Goal: Task Accomplishment & Management: Use online tool/utility

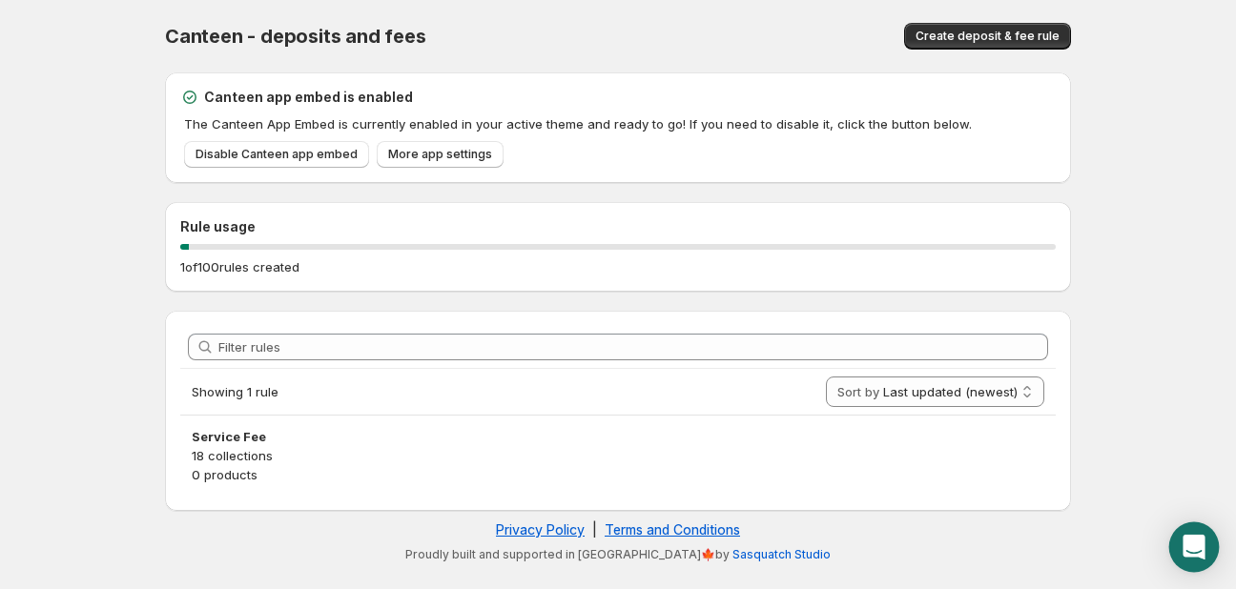
click at [1188, 541] on icon "Open Intercom Messenger" at bounding box center [1194, 547] width 22 height 25
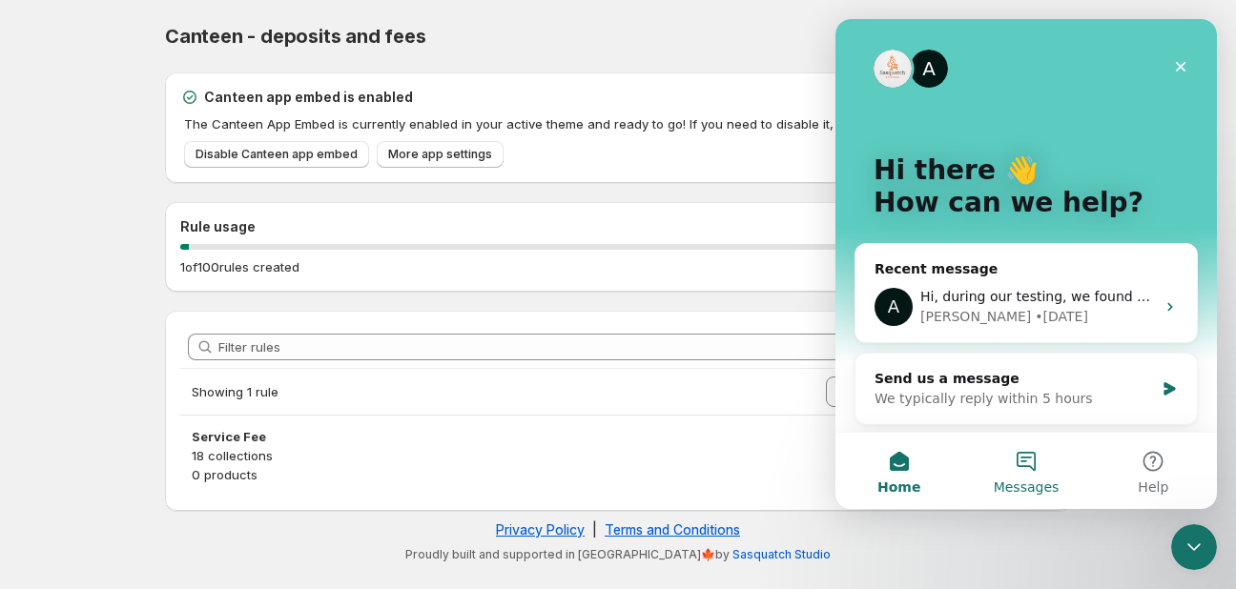
click at [1022, 474] on button "Messages" at bounding box center [1025, 471] width 127 height 76
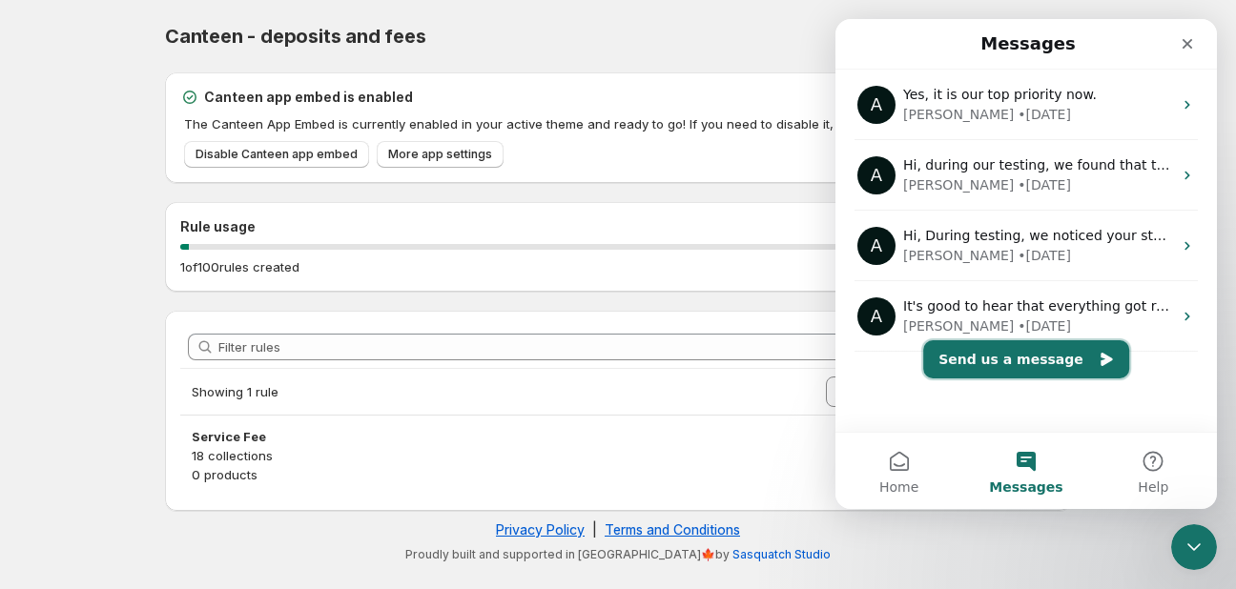
click at [1024, 348] on button "Send us a message" at bounding box center [1026, 359] width 206 height 38
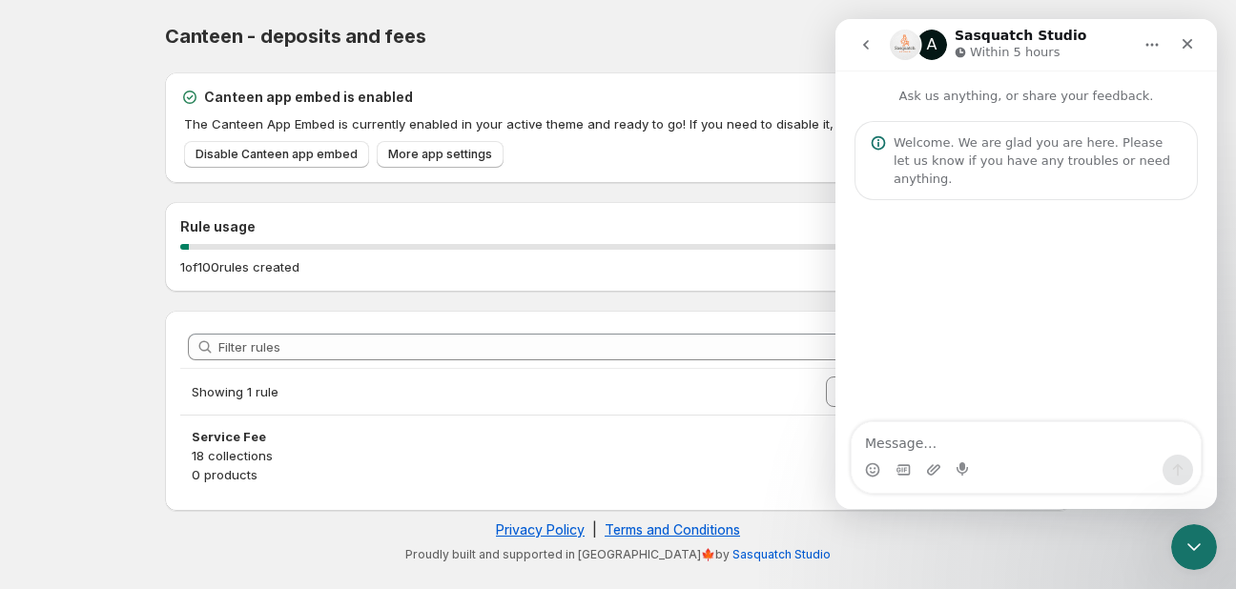
click at [925, 434] on textarea "Message…" at bounding box center [1026, 439] width 349 height 32
type textarea "Hi I need"
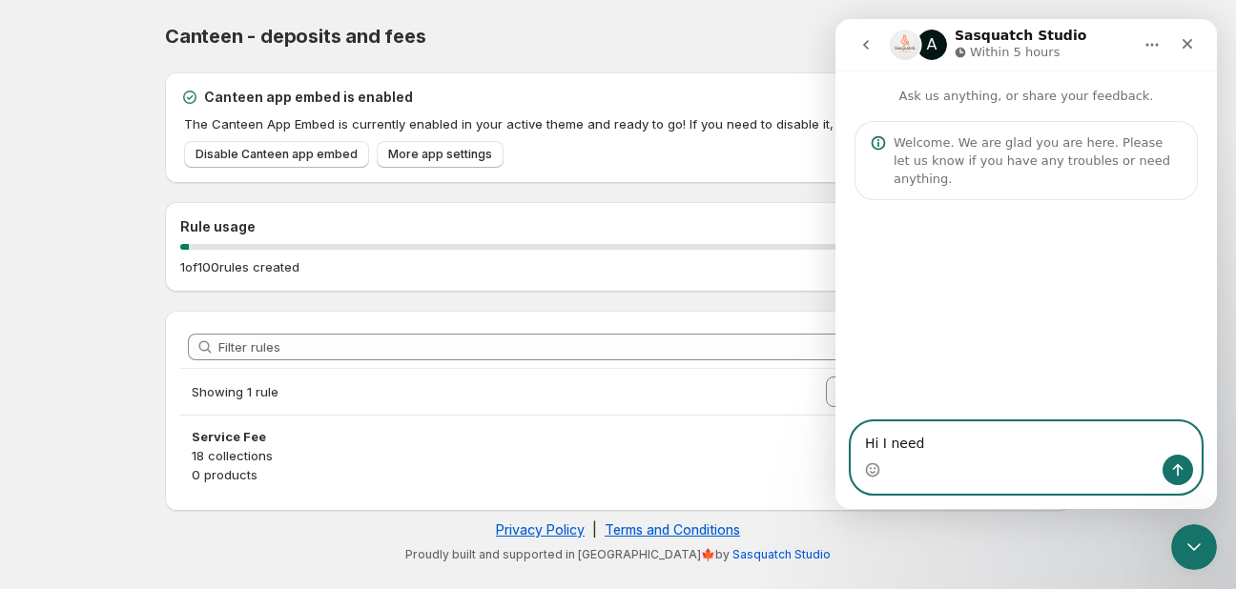
drag, startPoint x: 953, startPoint y: 449, endPoint x: 740, endPoint y: 436, distance: 213.1
click at [835, 436] on html "A Sasquatch Studio Within 5 hours Ask us anything, or share your feedback. Welc…" at bounding box center [1025, 264] width 381 height 490
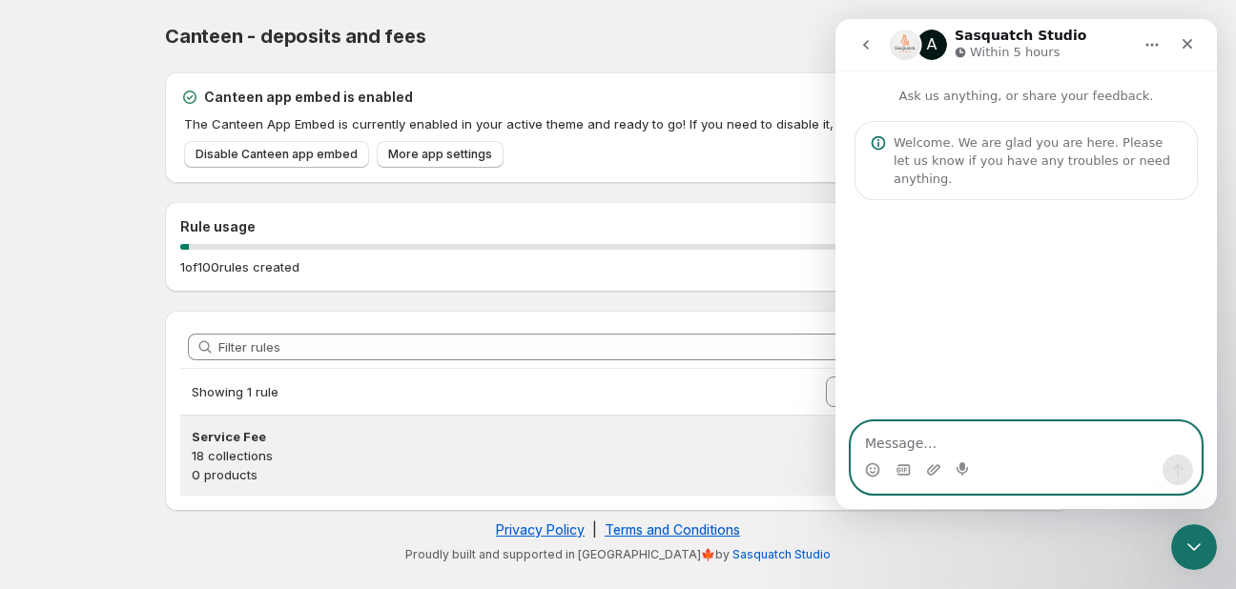
paste textarea "Hello, I need support. I noticed that all these orders are missing the fees, an…"
type textarea "Hello, I need support. I noticed that all these orders are missing the fees, an…"
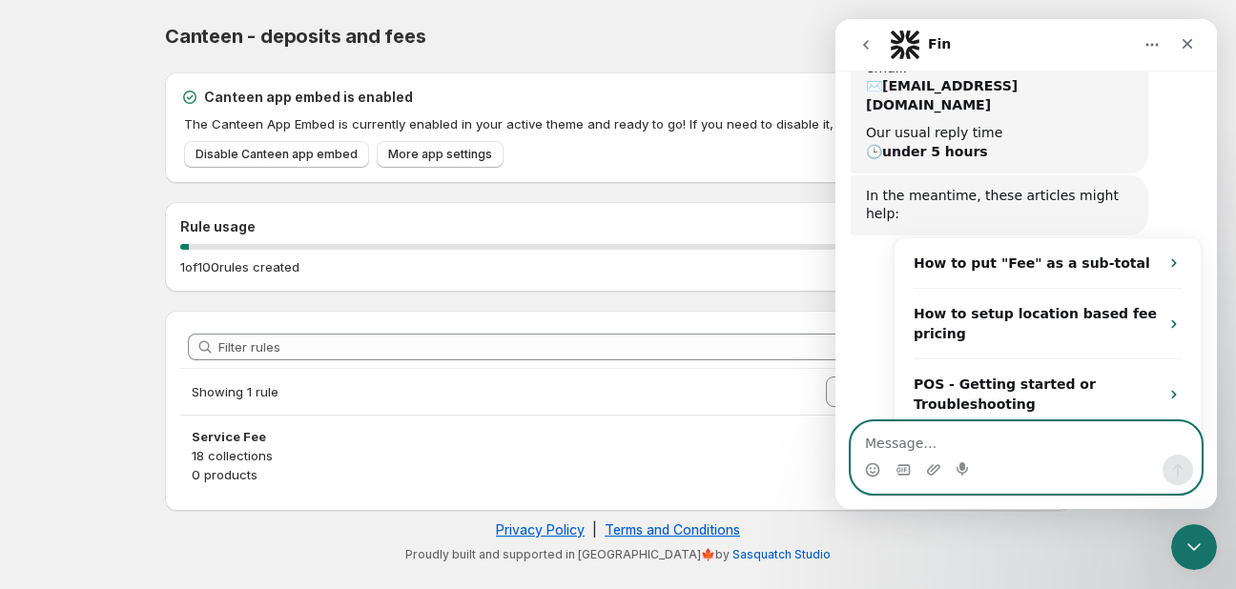
scroll to position [327, 0]
paste textarea "C1223 C1225 C1226 C1227"
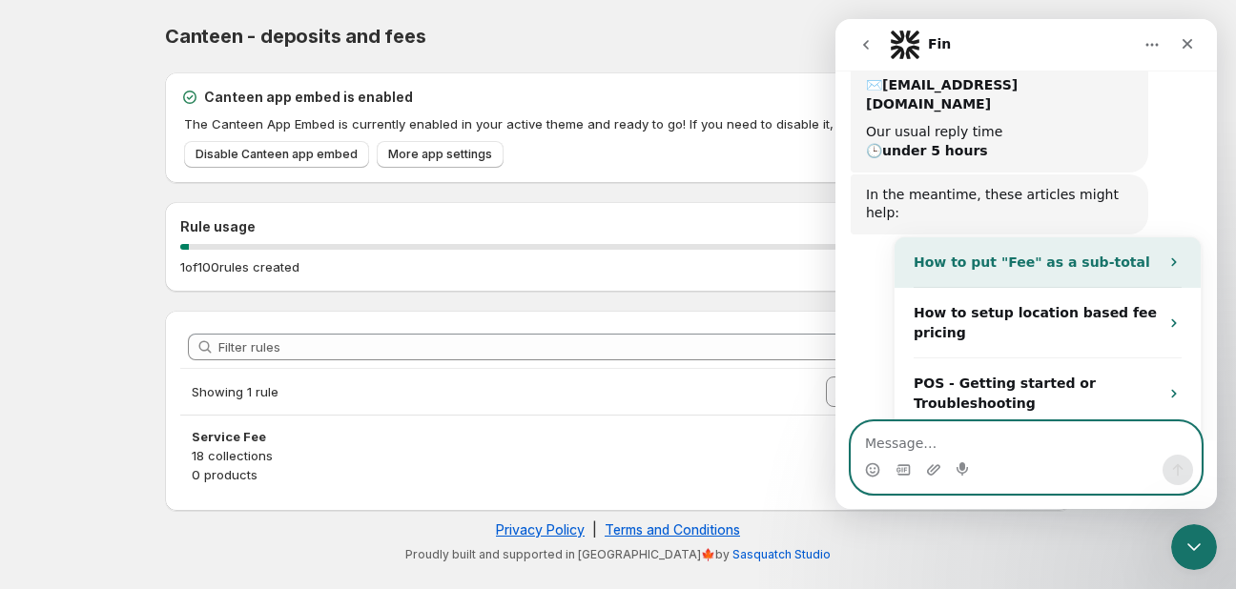
type textarea "C1223 C1225 C1226 C1227"
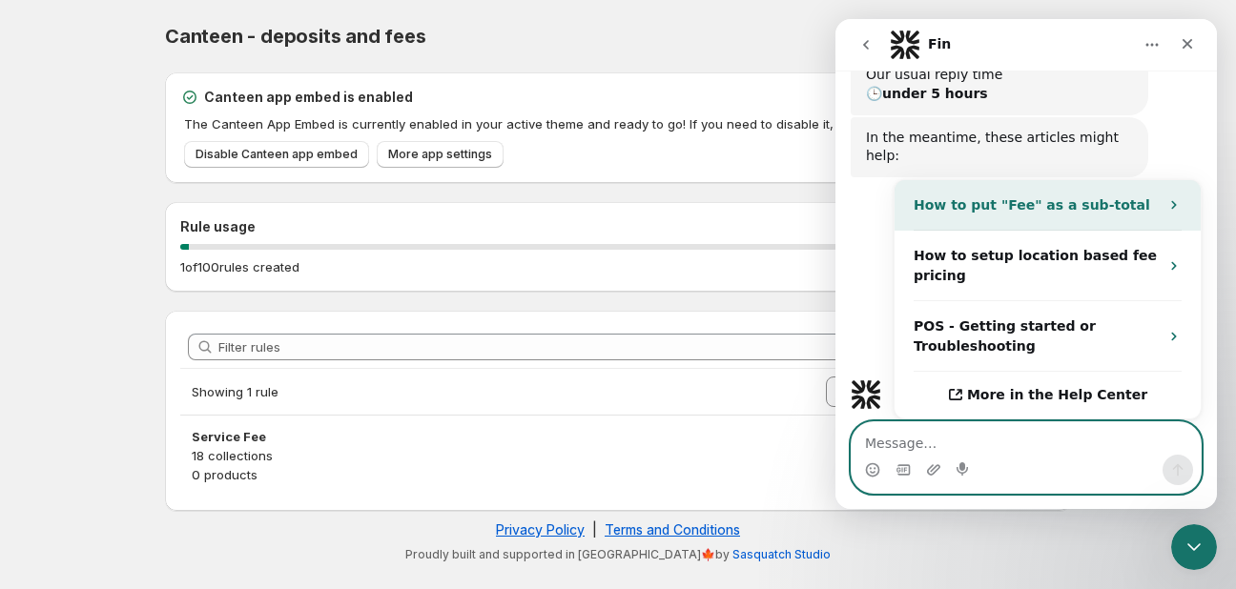
scroll to position [440, 0]
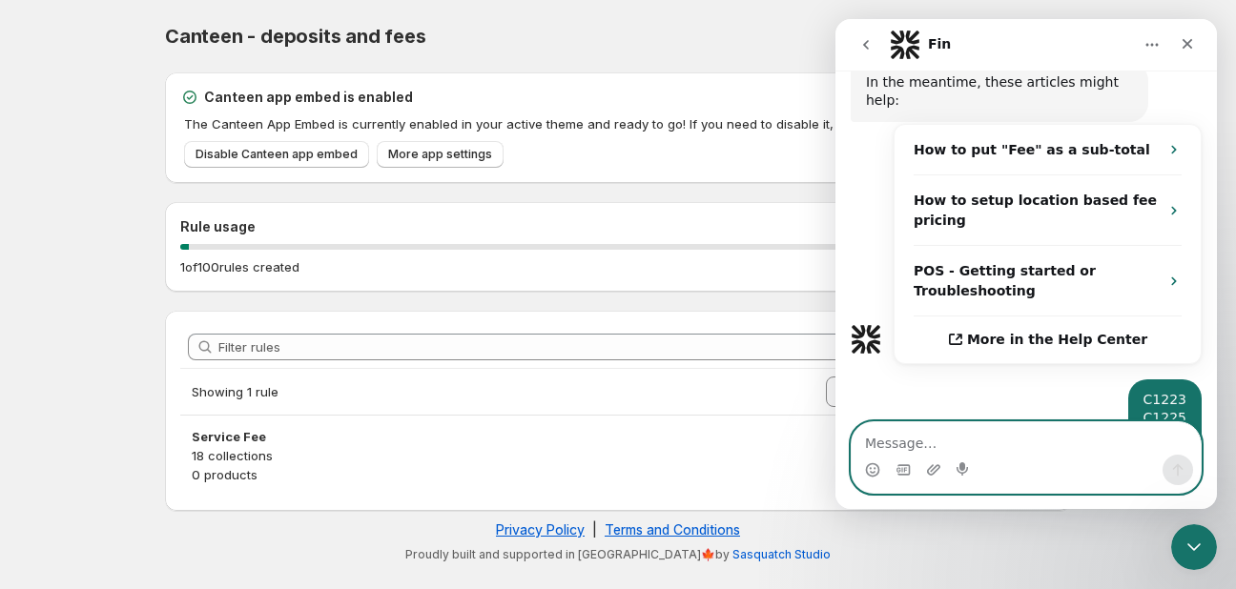
paste textarea "C1220"
type textarea "C1220"
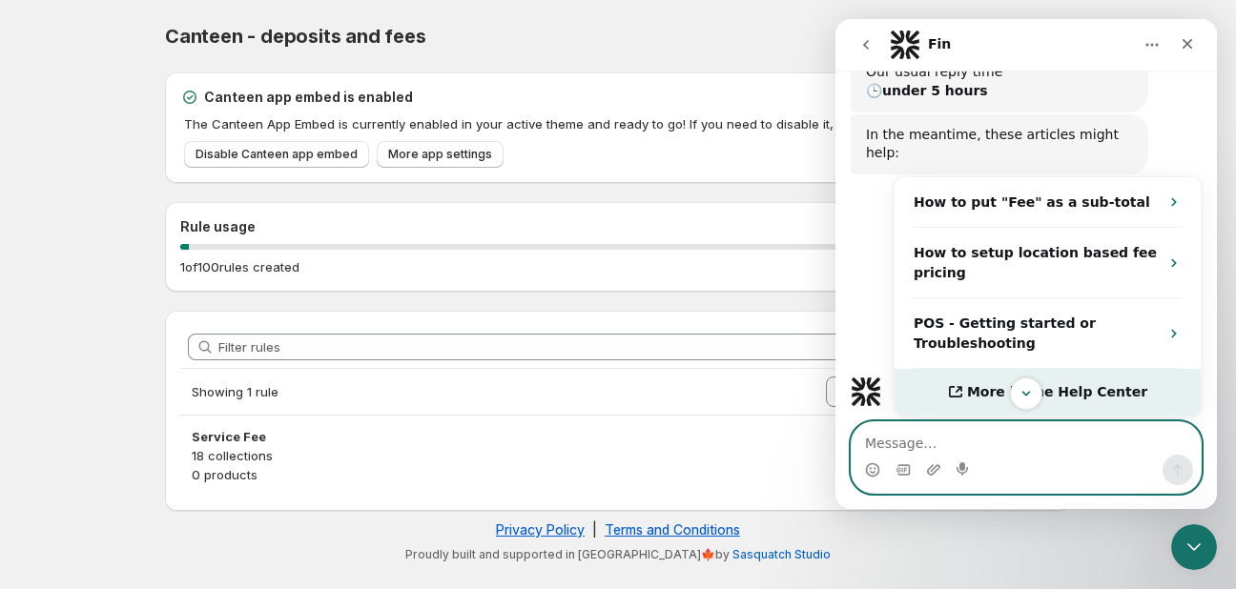
scroll to position [388, 0]
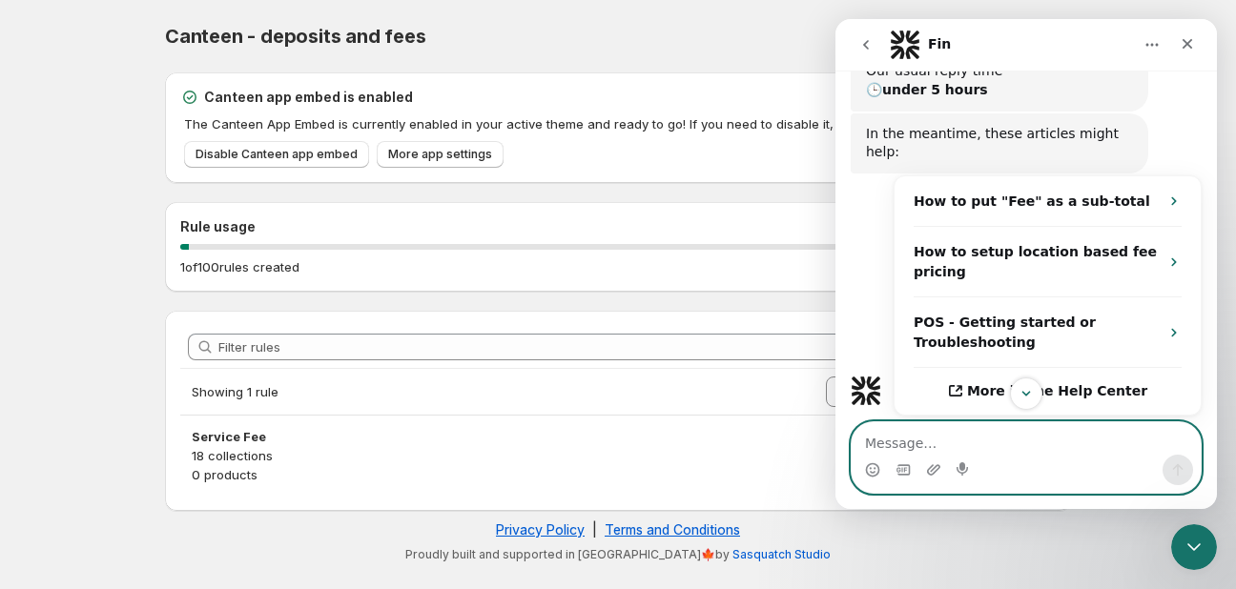
click at [924, 446] on textarea "Message…" at bounding box center [1026, 439] width 349 height 32
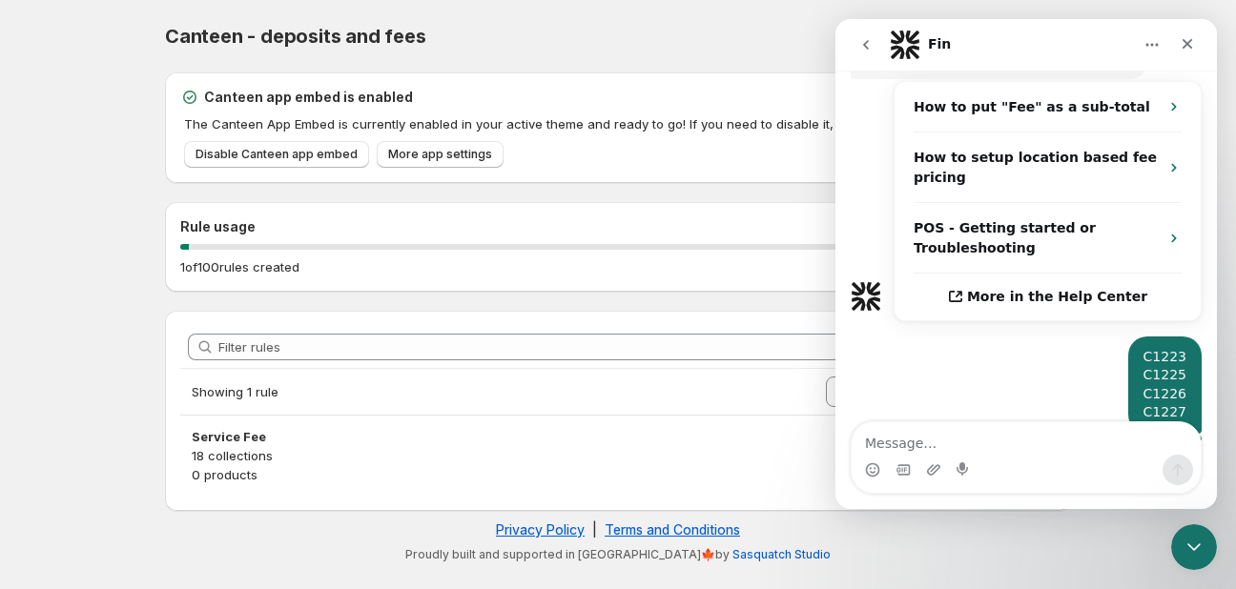
click at [1161, 47] on button "Home" at bounding box center [1152, 45] width 36 height 36
click at [859, 43] on icon "go back" at bounding box center [865, 44] width 15 height 15
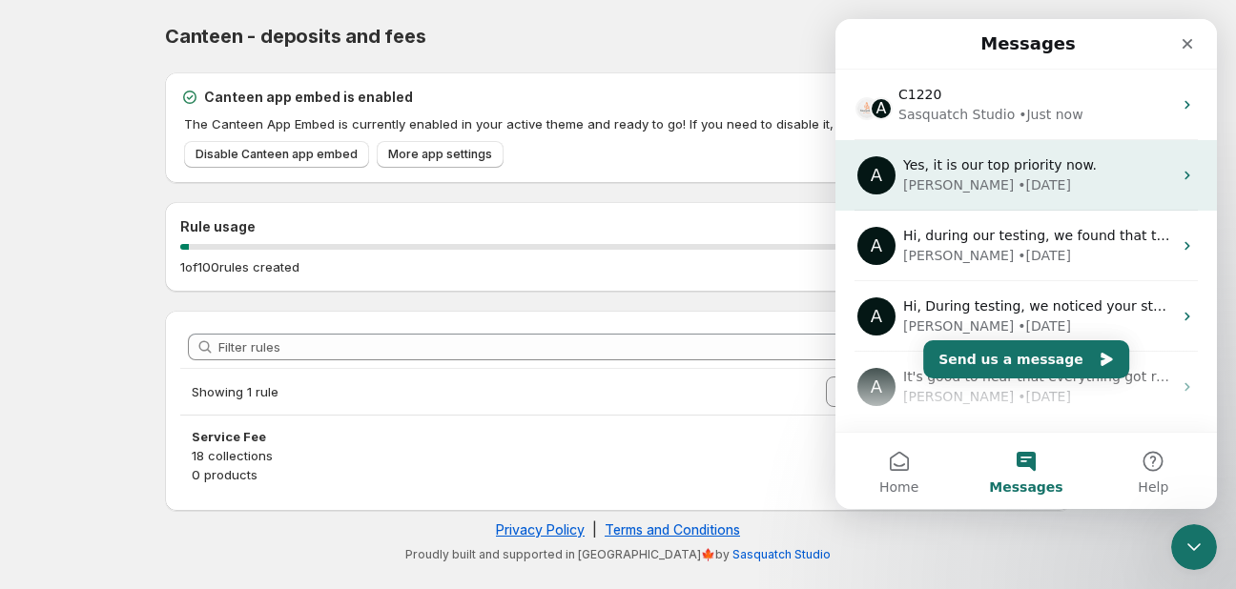
click at [965, 169] on span "Yes, it is our top priority now. ​" at bounding box center [1001, 164] width 197 height 15
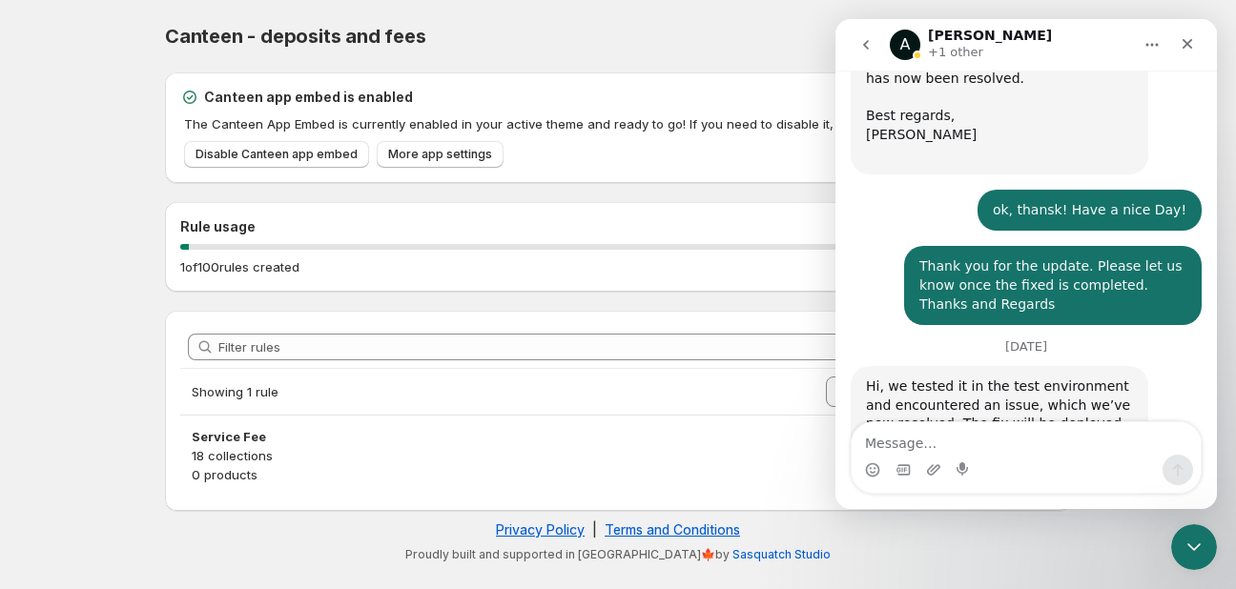
scroll to position [4119, 0]
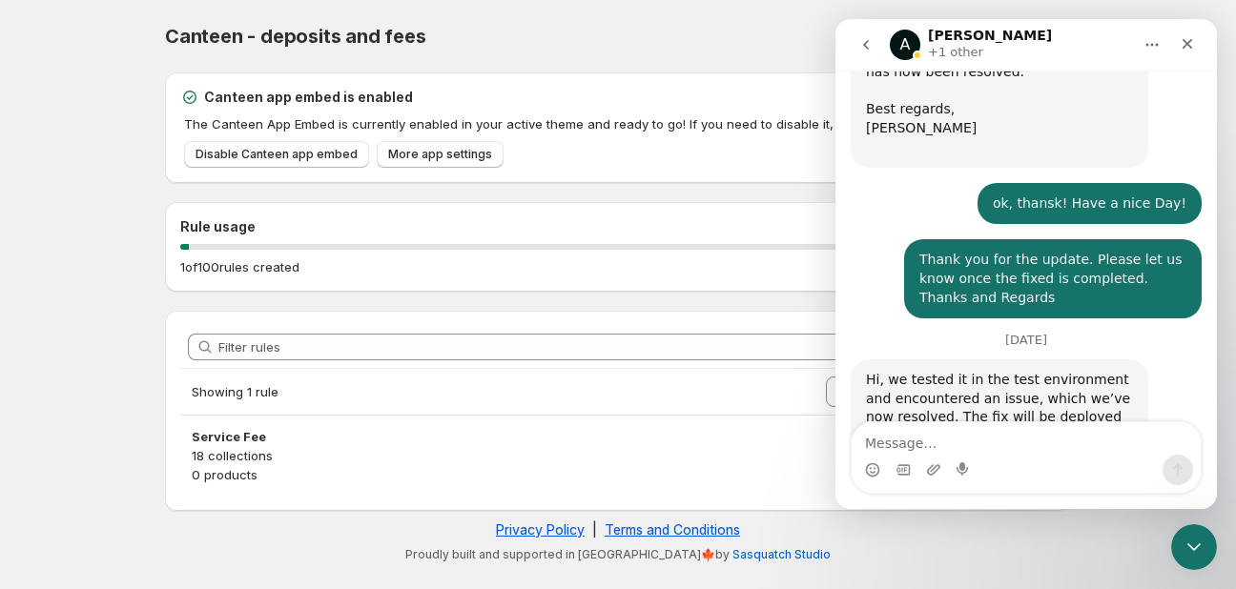
click at [1151, 51] on icon "Home" at bounding box center [1151, 44] width 15 height 15
click at [1191, 51] on icon "Close" at bounding box center [1187, 43] width 15 height 15
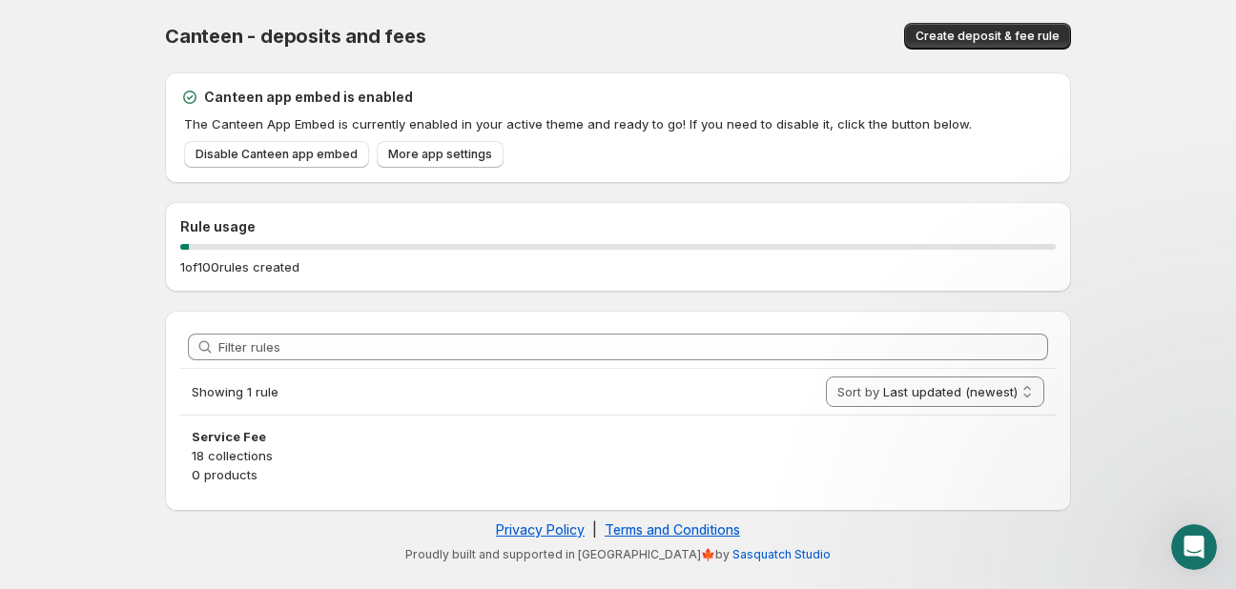
scroll to position [3120, 0]
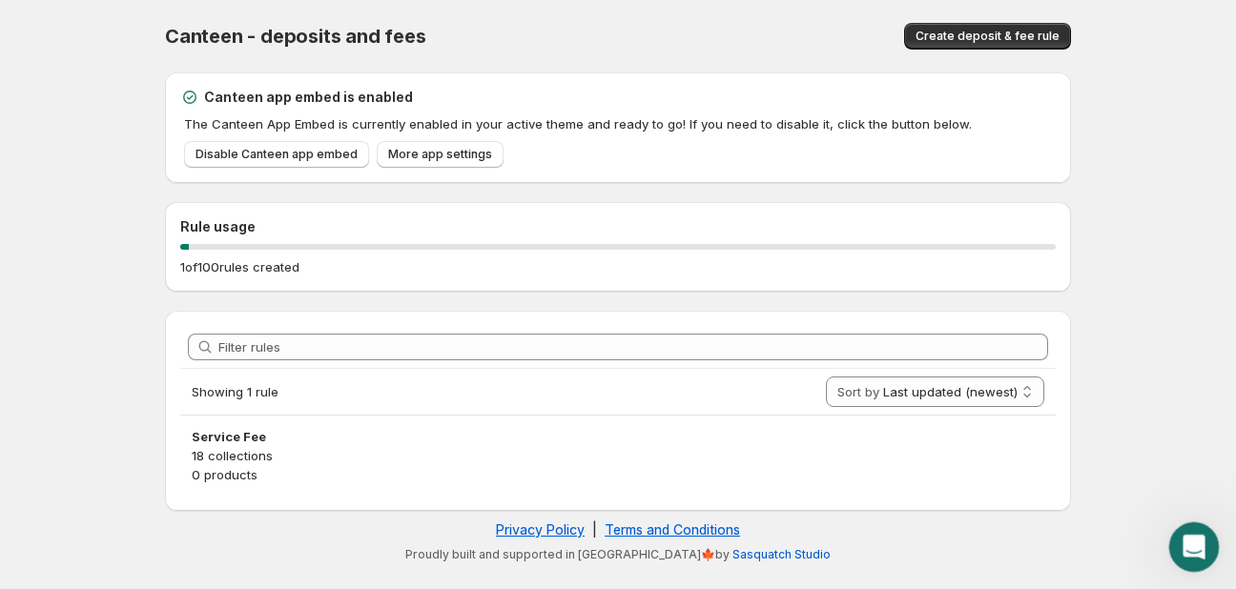
click at [1206, 540] on icon "Open Intercom Messenger" at bounding box center [1191, 544] width 31 height 31
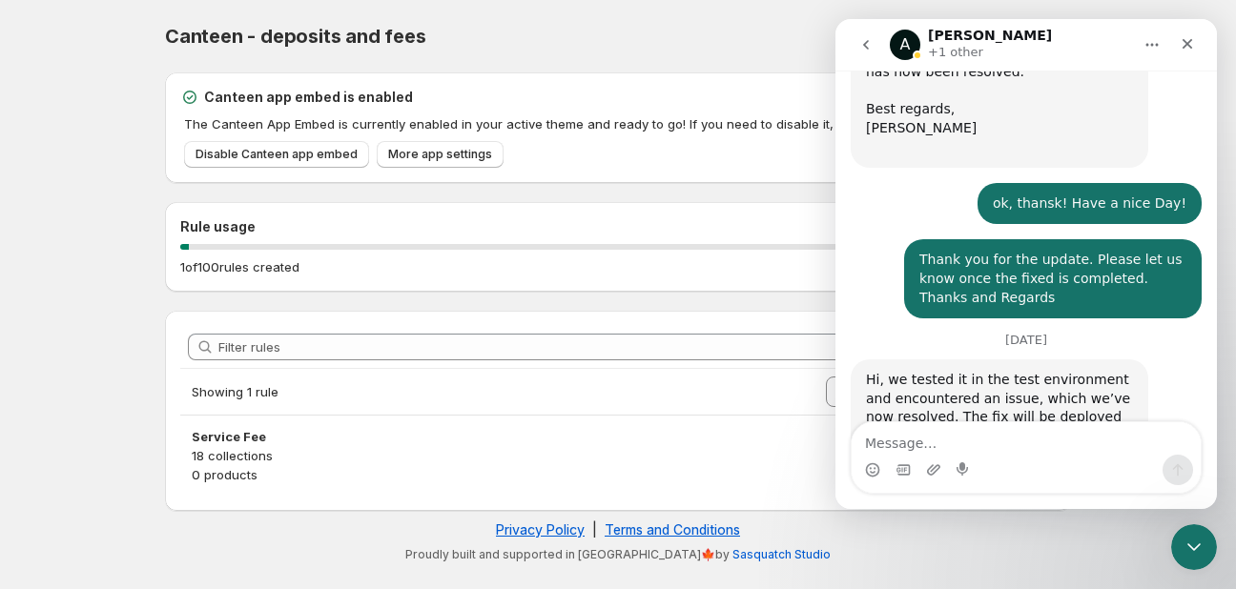
scroll to position [4118, 0]
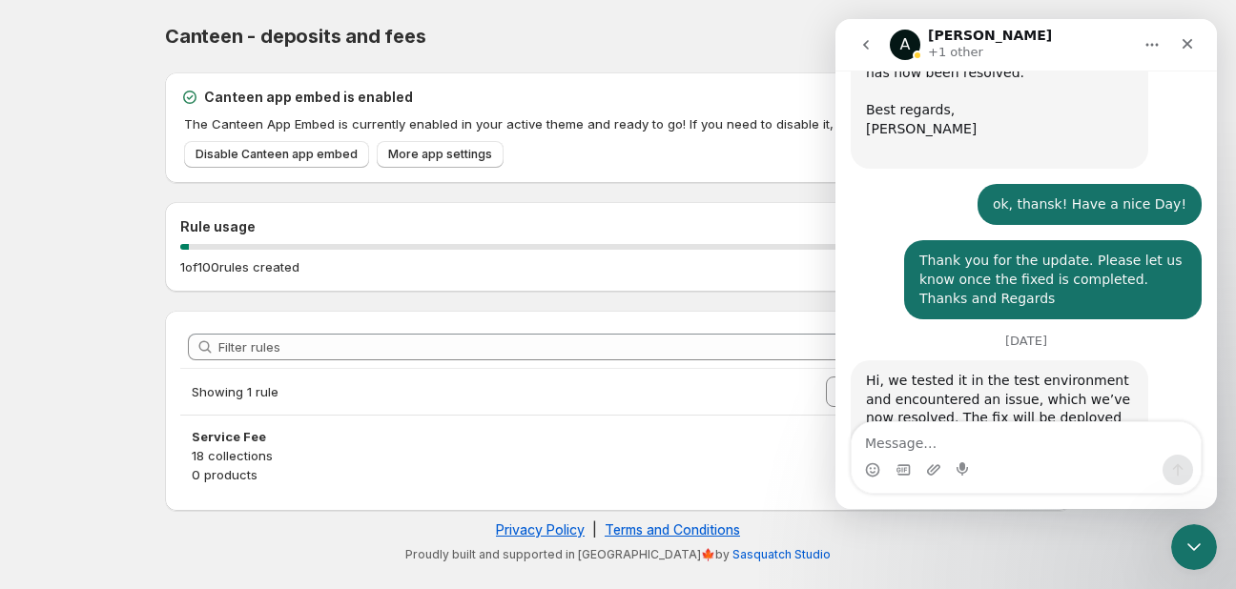
click at [860, 48] on icon "go back" at bounding box center [865, 44] width 15 height 15
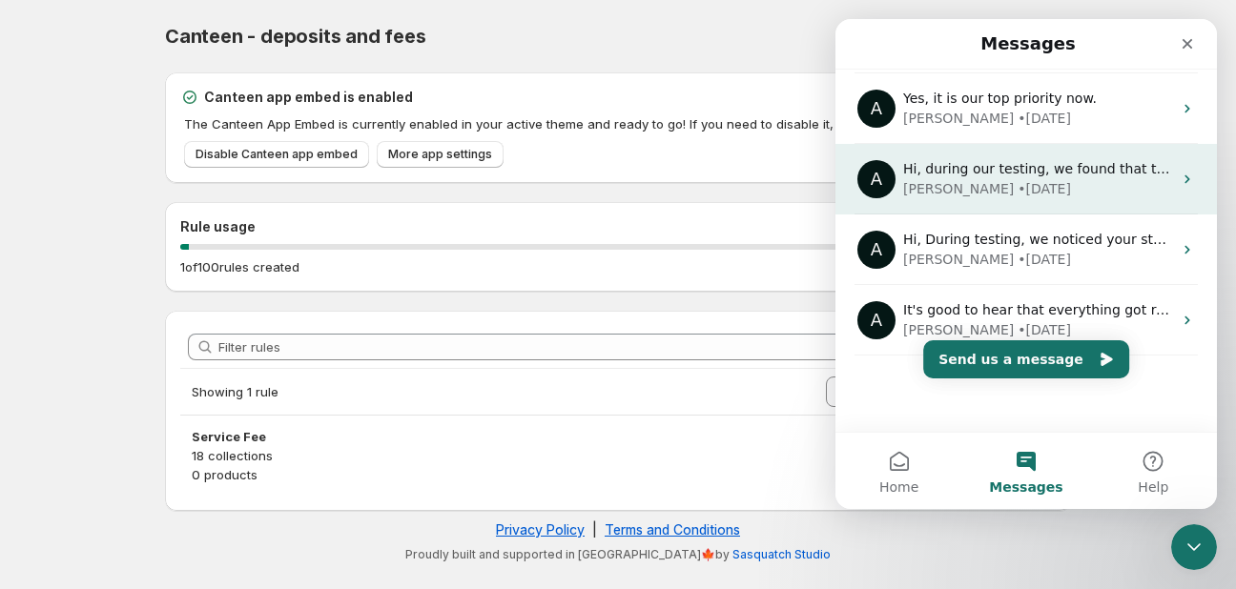
scroll to position [0, 0]
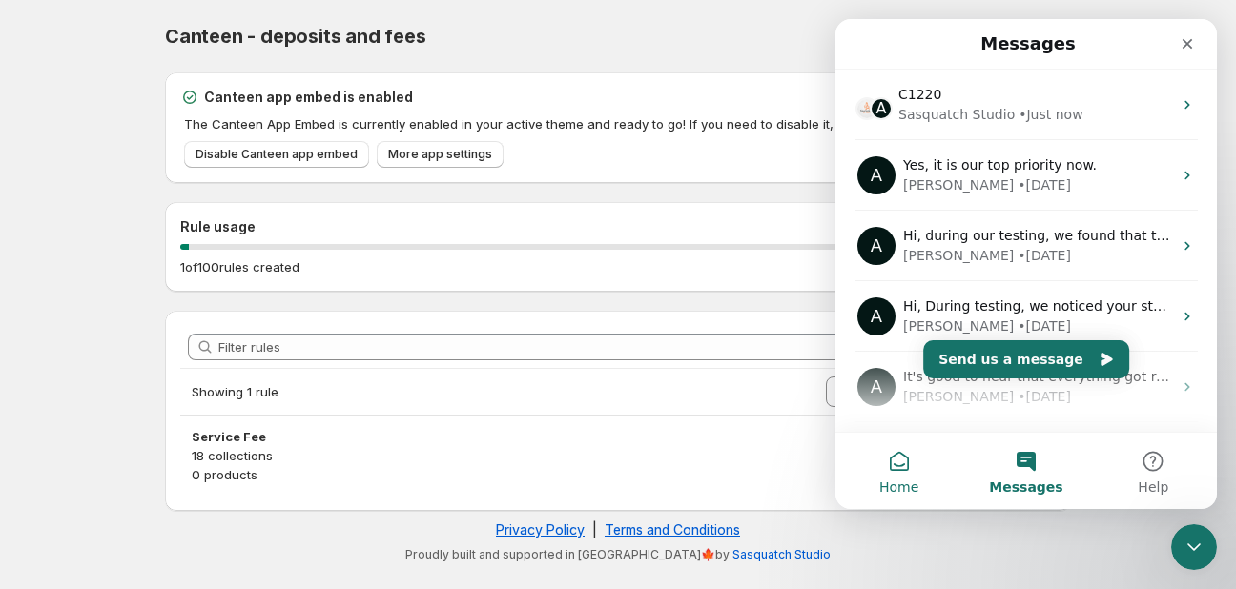
click at [897, 462] on button "Home" at bounding box center [898, 471] width 127 height 76
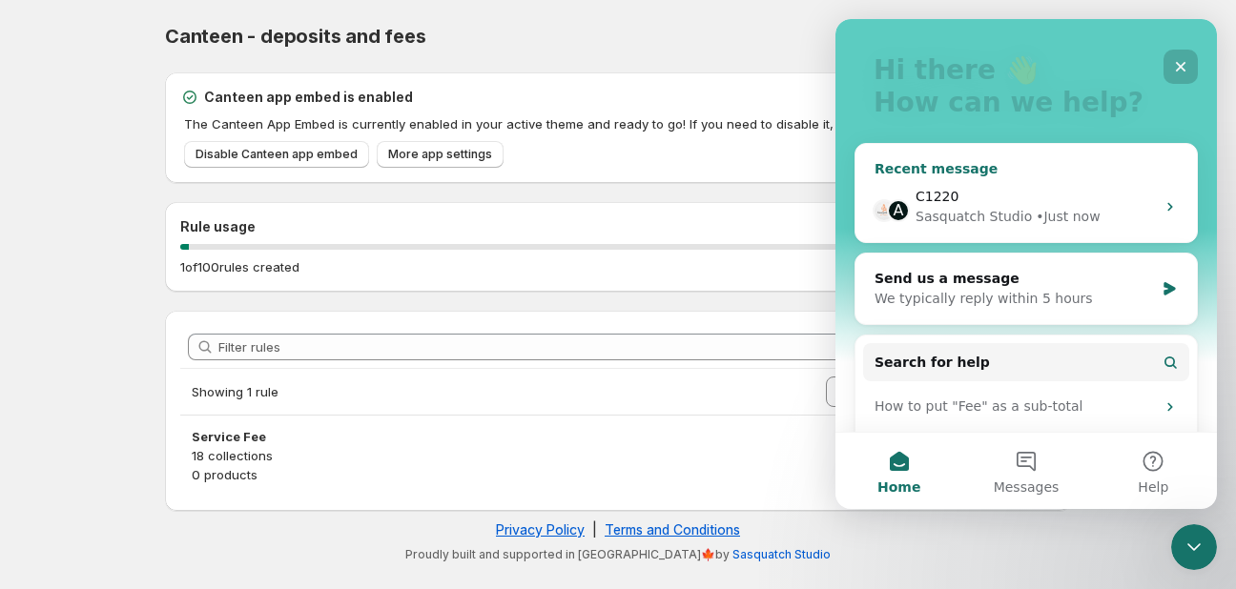
scroll to position [216, 0]
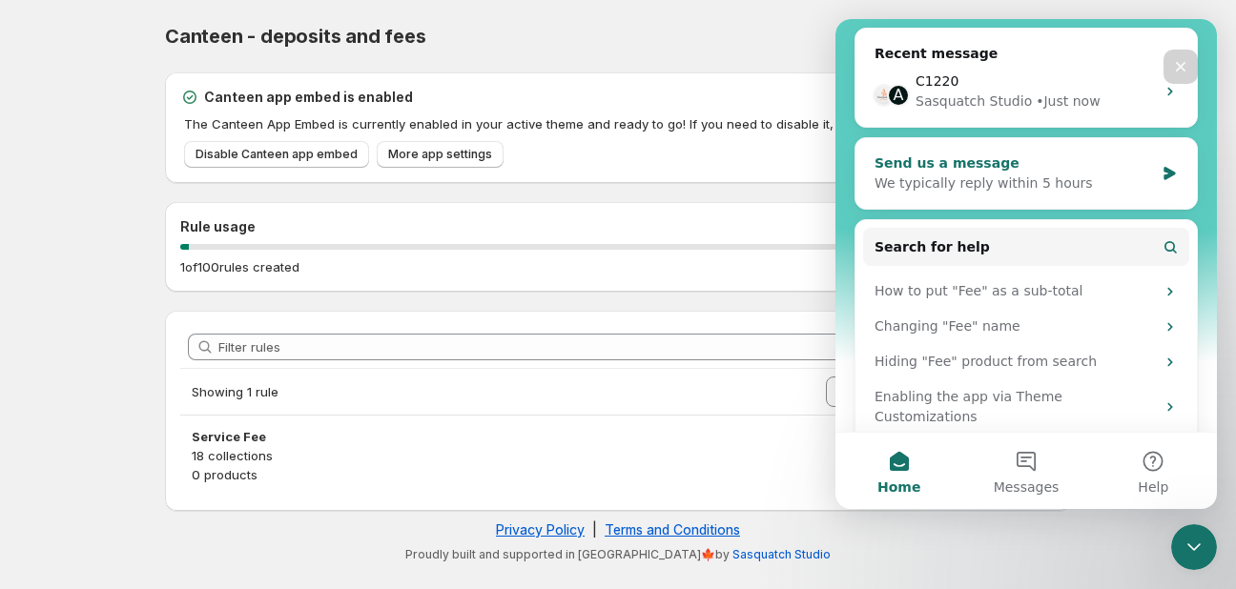
click at [1047, 174] on div "We typically reply within 5 hours" at bounding box center [1014, 184] width 279 height 20
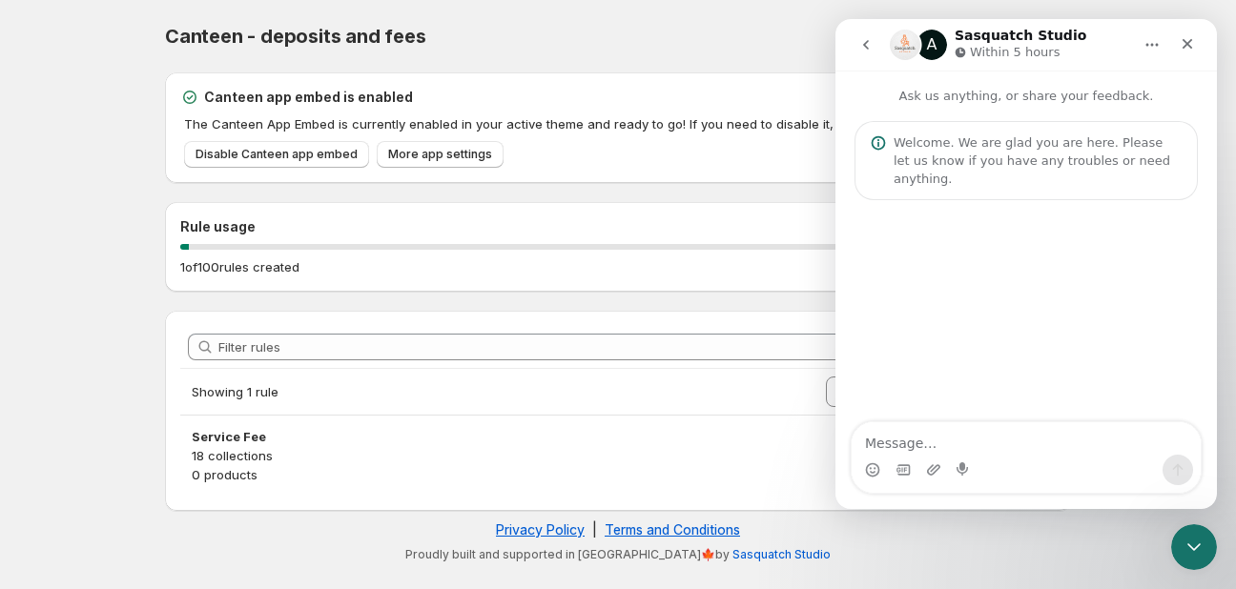
scroll to position [0, 0]
click at [907, 44] on img "Intercom messenger" at bounding box center [905, 45] width 31 height 31
click at [1158, 45] on icon "Home" at bounding box center [1152, 45] width 12 height 3
click at [953, 86] on p "Ask us anything, or share your feedback." at bounding box center [1025, 88] width 381 height 35
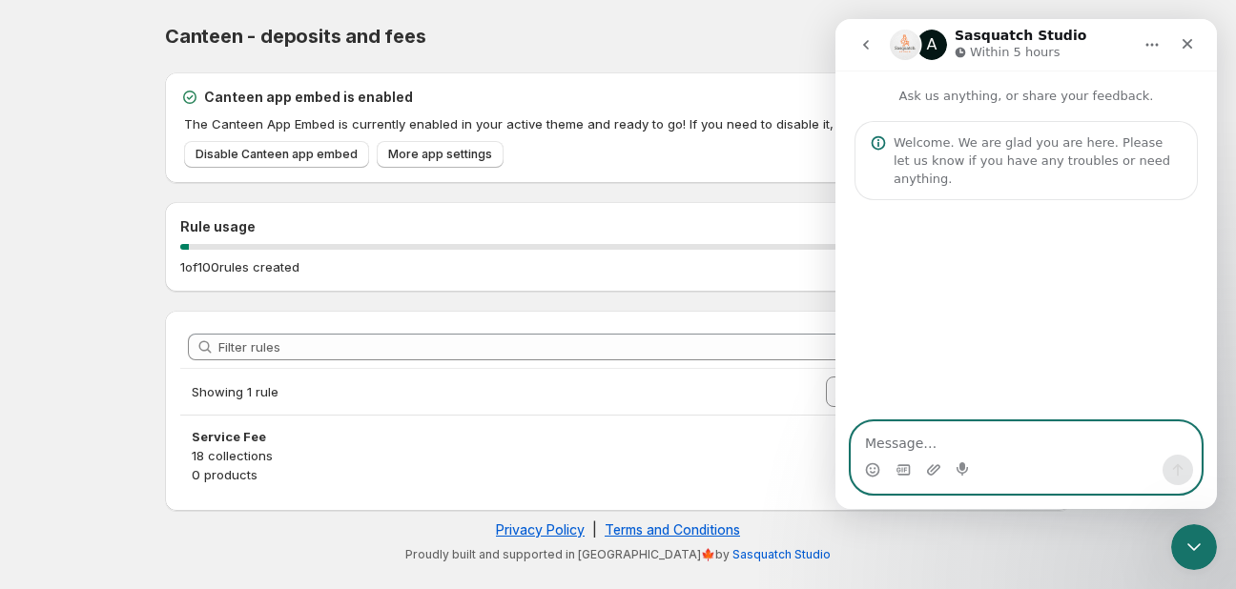
click at [909, 451] on textarea "Message…" at bounding box center [1026, 439] width 349 height 32
paste textarea "Hello, I need support. I noticed that all these orders are missing the fees, an…"
type textarea "Hello, I need support. I noticed that all these orders are missing the fees, an…"
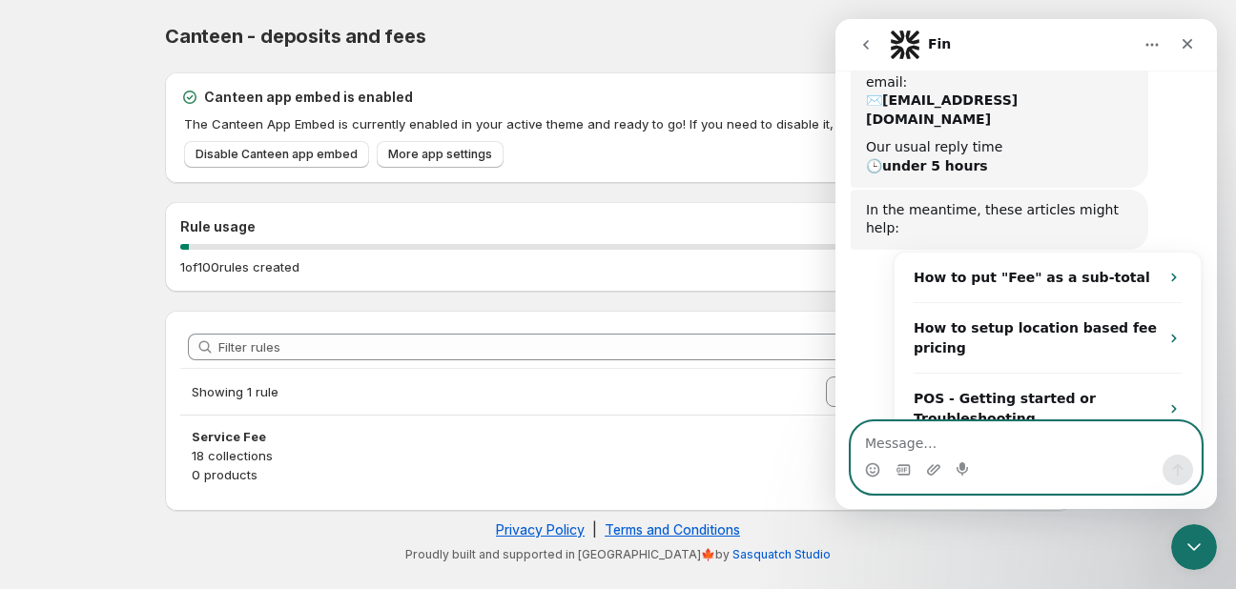
scroll to position [327, 0]
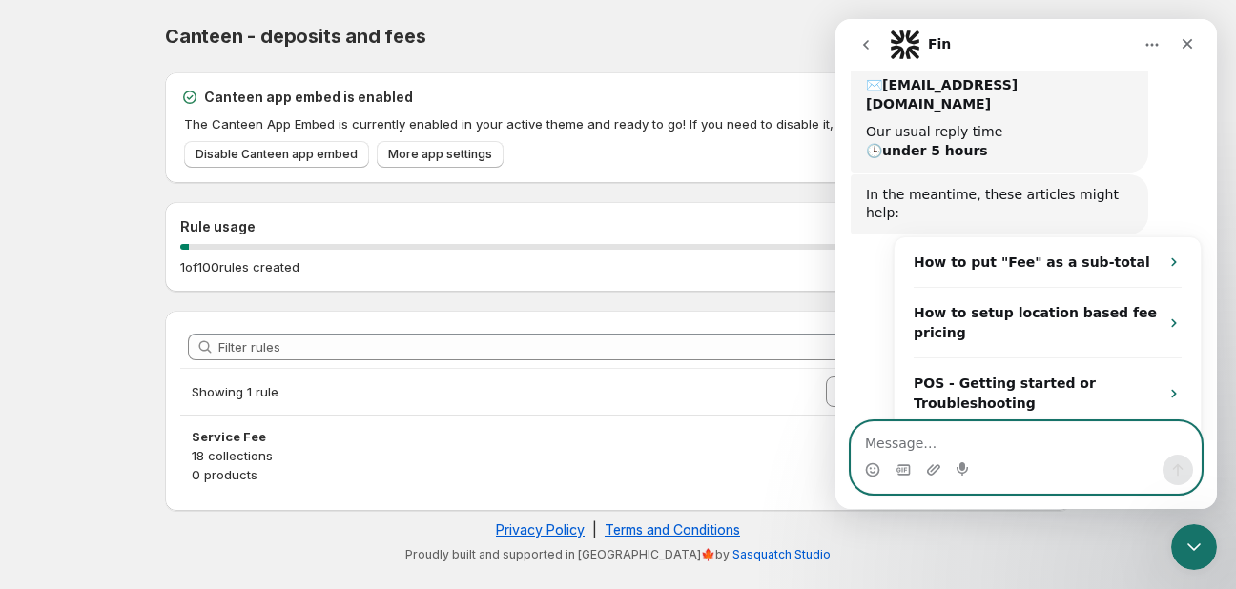
paste textarea "C1220"
type textarea "C1220"
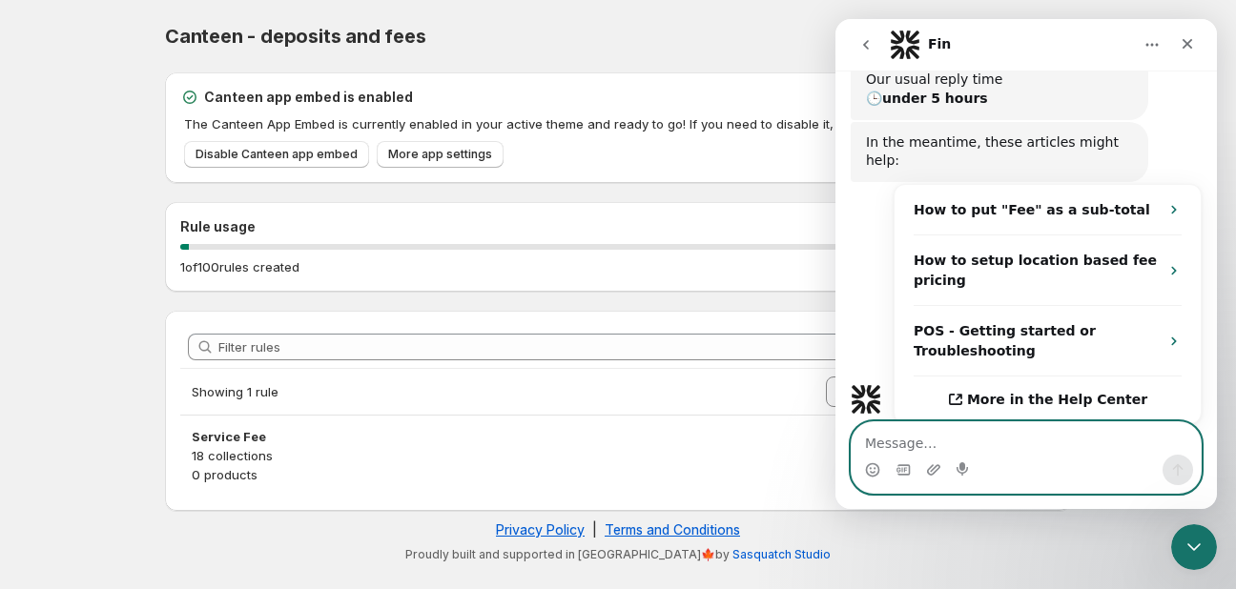
scroll to position [383, 0]
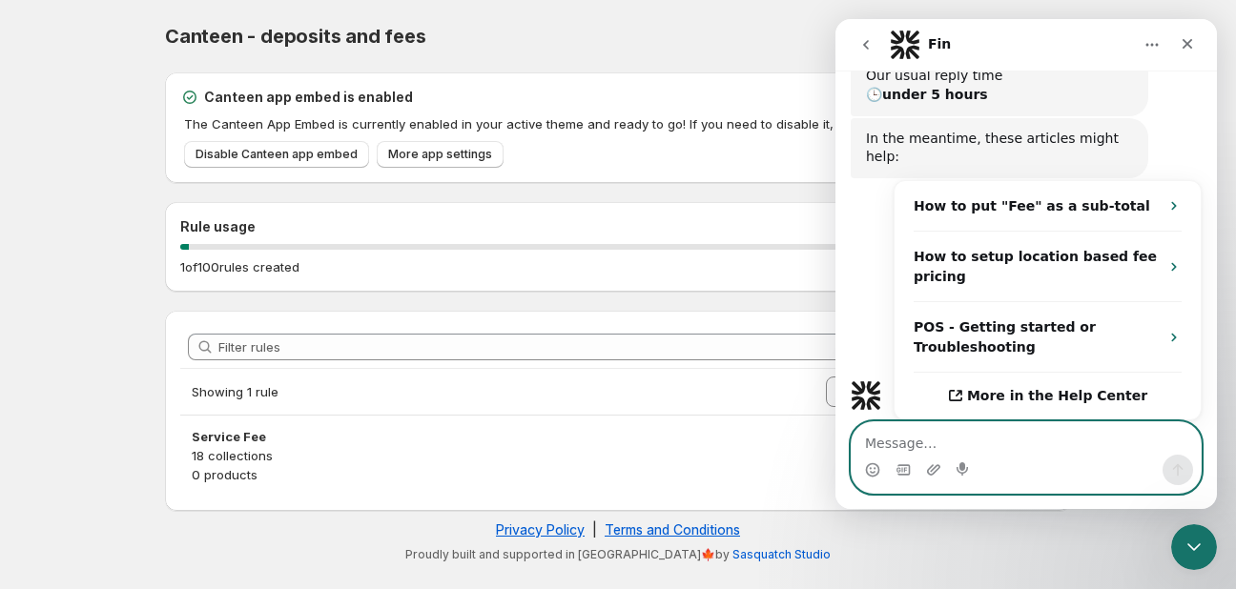
paste textarea "C1223 C1225 C1226 C1227"
type textarea "C1223 C1225 C1226 C1227"
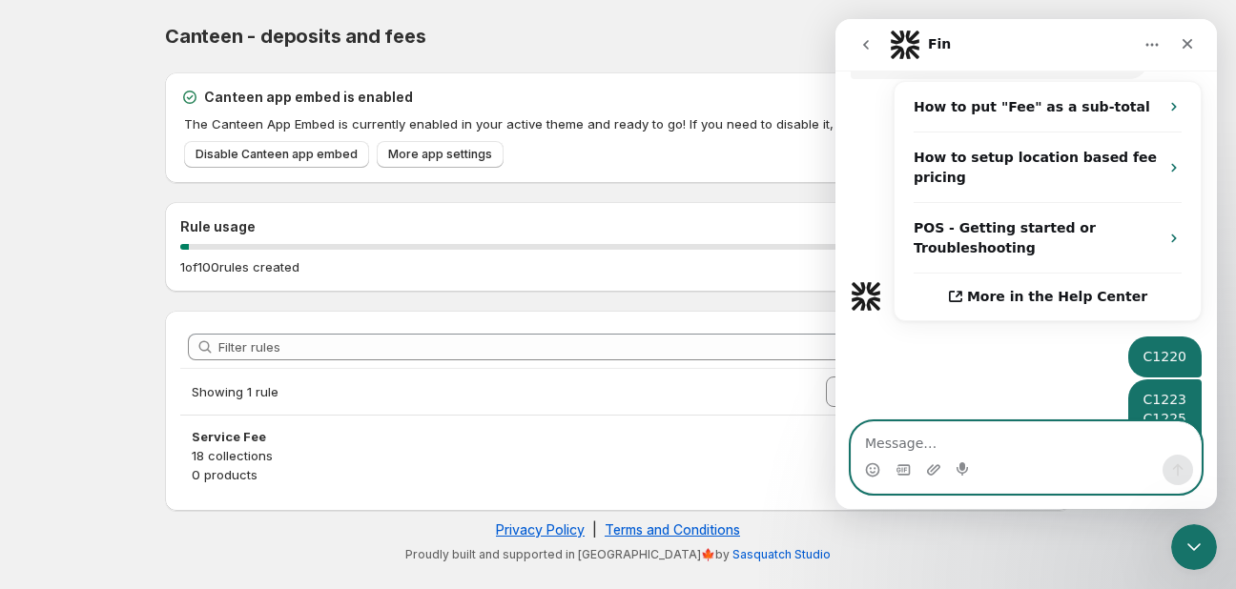
scroll to position [484, 0]
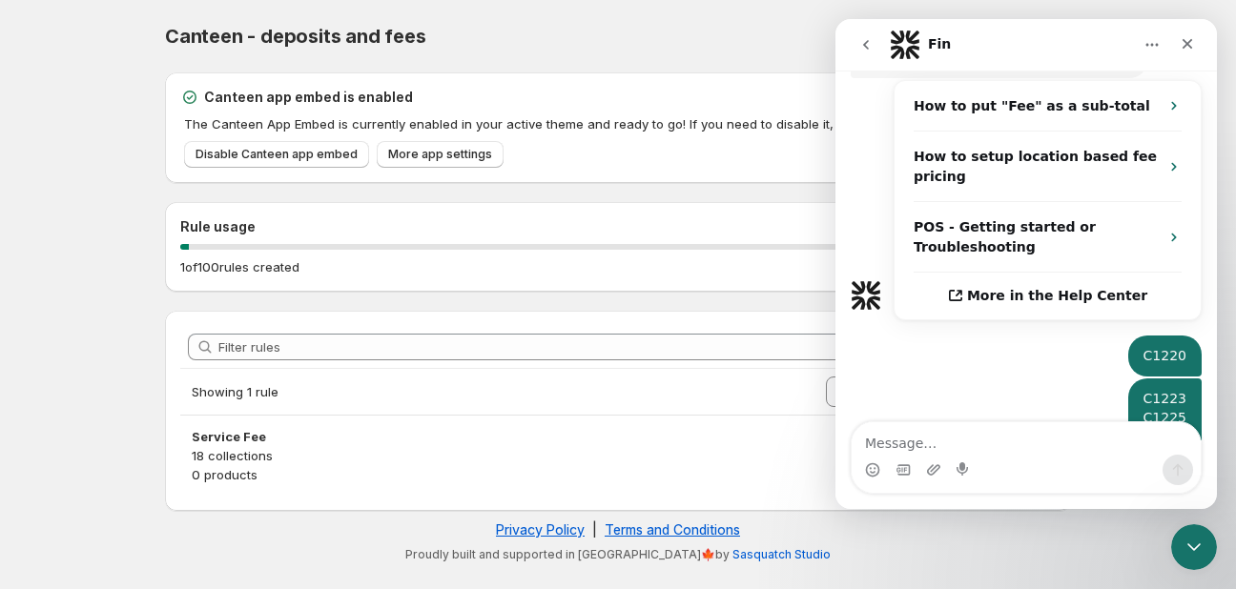
click at [863, 43] on icon "go back" at bounding box center [865, 44] width 15 height 15
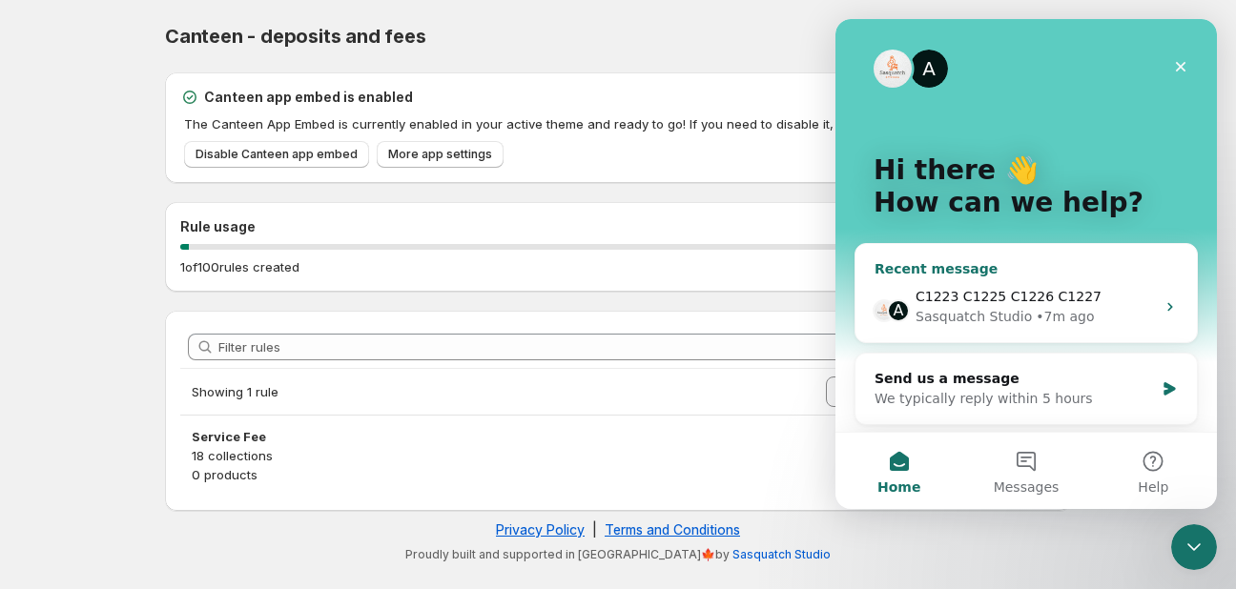
click at [1063, 291] on span "C1223 C1225 C1226 C1227" at bounding box center [1009, 296] width 186 height 15
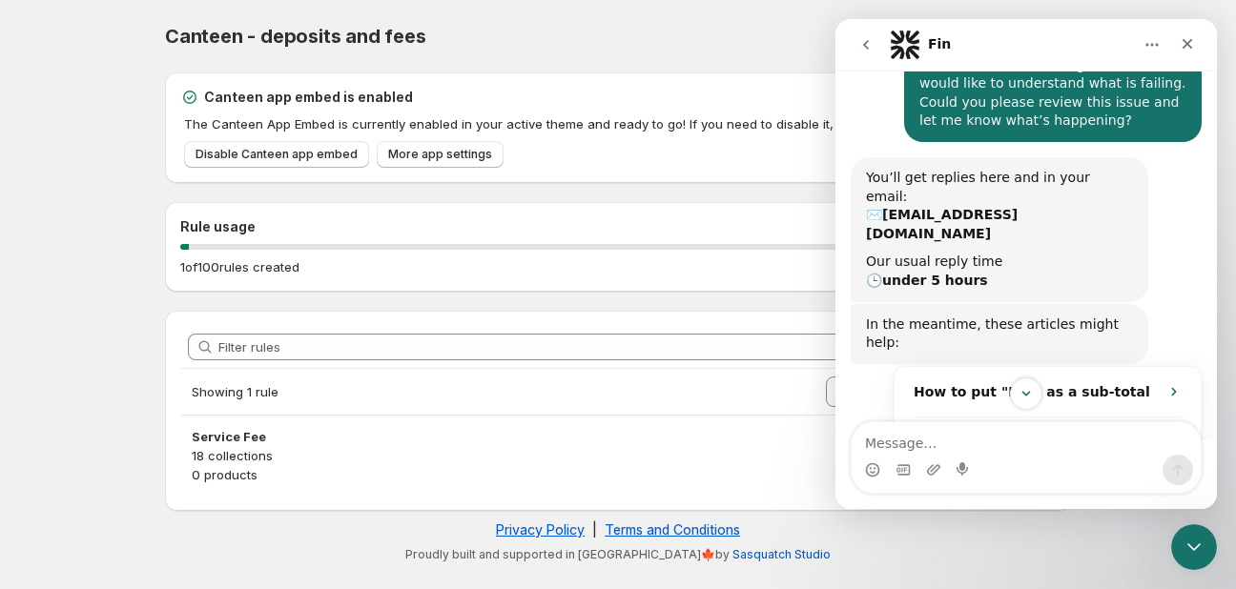
scroll to position [102, 0]
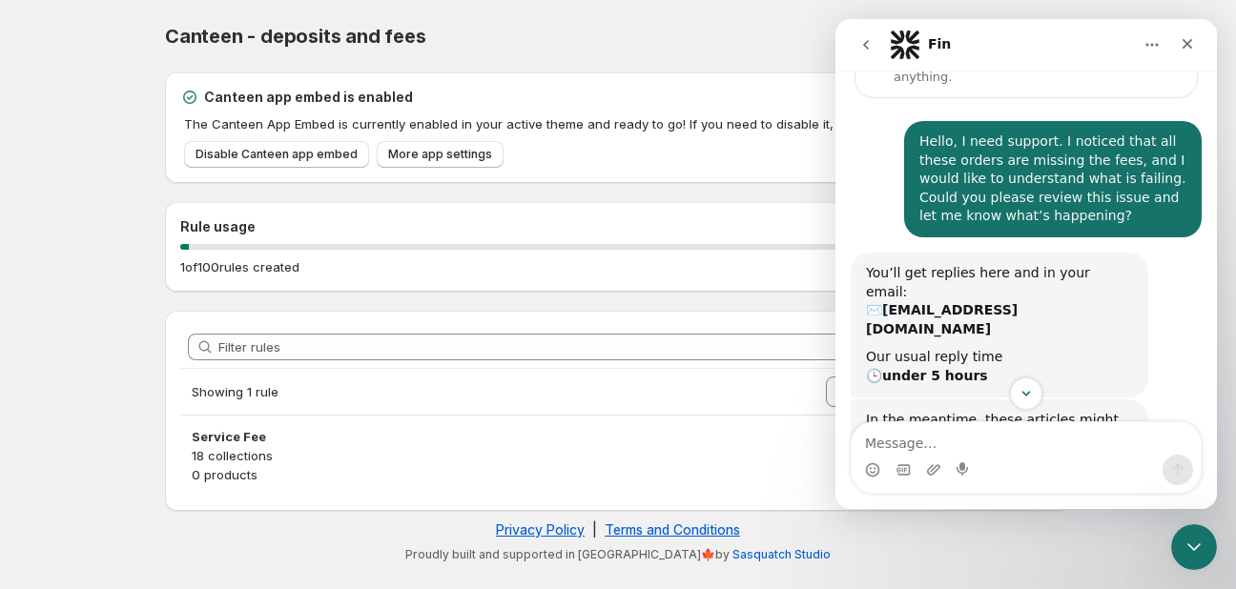
click at [866, 43] on icon "go back" at bounding box center [866, 45] width 6 height 10
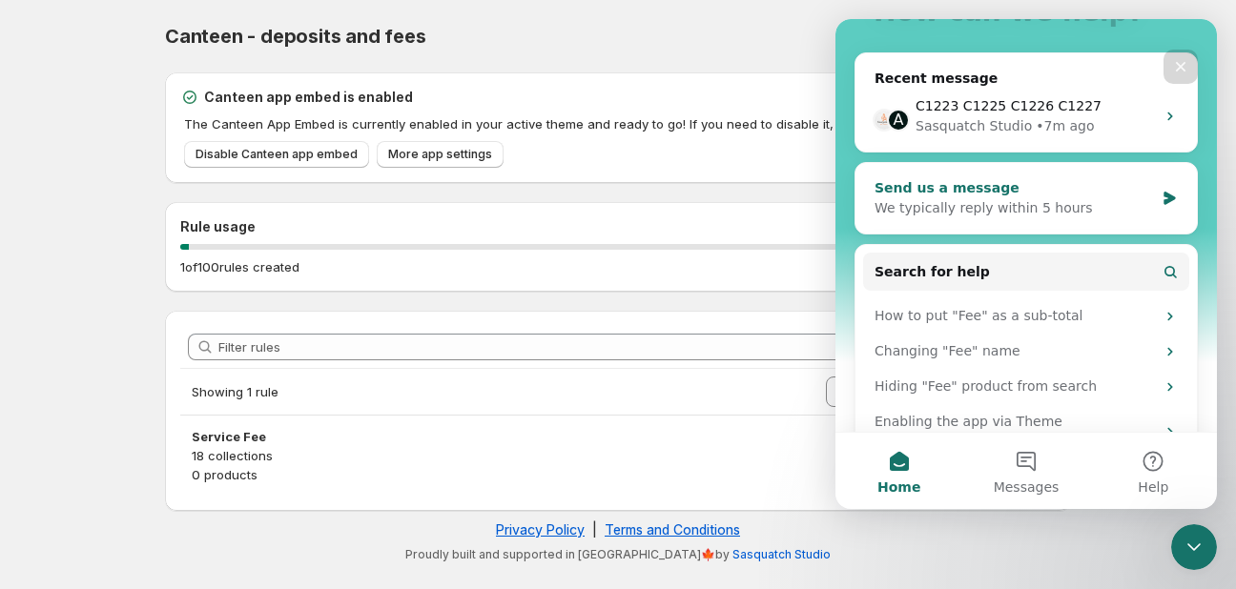
scroll to position [216, 0]
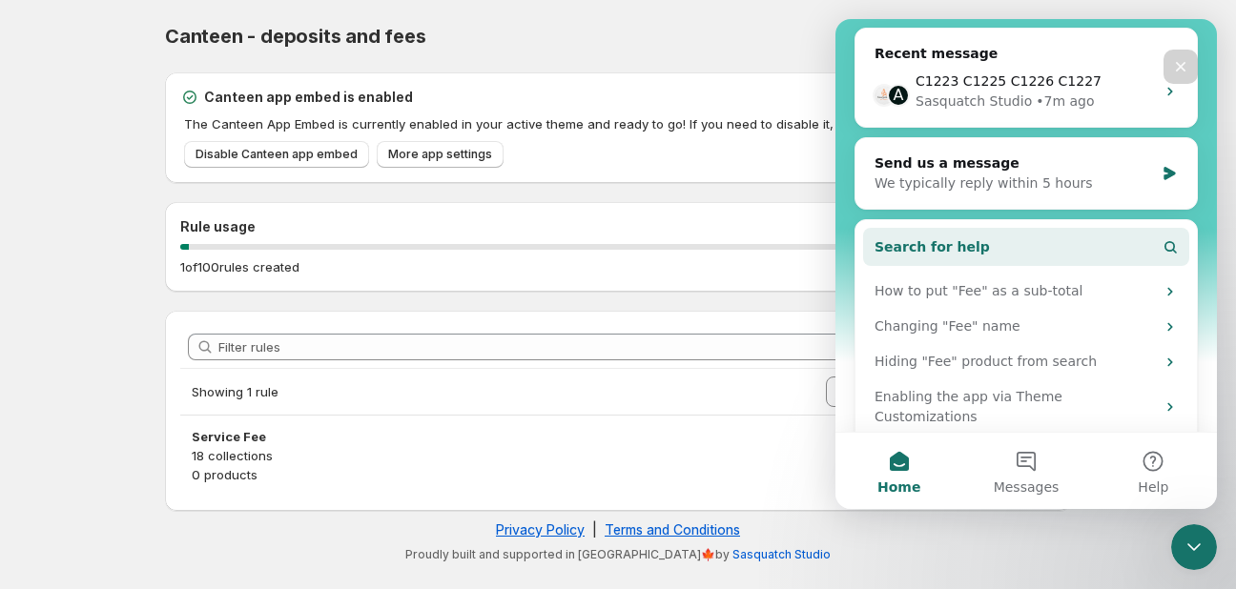
click at [910, 251] on span "Search for help" at bounding box center [932, 247] width 115 height 20
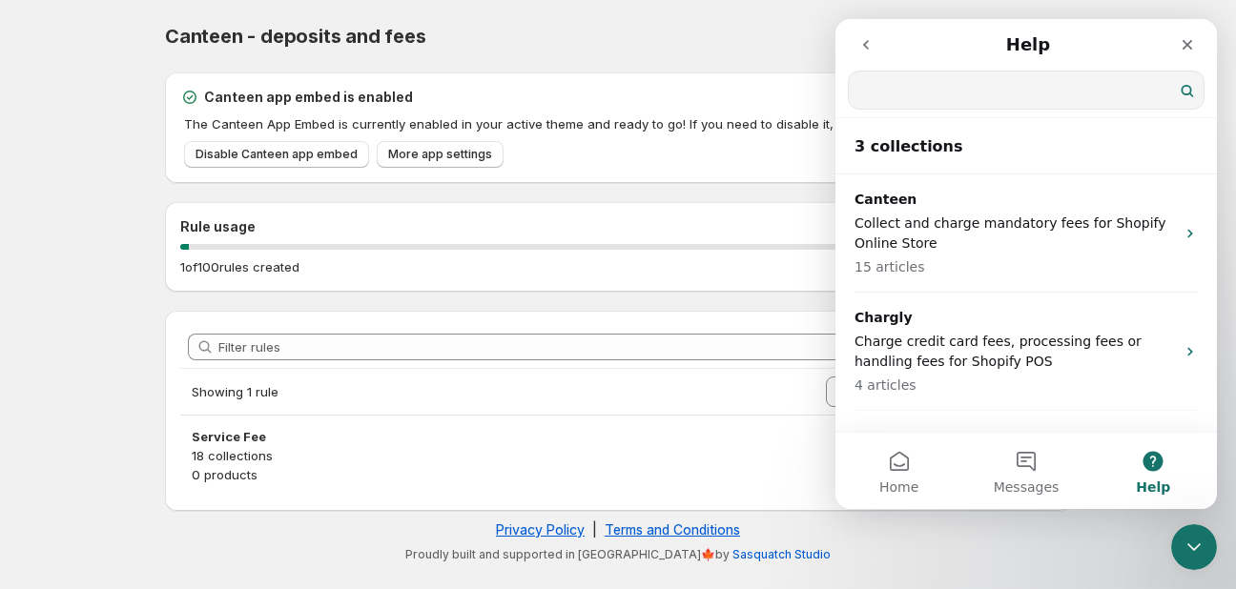
scroll to position [76, 0]
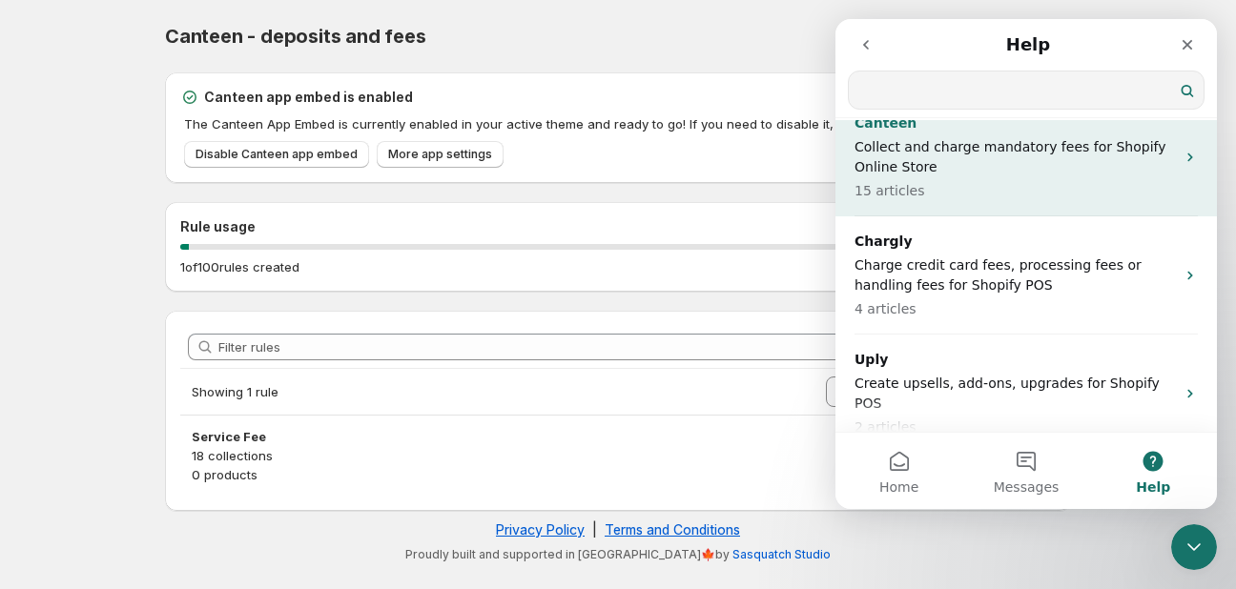
click at [946, 150] on p "Collect and charge mandatory fees for Shopify Online Store" at bounding box center [1015, 157] width 320 height 40
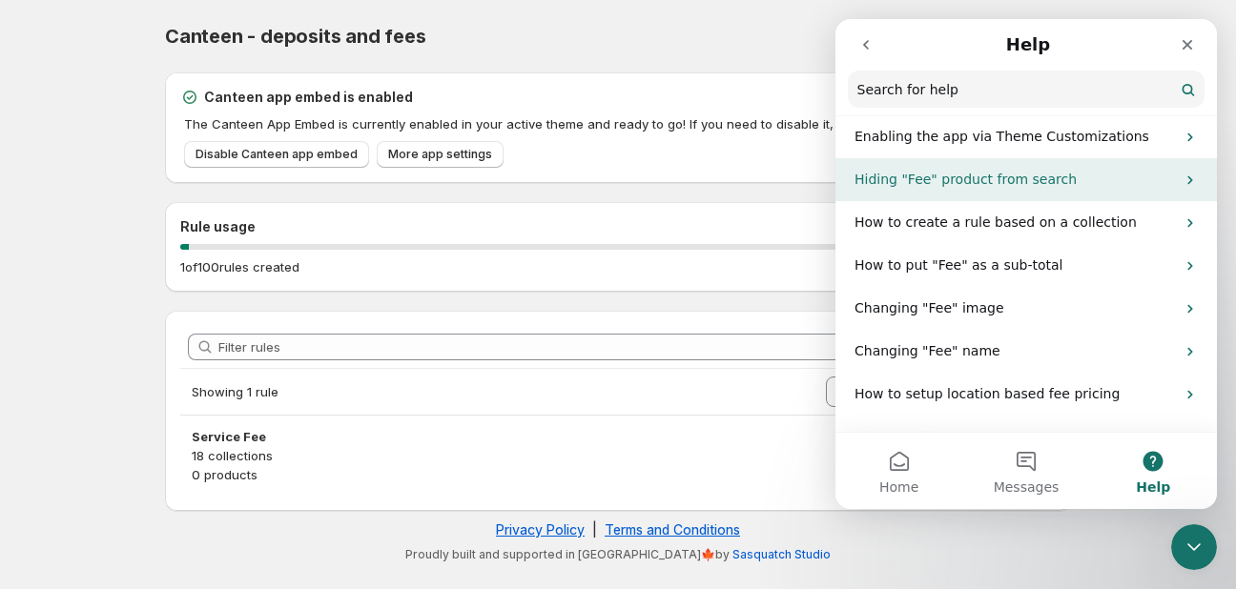
scroll to position [191, 0]
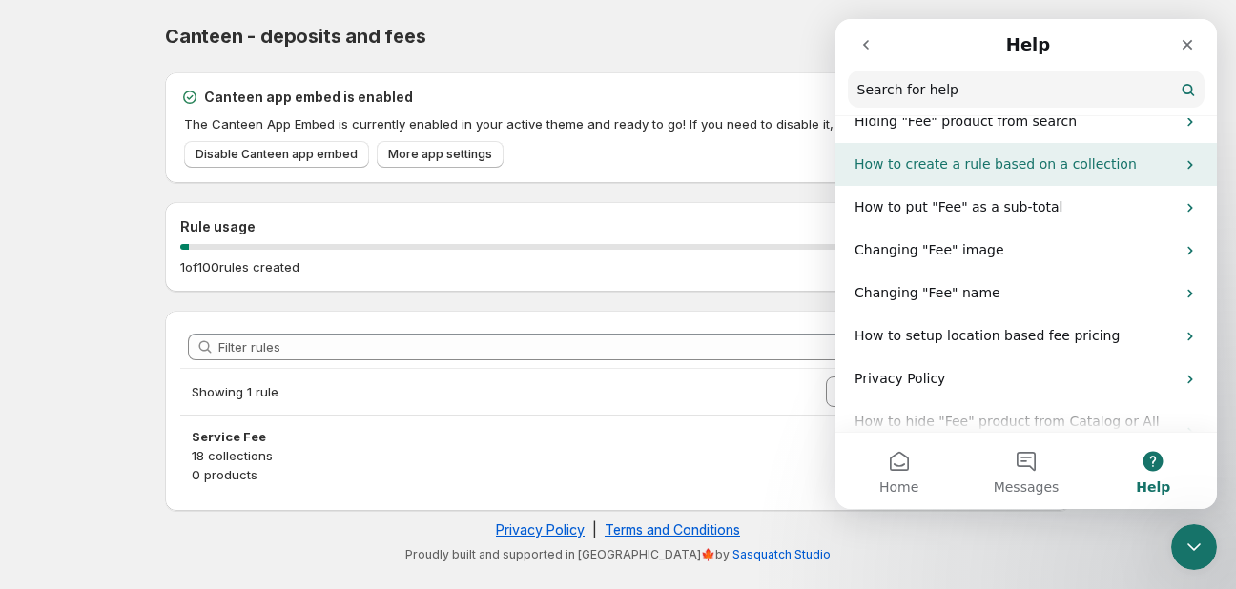
click at [1117, 167] on p "How to create a rule based on a collection" at bounding box center [1015, 165] width 320 height 20
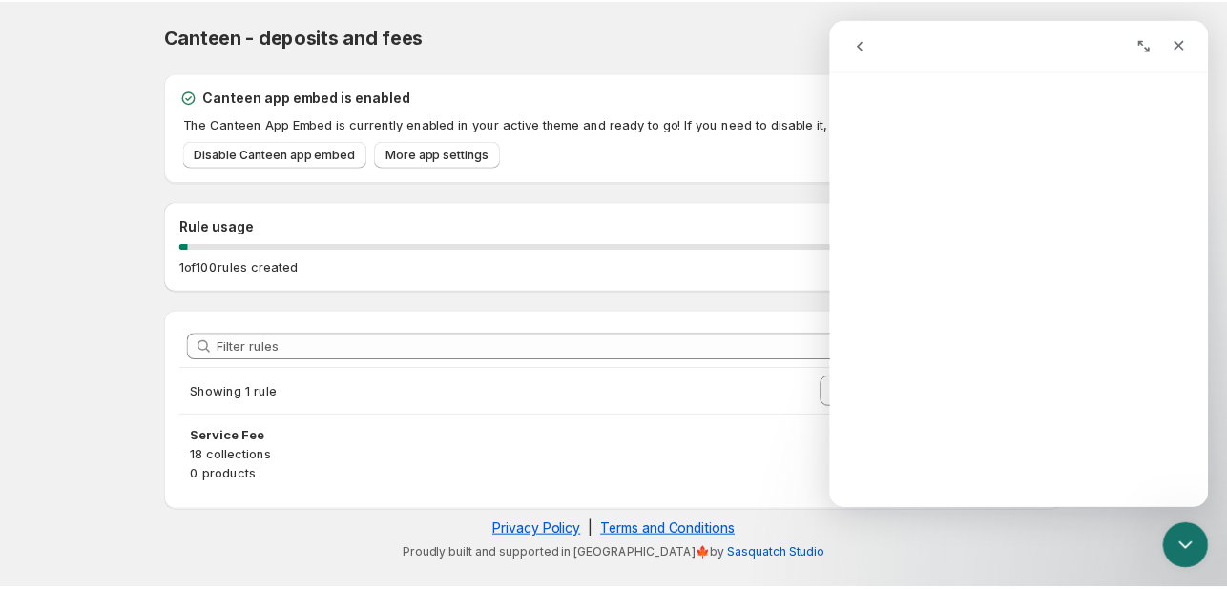
scroll to position [286, 0]
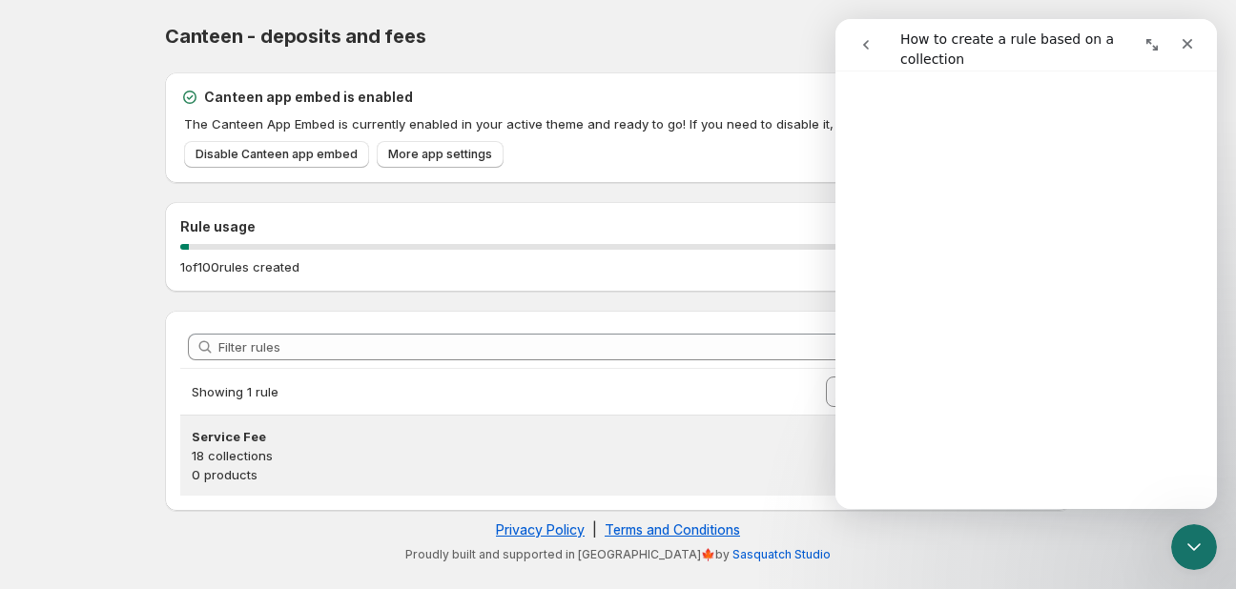
click at [316, 453] on p "18 collections" at bounding box center [618, 455] width 853 height 19
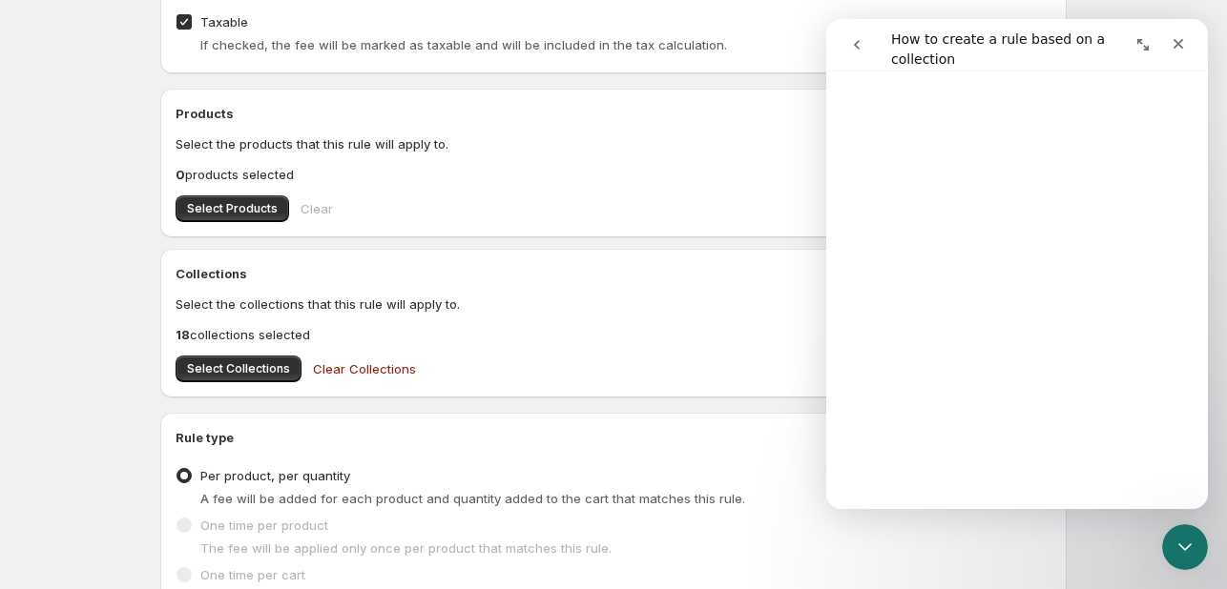
scroll to position [572, 0]
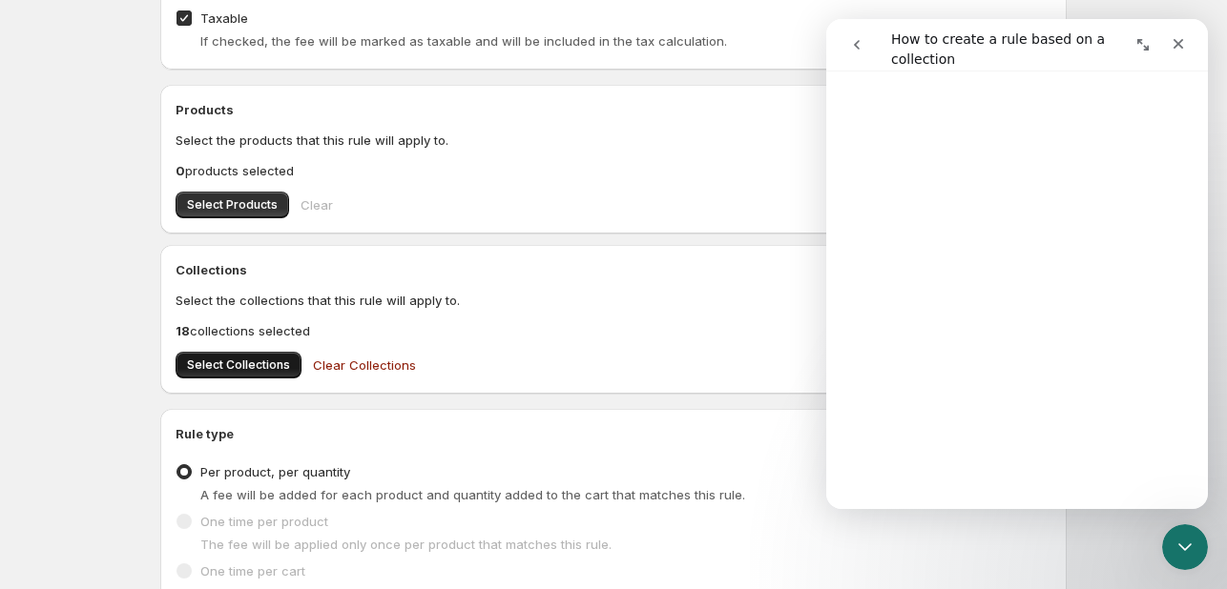
click at [214, 372] on span "Select Collections" at bounding box center [238, 365] width 103 height 15
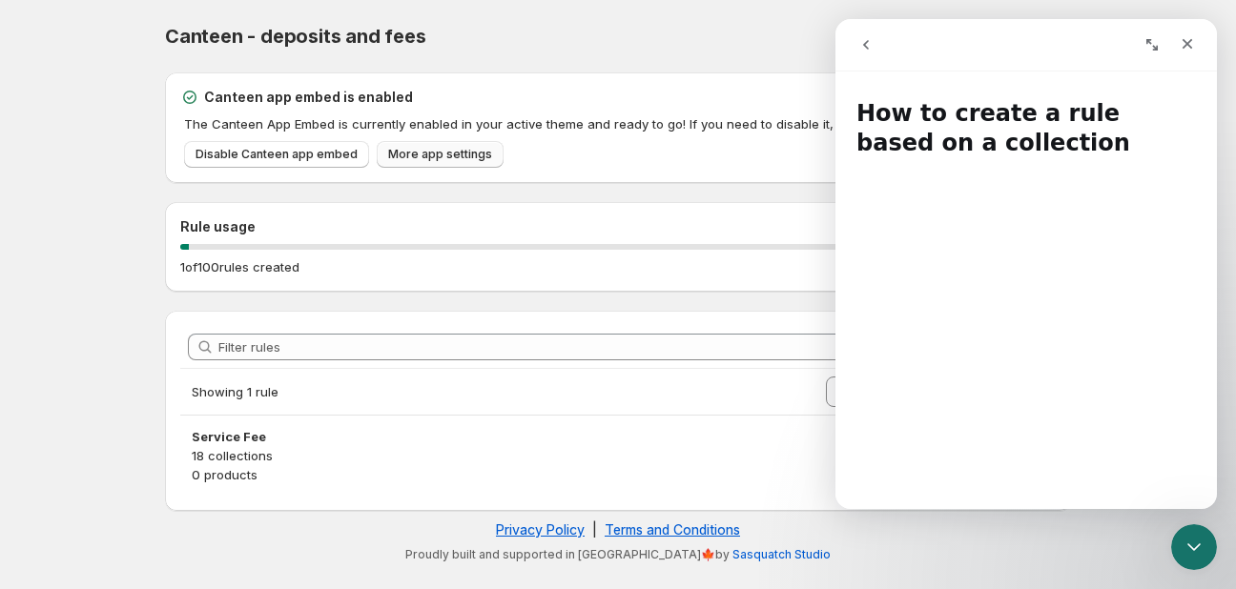
click at [458, 155] on span "More app settings" at bounding box center [440, 154] width 104 height 15
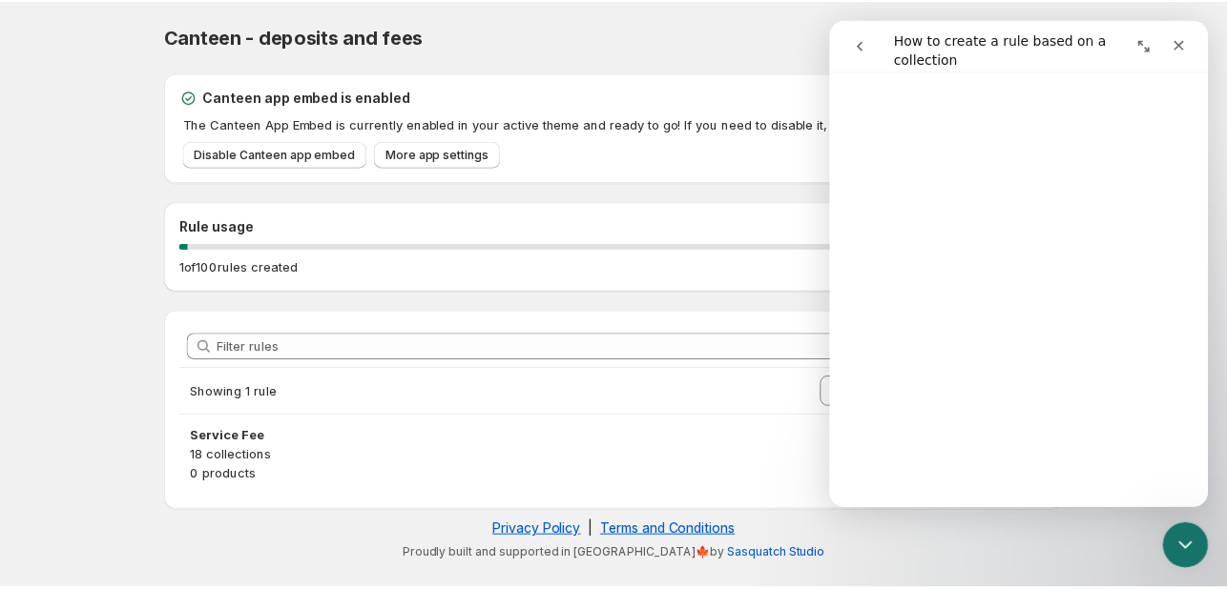
scroll to position [286, 0]
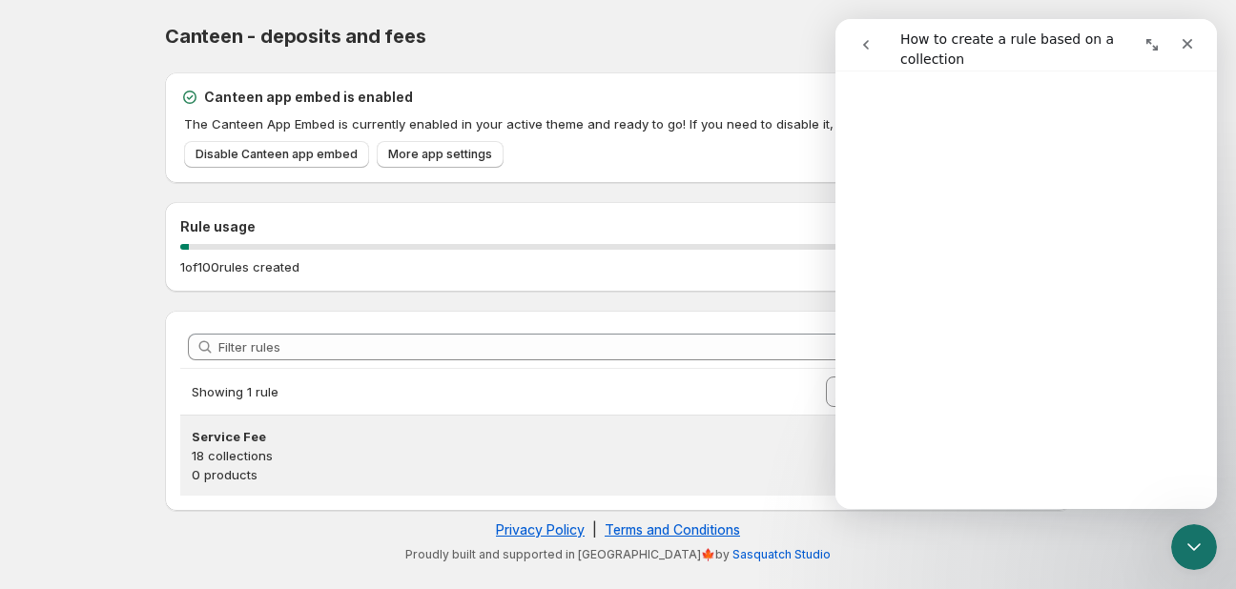
click at [267, 435] on h3 "Service Fee" at bounding box center [618, 436] width 853 height 19
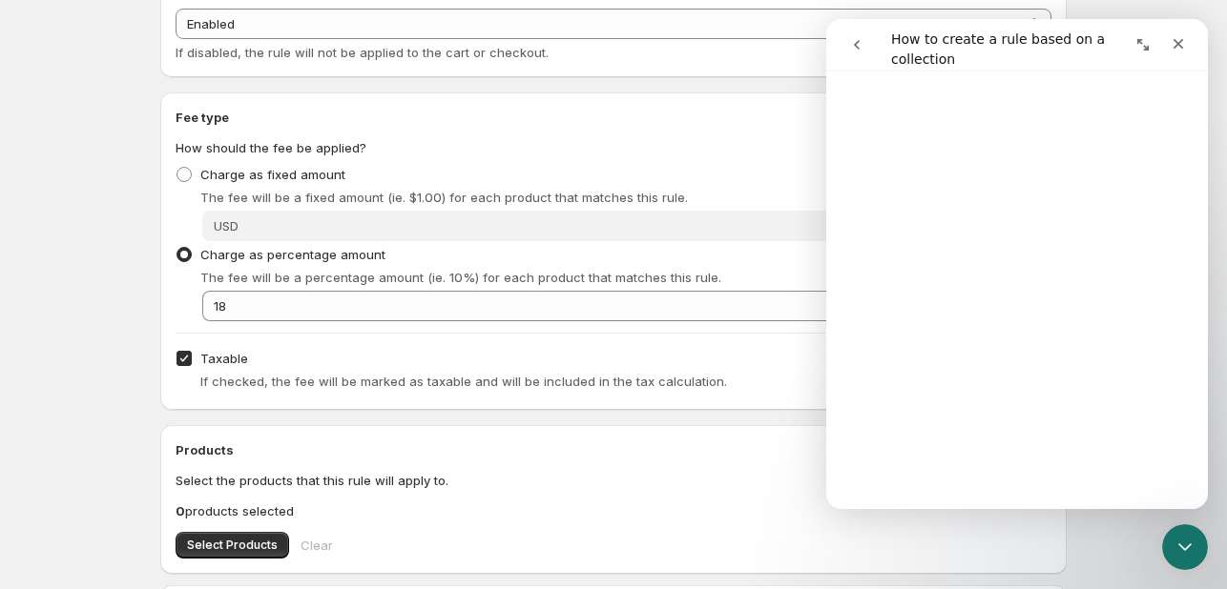
scroll to position [286, 0]
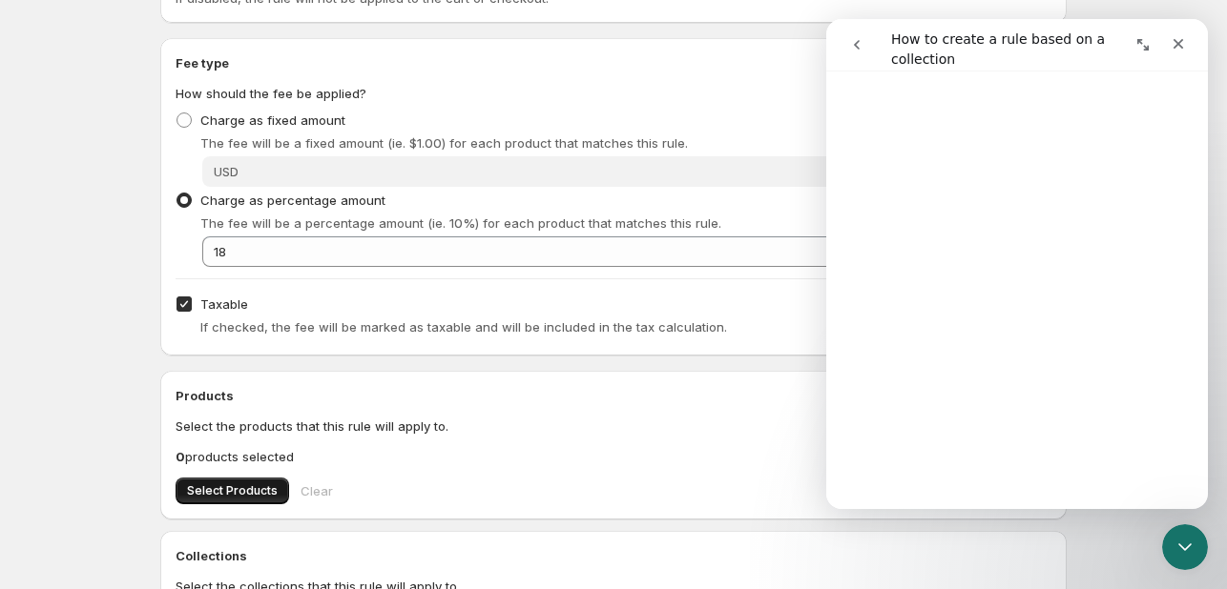
click at [222, 489] on span "Select Products" at bounding box center [232, 491] width 91 height 15
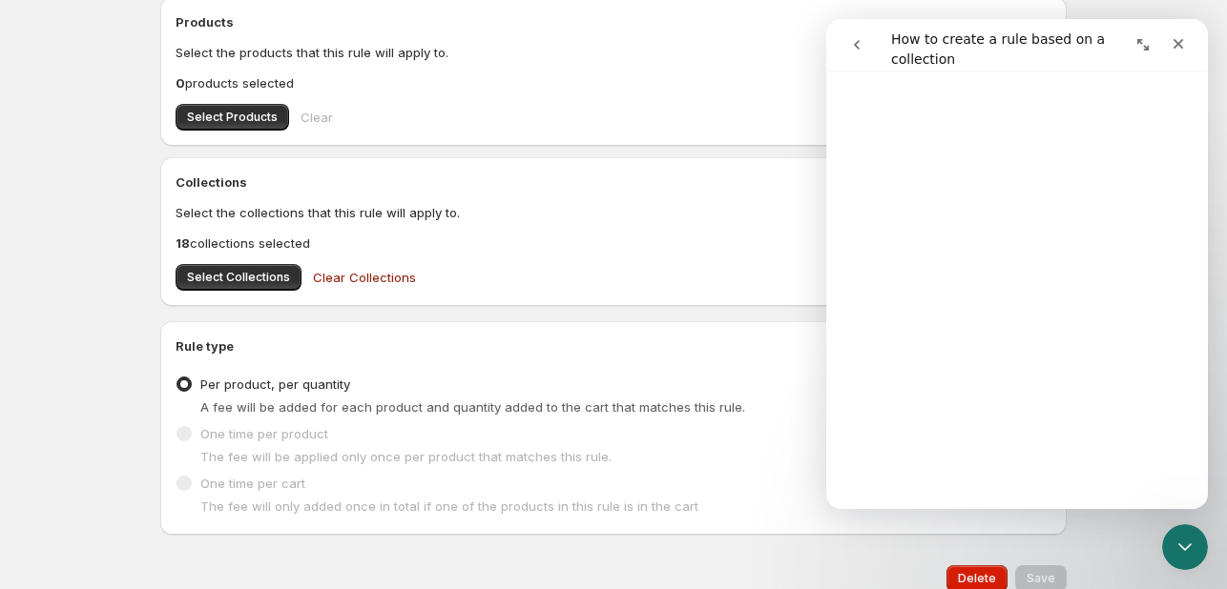
scroll to position [668, 0]
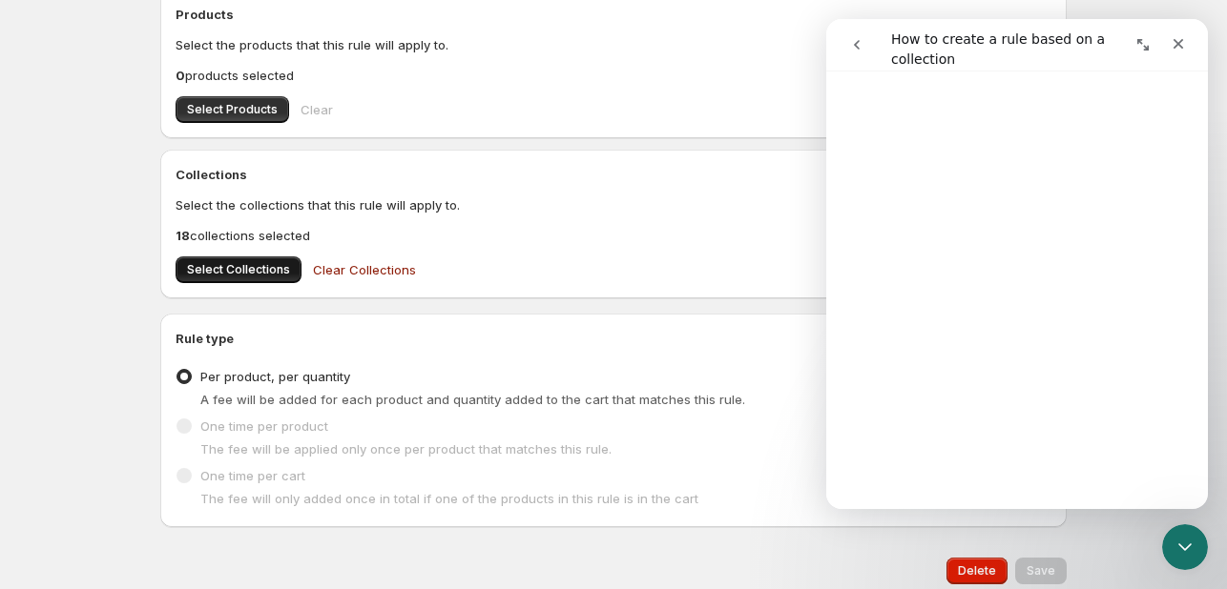
click at [225, 261] on button "Select Collections" at bounding box center [238, 270] width 126 height 27
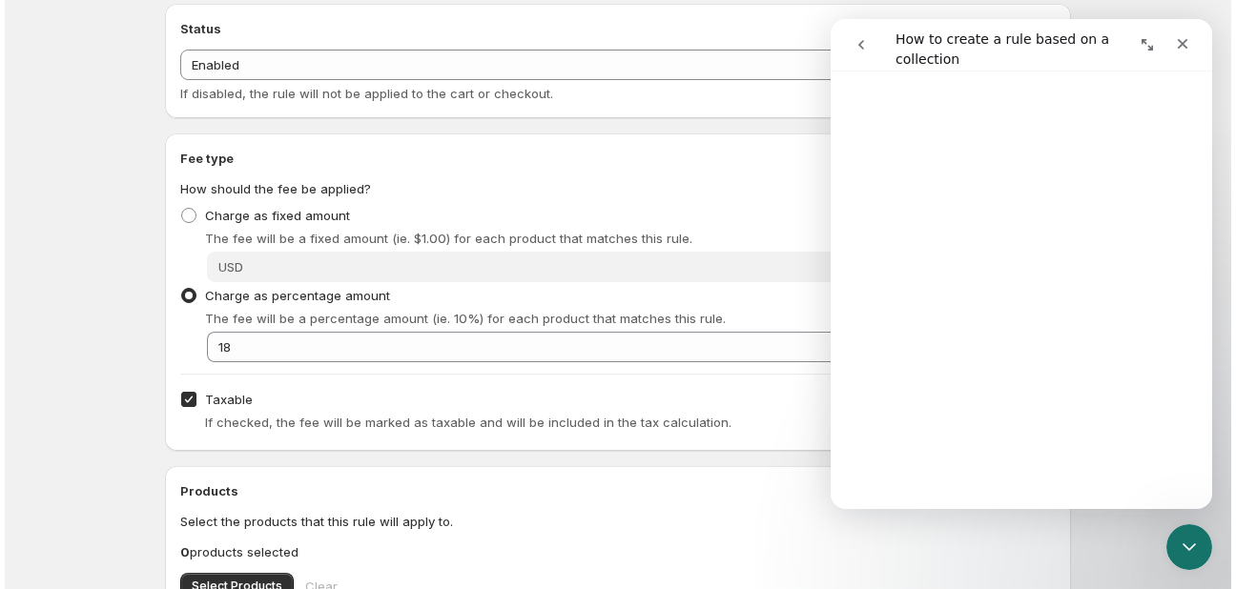
scroll to position [0, 0]
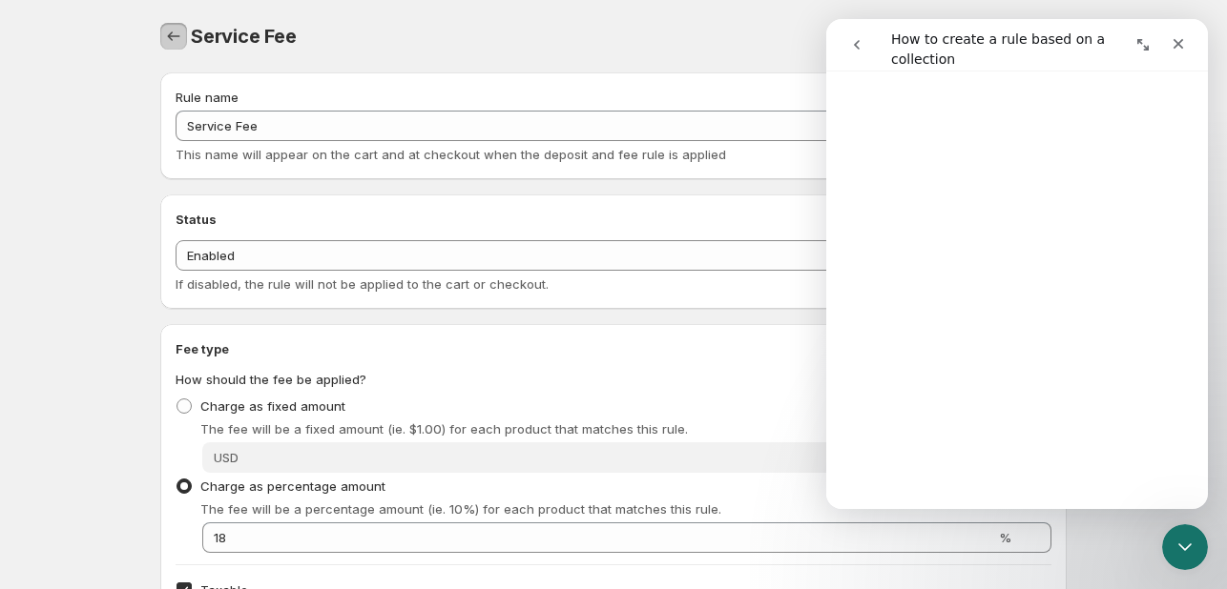
click at [174, 36] on icon "Settings" at bounding box center [174, 36] width 12 height 10
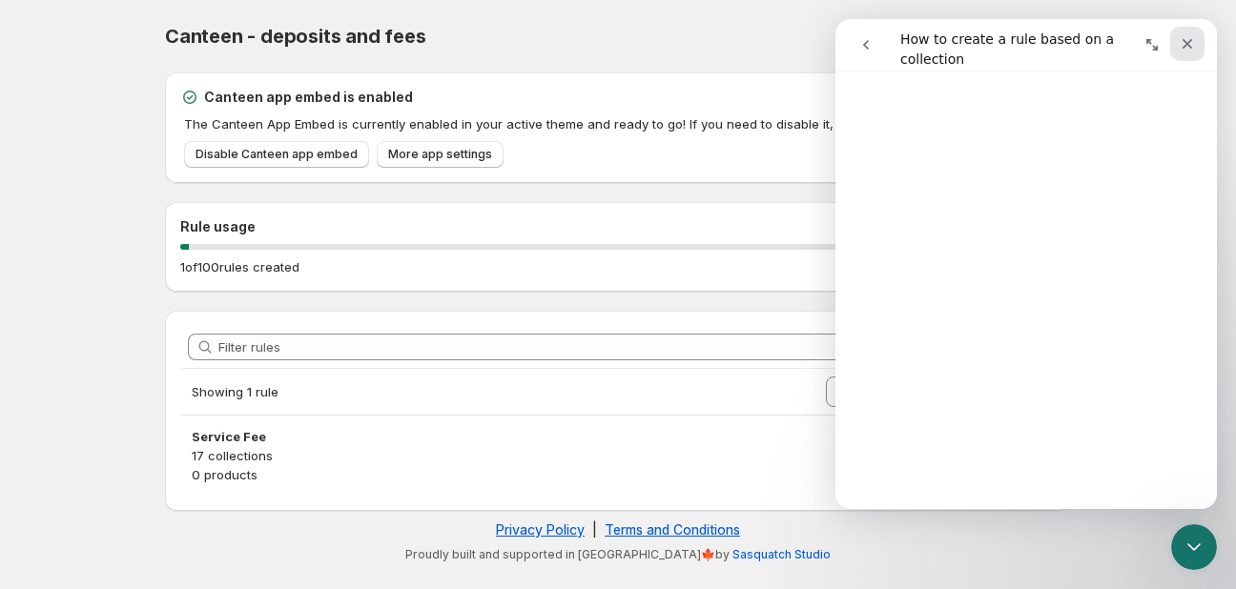
click at [1200, 40] on div "Close" at bounding box center [1187, 44] width 34 height 34
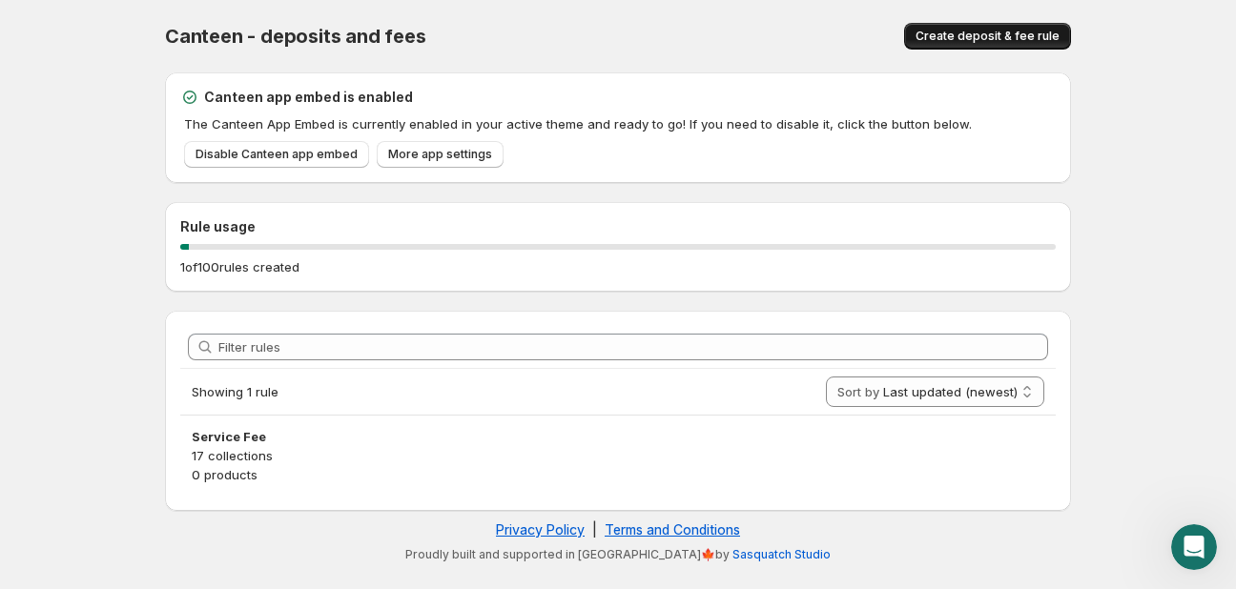
click at [1026, 26] on button "Create deposit & fee rule" at bounding box center [987, 36] width 167 height 27
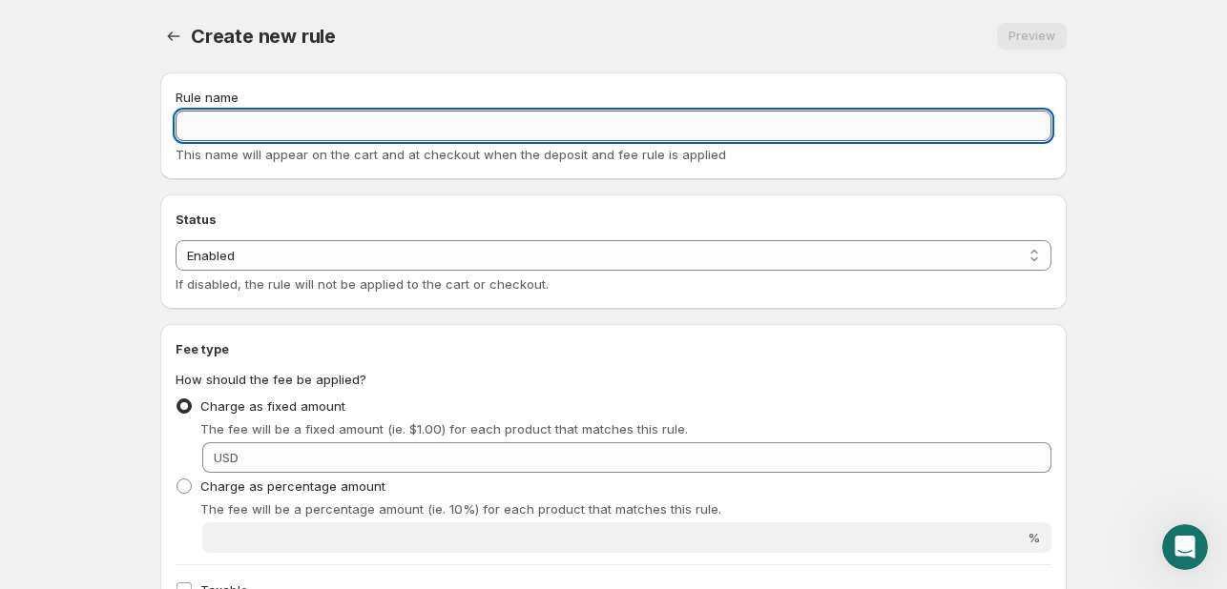
click at [222, 131] on input "Rule name" at bounding box center [613, 126] width 876 height 31
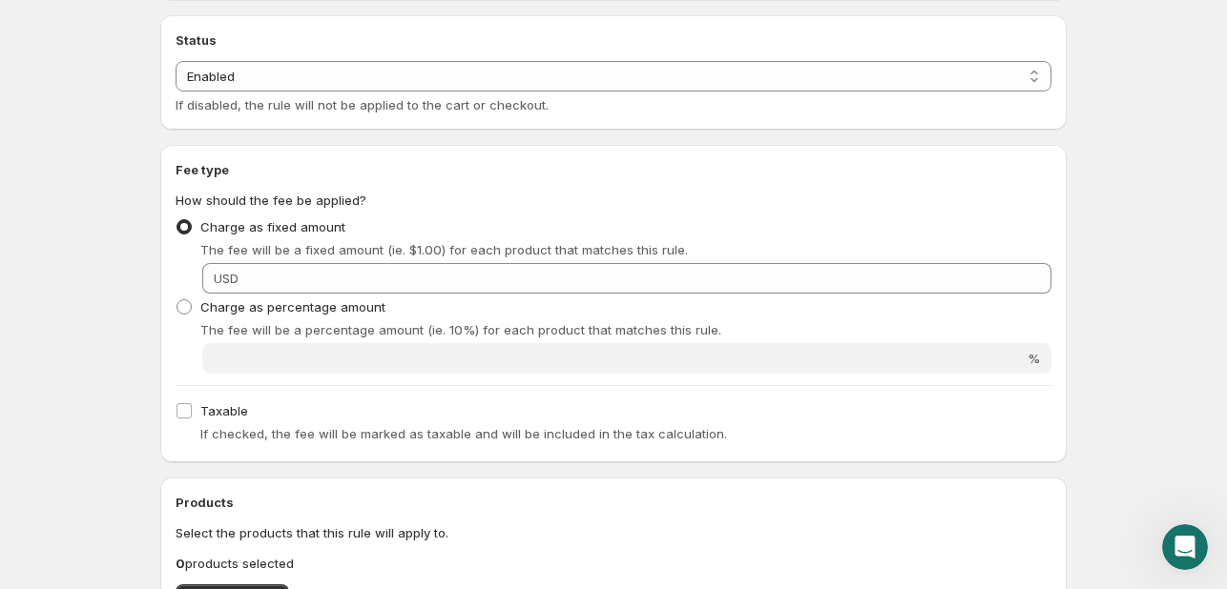
scroll to position [191, 0]
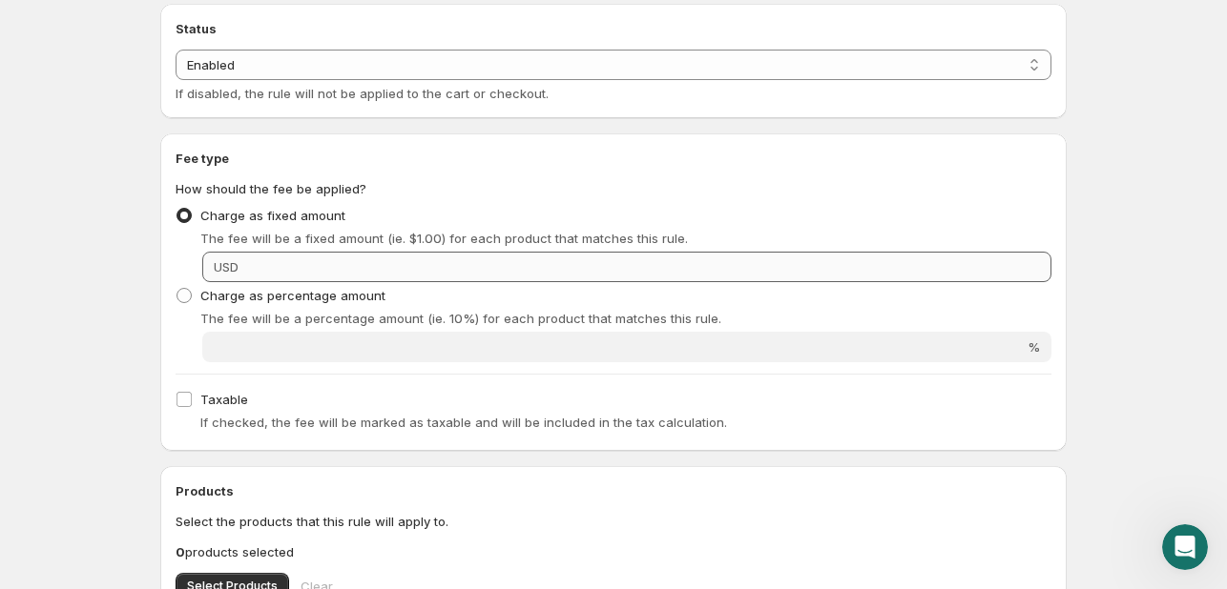
type input "Fees Add Ons"
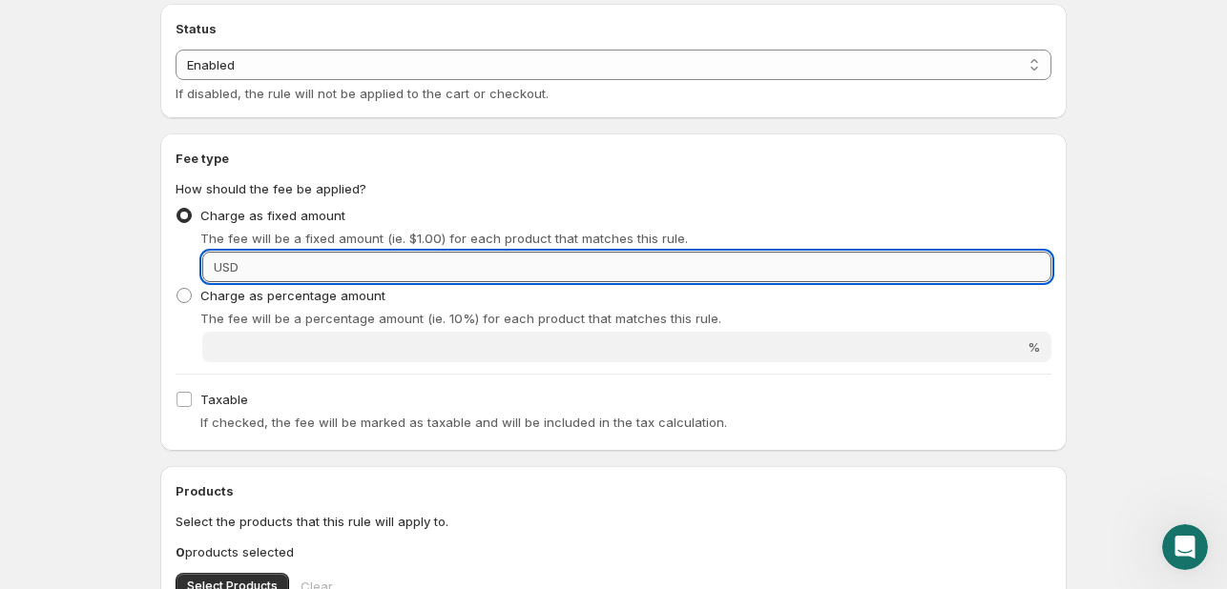
click at [302, 258] on input "Fixed amount" at bounding box center [647, 267] width 807 height 31
type input "18"
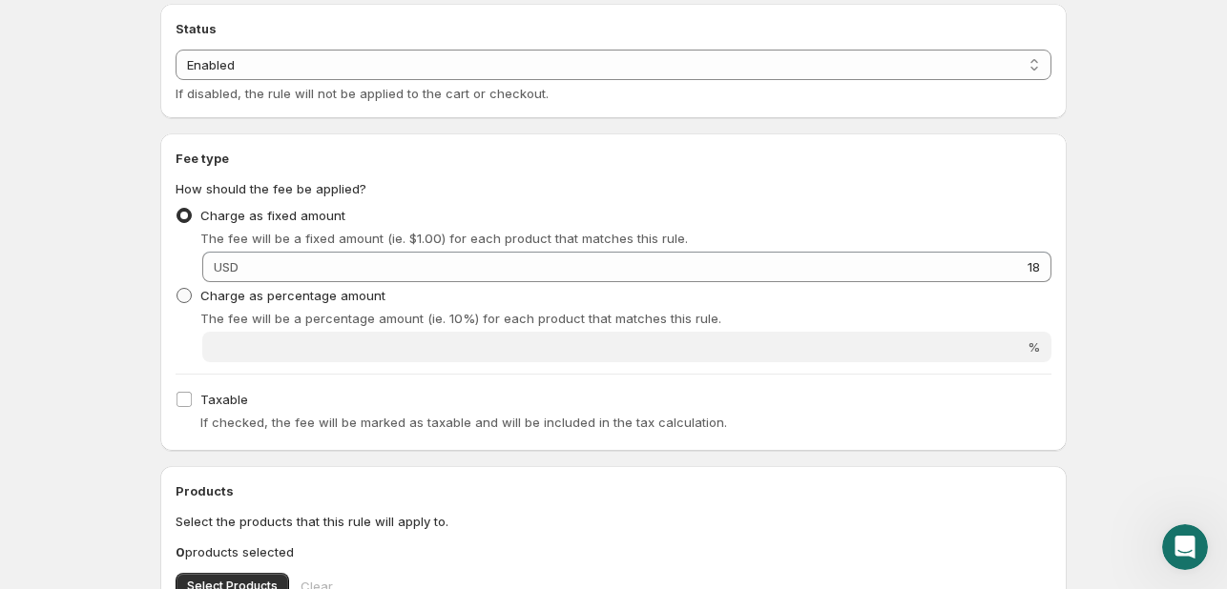
click at [184, 295] on span at bounding box center [183, 295] width 15 height 15
click at [177, 289] on input "Charge as percentage amount" at bounding box center [176, 288] width 1 height 1
radio input "true"
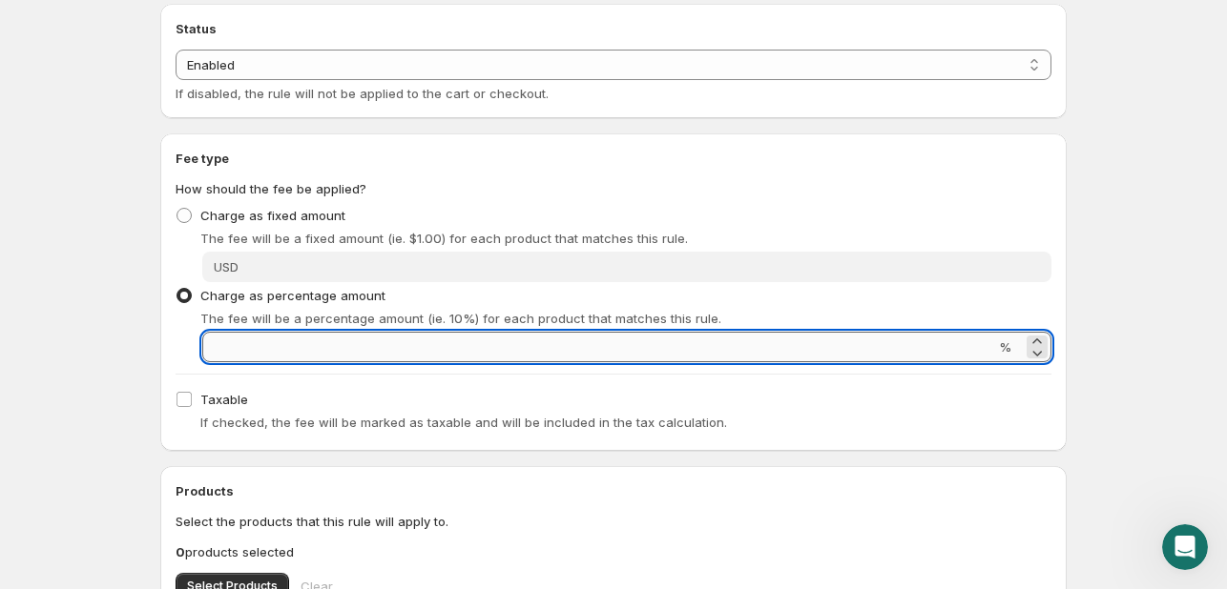
click at [229, 338] on input "Percentage amount" at bounding box center [598, 347] width 793 height 31
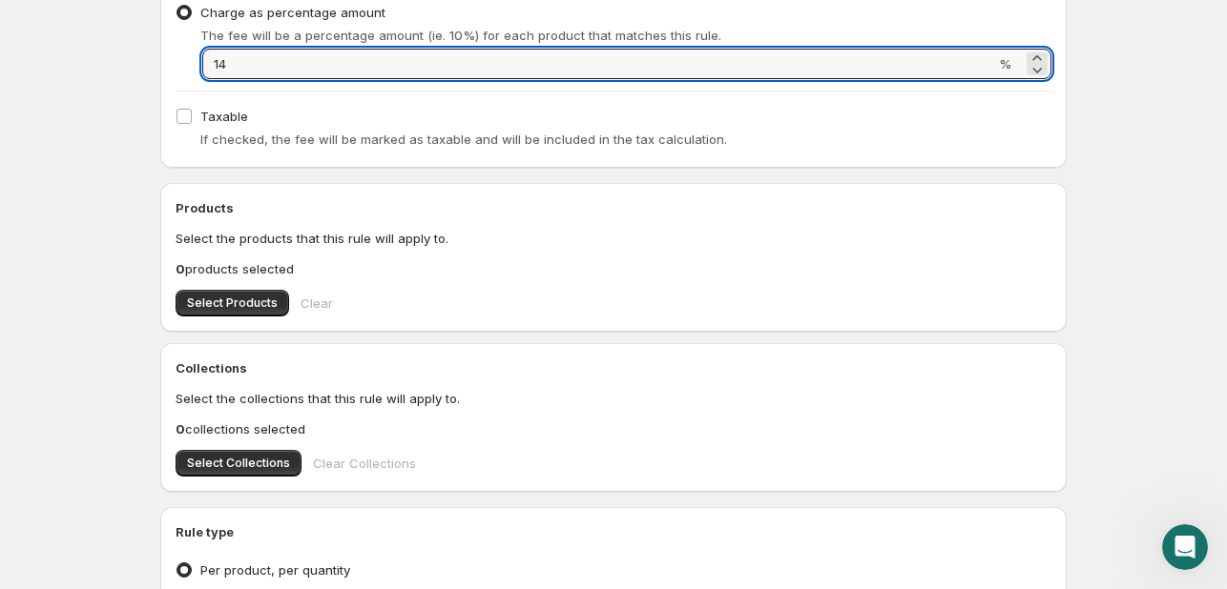
scroll to position [572, 0]
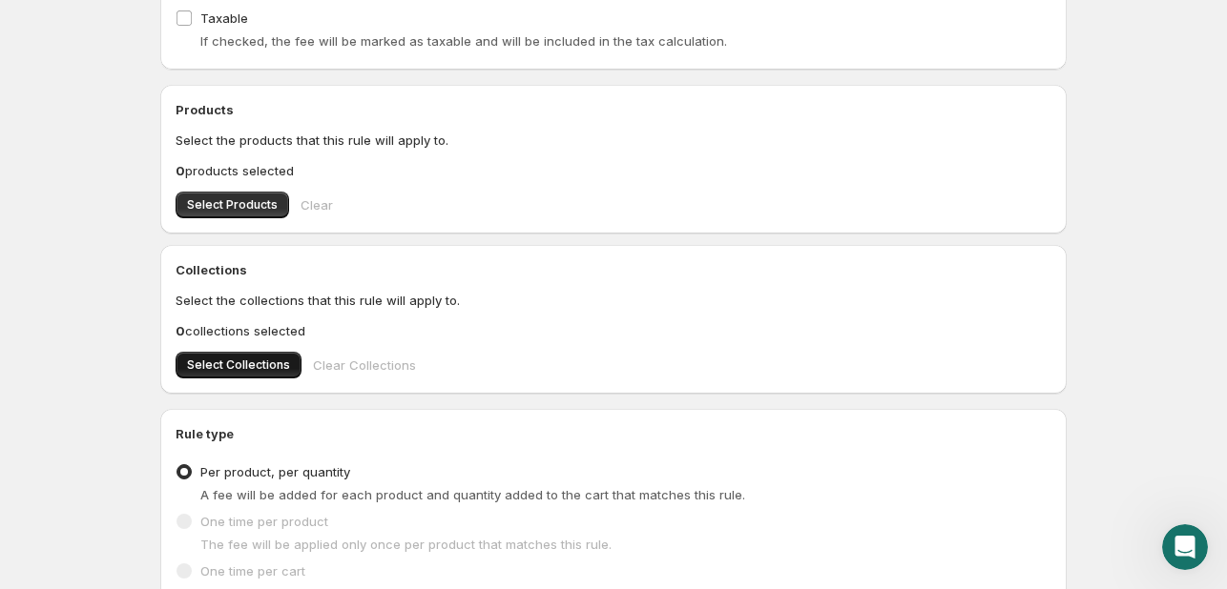
type input "14"
click at [218, 353] on button "Select Collections" at bounding box center [238, 365] width 126 height 27
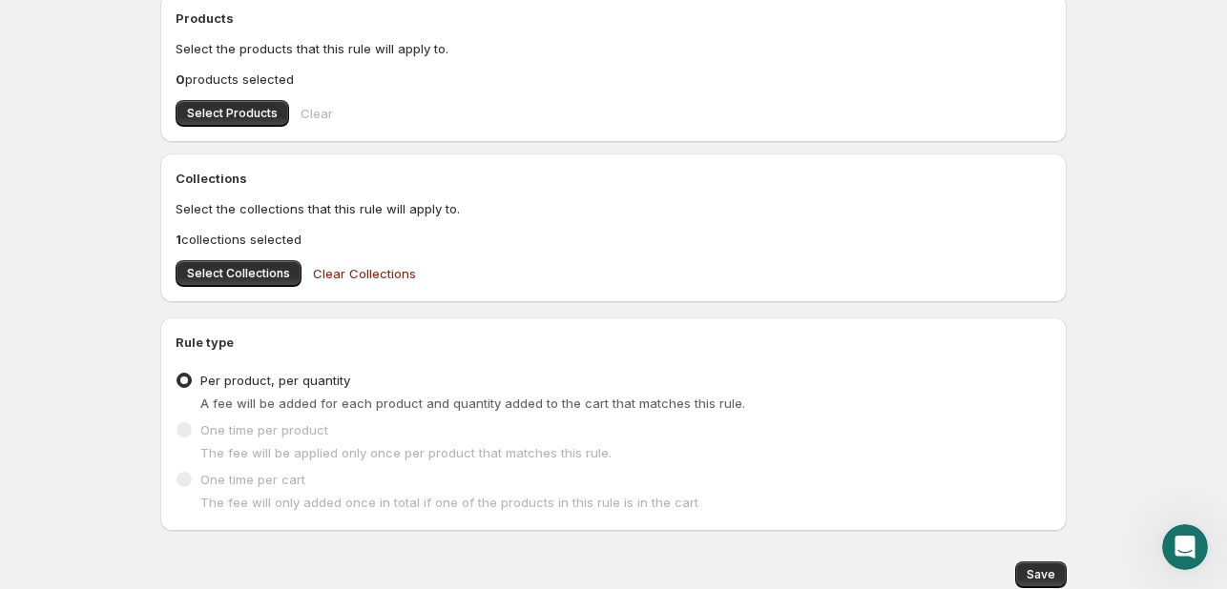
scroll to position [739, 0]
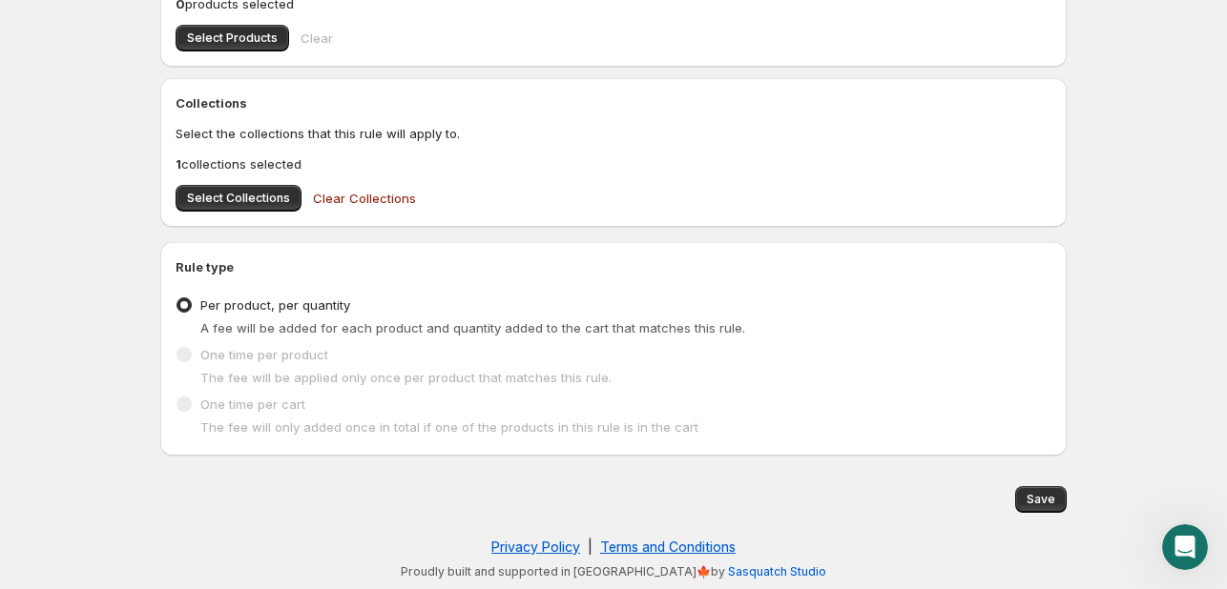
click at [180, 360] on span at bounding box center [183, 354] width 15 height 15
click at [175, 402] on span at bounding box center [183, 404] width 17 height 17
click at [312, 308] on span "Per product, per quantity" at bounding box center [275, 305] width 150 height 15
click at [177, 299] on input "Per product, per quantity" at bounding box center [176, 298] width 1 height 1
click at [312, 308] on span "Per product, per quantity" at bounding box center [275, 305] width 150 height 15
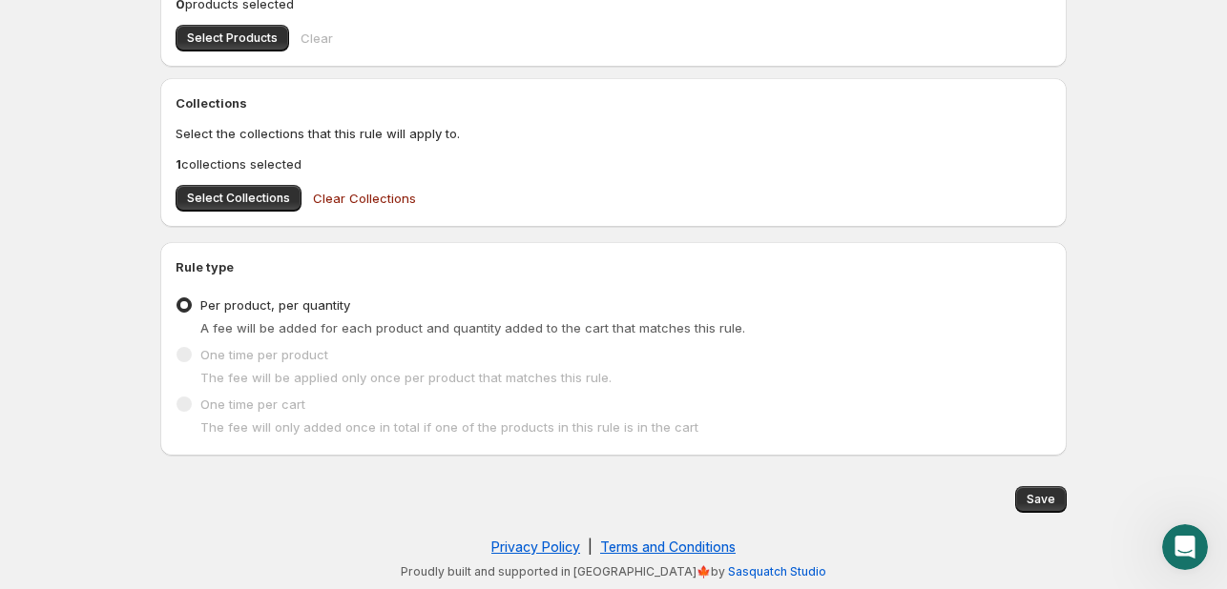
click at [177, 299] on input "Per product, per quantity" at bounding box center [176, 298] width 1 height 1
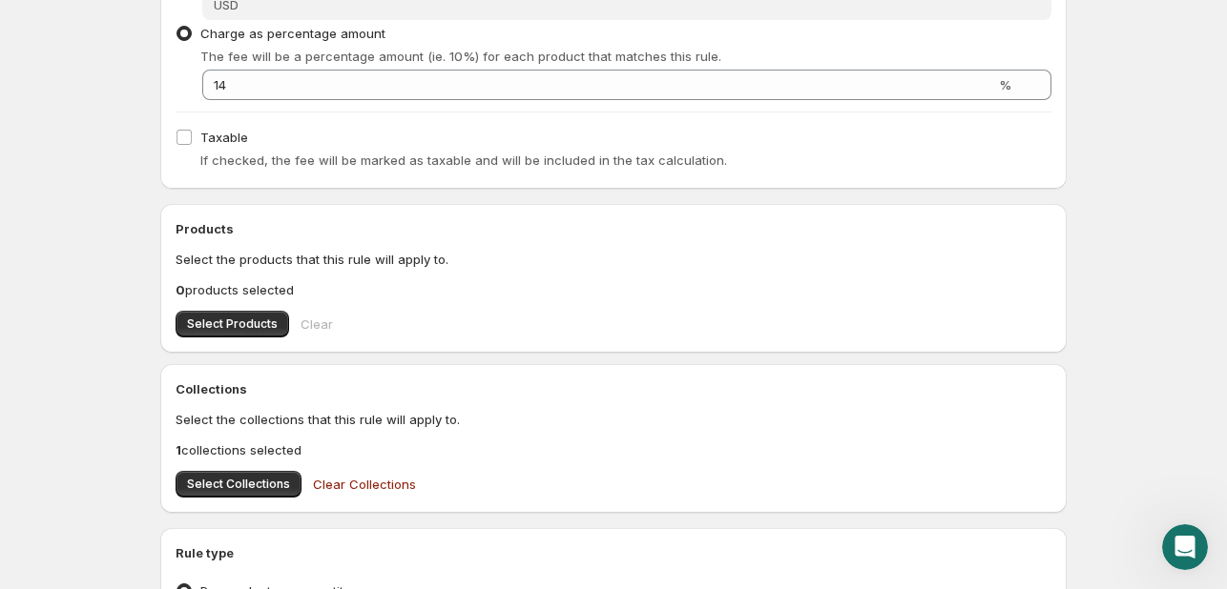
scroll to position [0, 0]
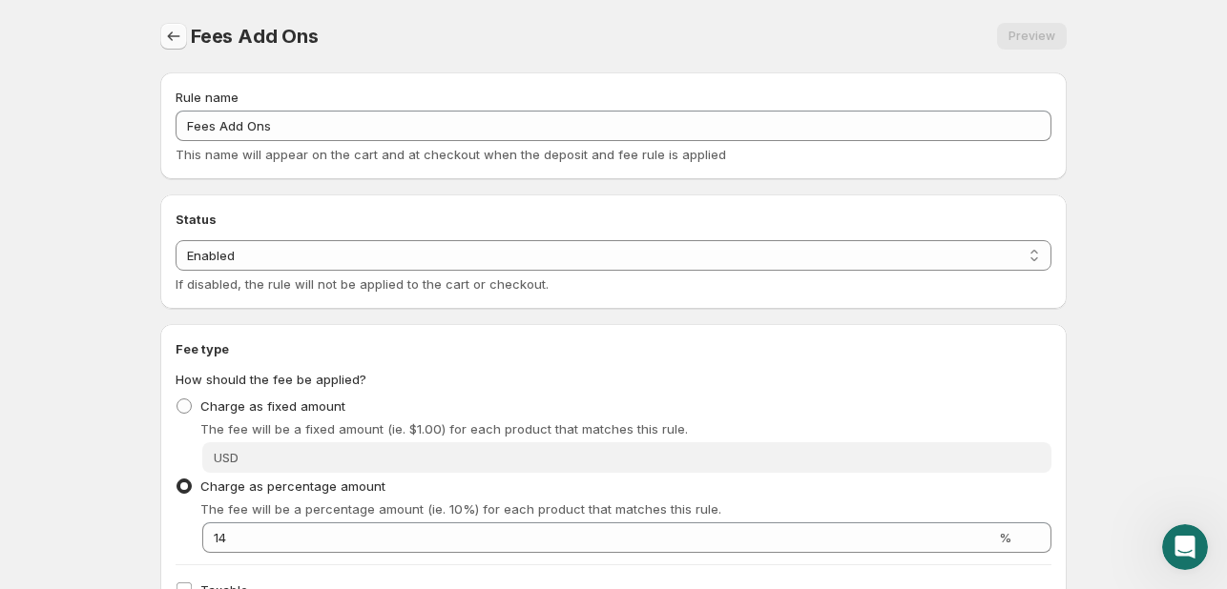
click at [178, 33] on icon "Settings" at bounding box center [173, 36] width 19 height 19
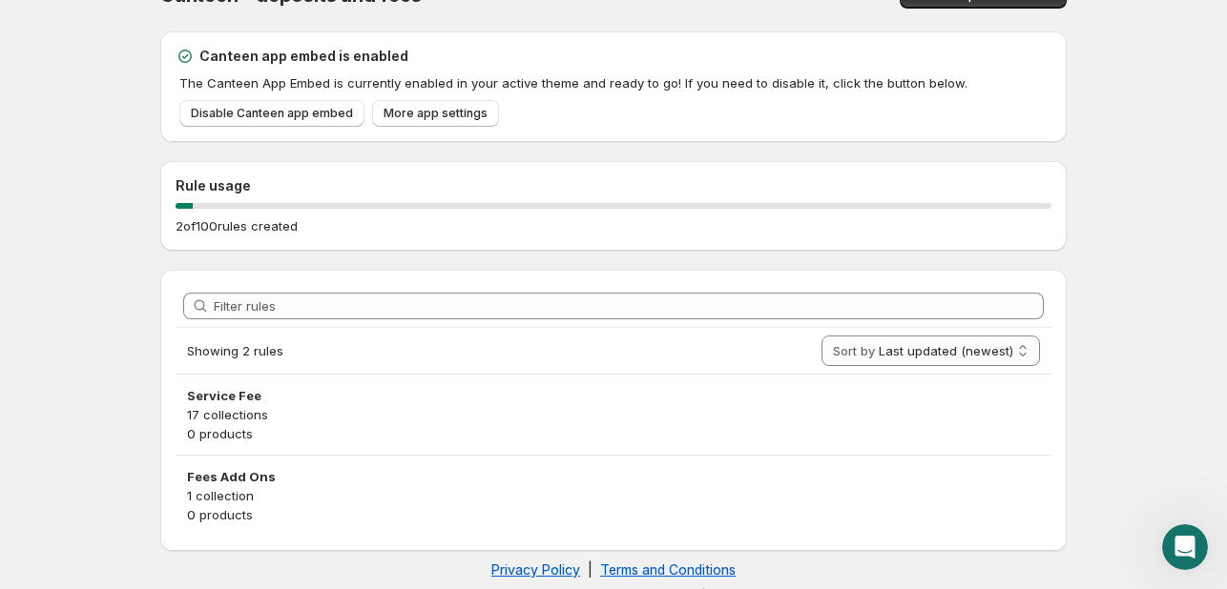
scroll to position [64, 0]
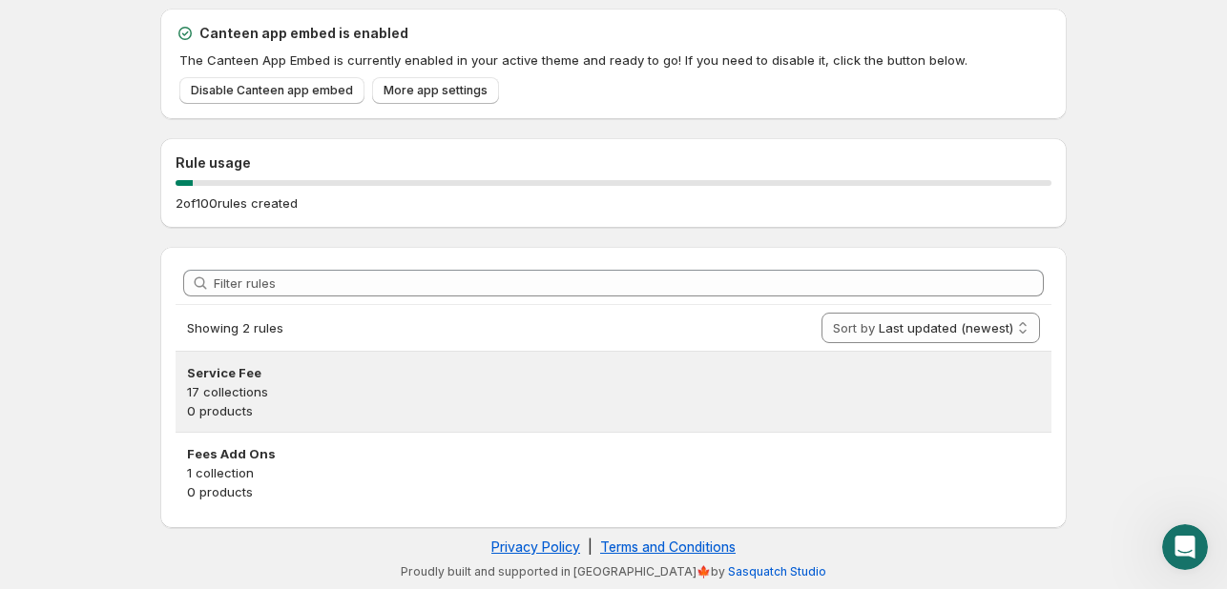
click at [292, 372] on h3 "Service Fee" at bounding box center [613, 372] width 853 height 19
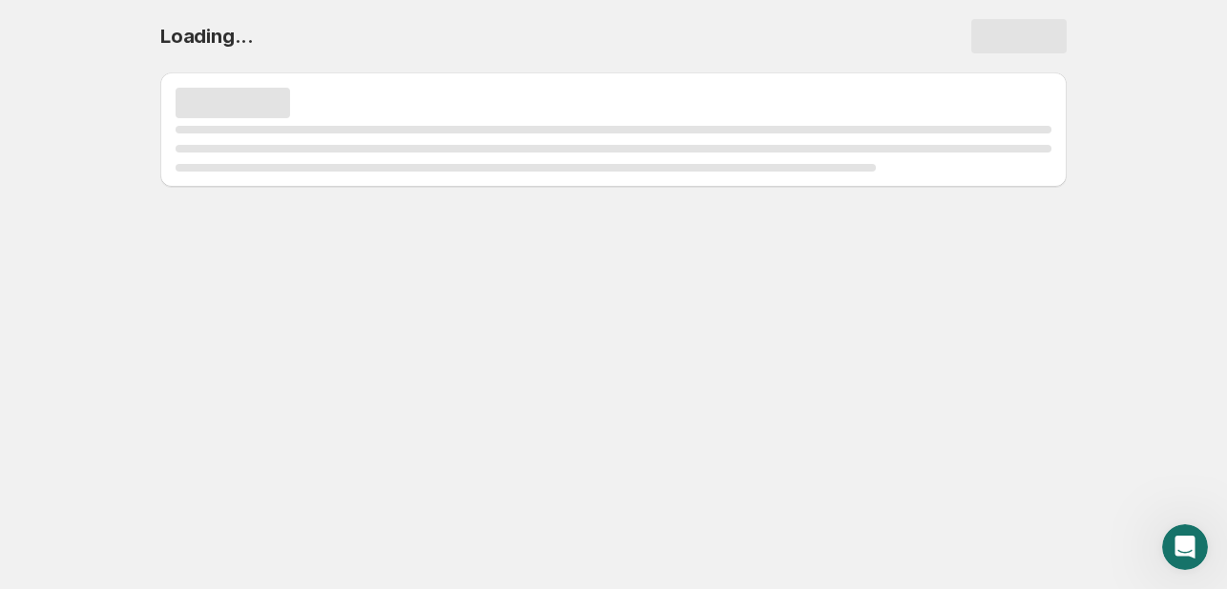
scroll to position [0, 0]
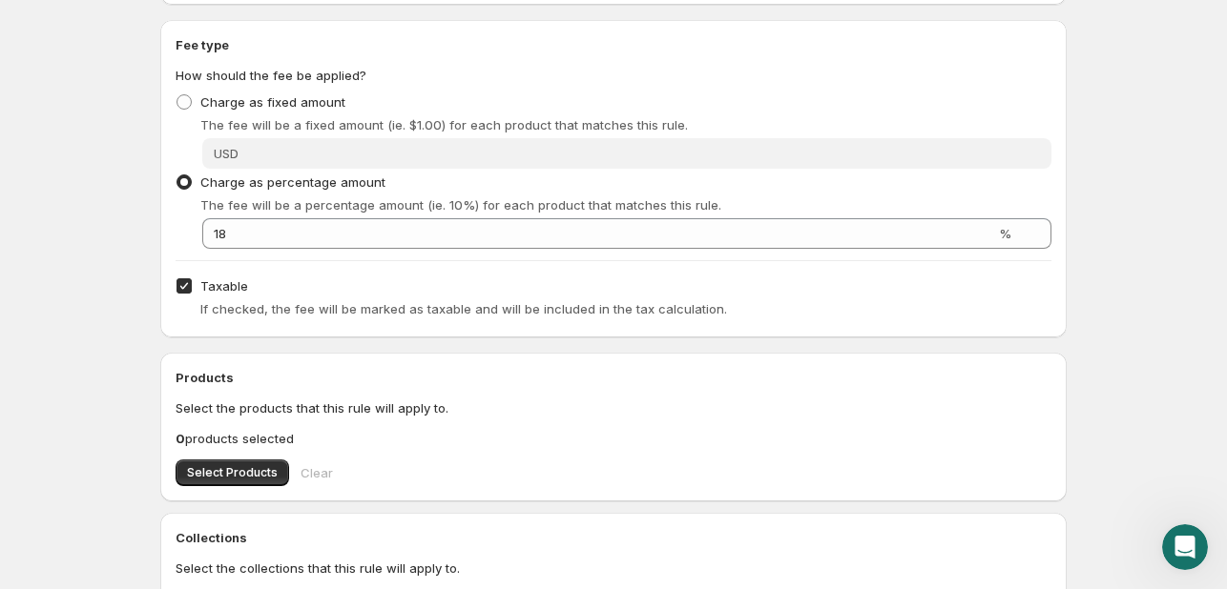
scroll to position [477, 0]
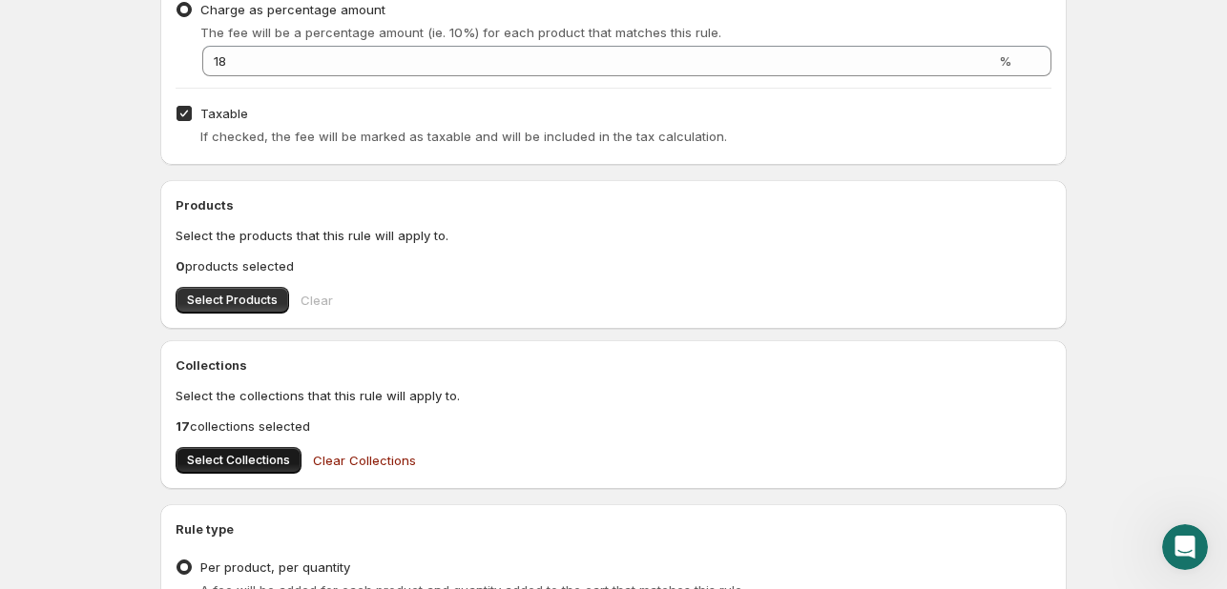
click at [237, 457] on span "Select Collections" at bounding box center [238, 460] width 103 height 15
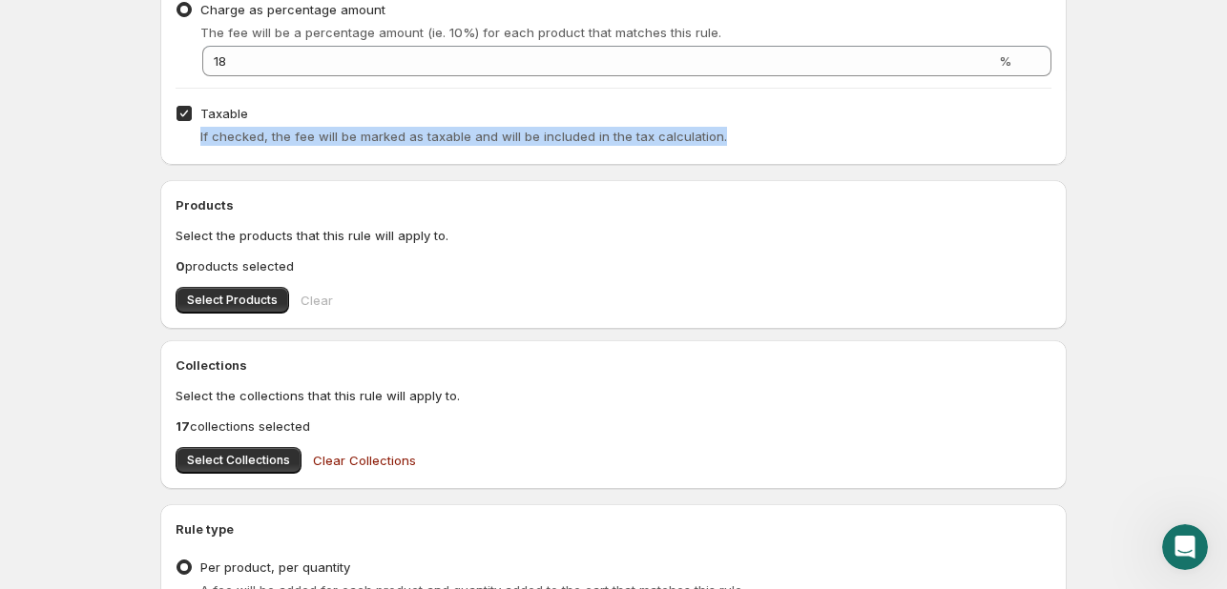
drag, startPoint x: 710, startPoint y: 134, endPoint x: 187, endPoint y: 131, distance: 522.7
click at [187, 131] on div "If checked, the fee will be marked as taxable and will be included in the tax c…" at bounding box center [613, 136] width 876 height 19
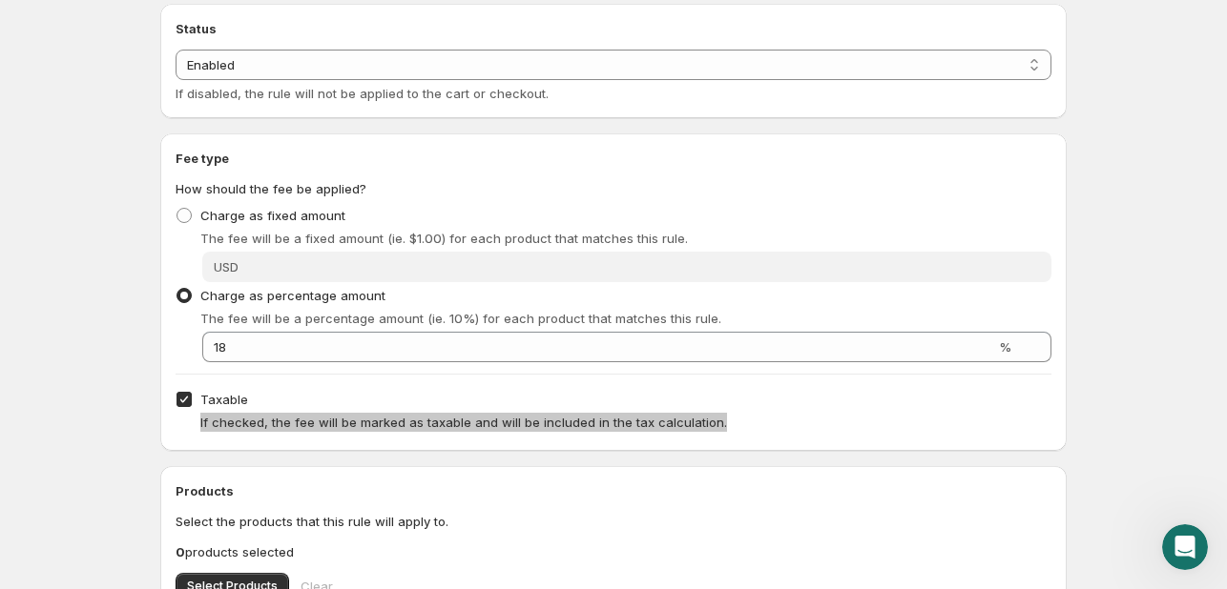
scroll to position [0, 0]
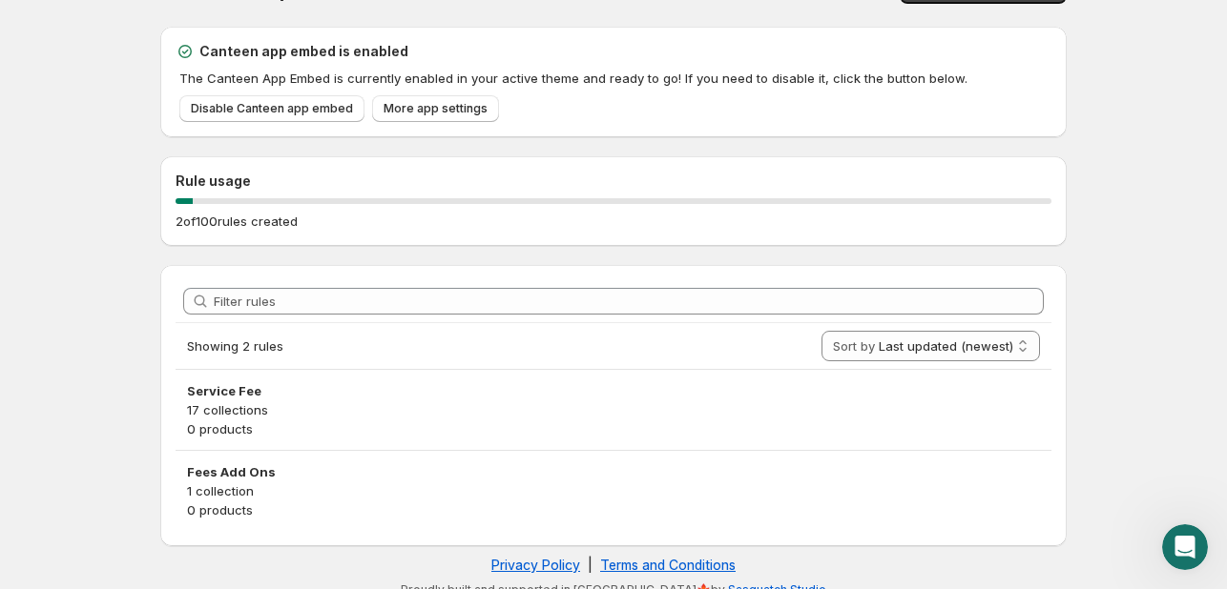
scroll to position [64, 0]
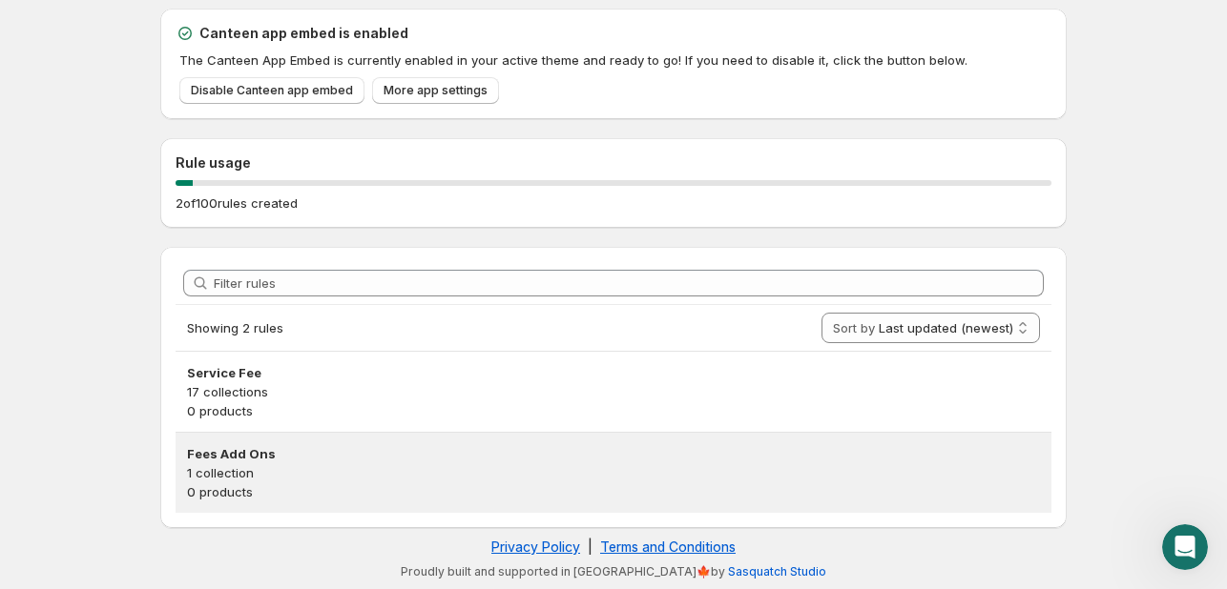
click at [259, 471] on p "1 collection" at bounding box center [613, 473] width 853 height 19
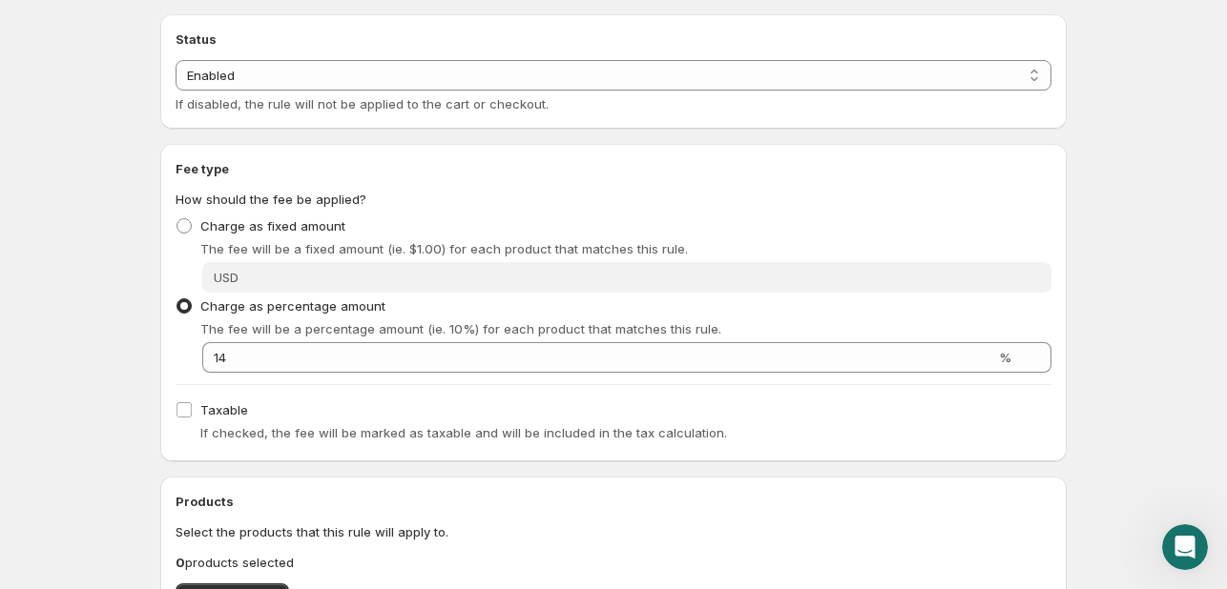
scroll to position [191, 0]
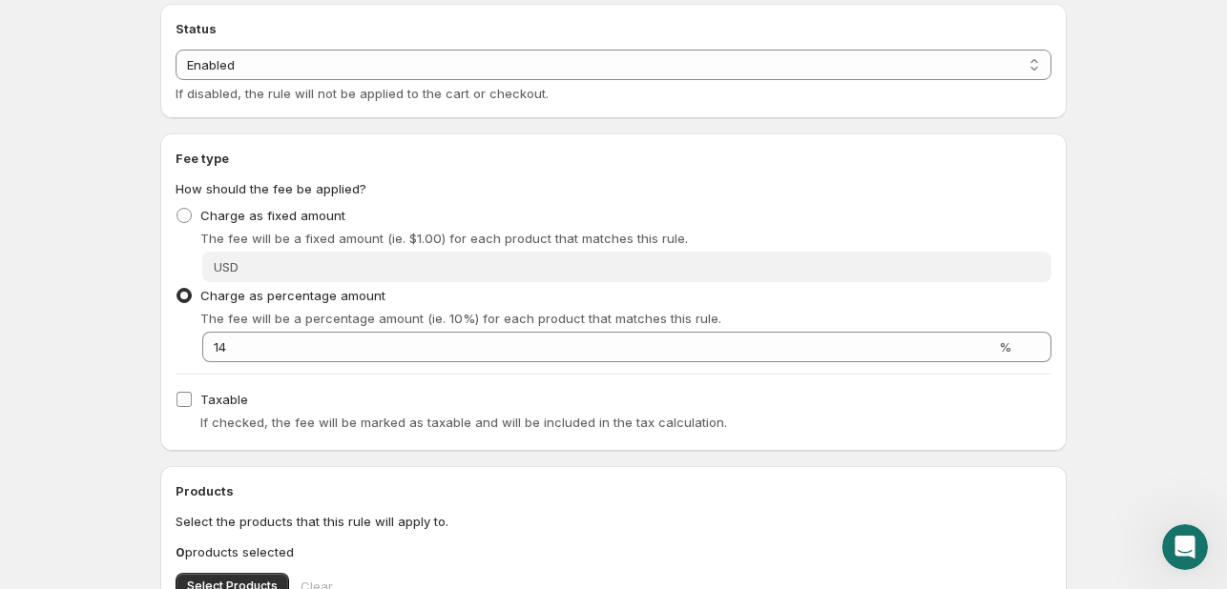
click at [213, 397] on span "Taxable" at bounding box center [224, 399] width 48 height 15
click at [192, 397] on input "Taxable" at bounding box center [183, 399] width 15 height 15
checkbox input "true"
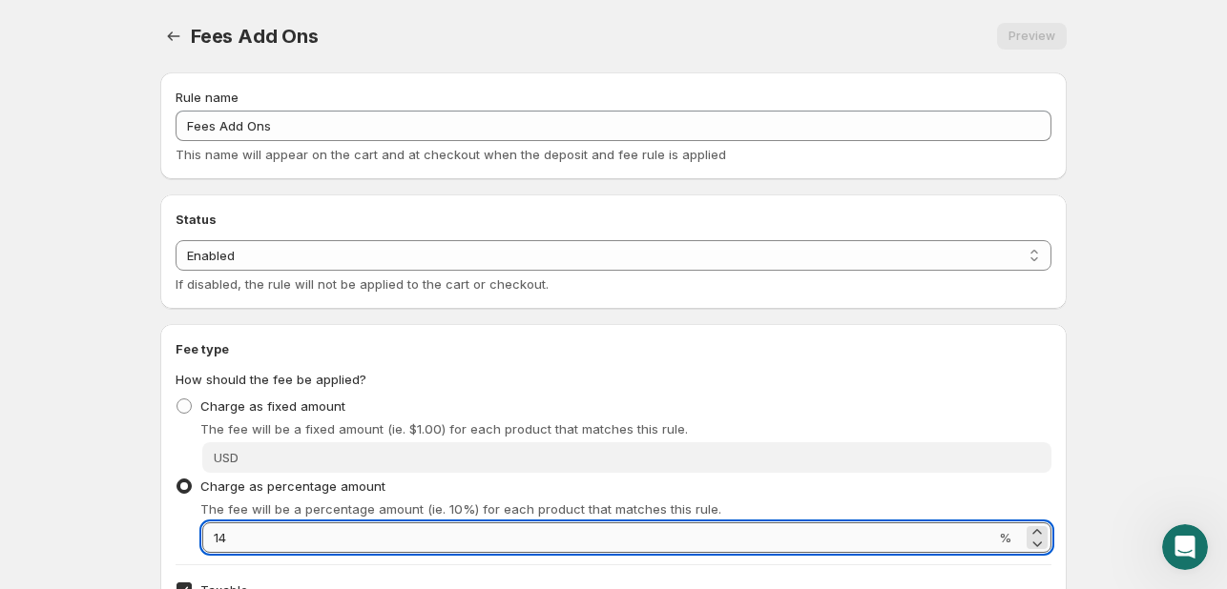
click at [240, 529] on input "14" at bounding box center [598, 538] width 793 height 31
type input "18"
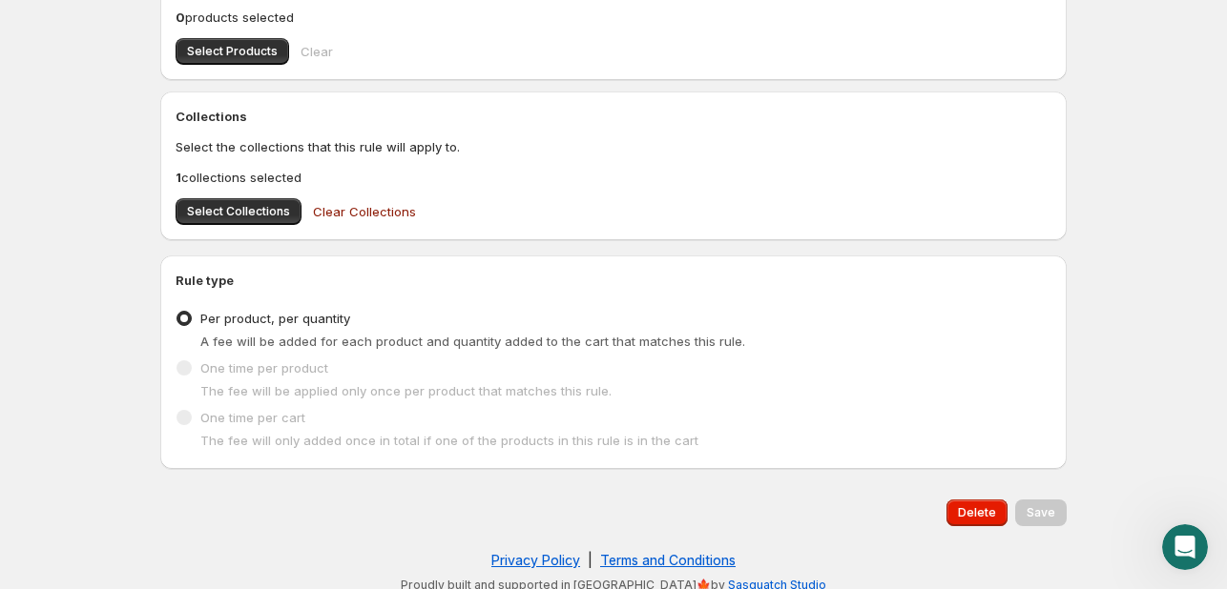
scroll to position [739, 0]
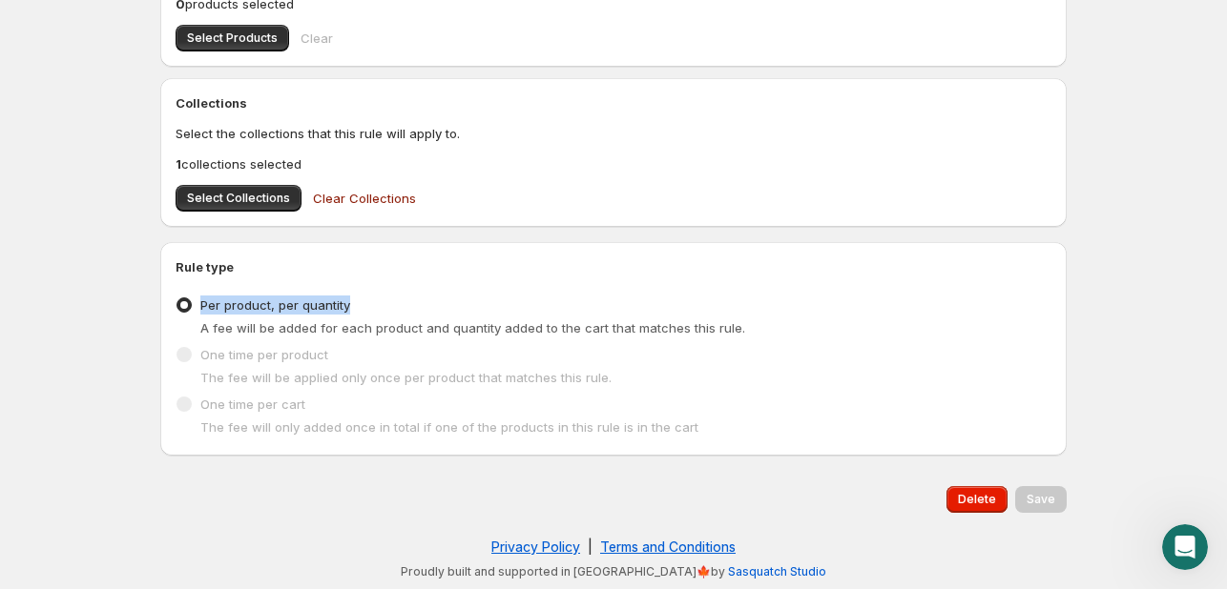
drag, startPoint x: 364, startPoint y: 300, endPoint x: 204, endPoint y: 291, distance: 160.5
click at [204, 292] on div "Per product, per quantity A fee will be added for each product and quantity add…" at bounding box center [613, 315] width 876 height 46
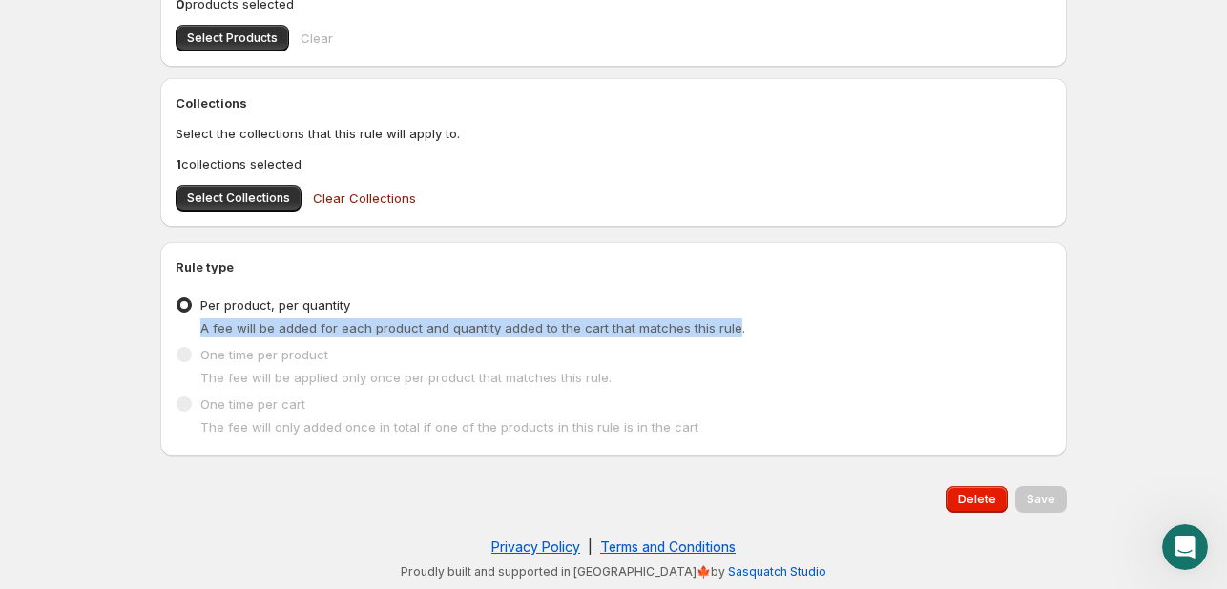
drag, startPoint x: 727, startPoint y: 325, endPoint x: 194, endPoint y: 327, distance: 533.1
click at [194, 327] on div "A fee will be added for each product and quantity added to the cart that matche…" at bounding box center [613, 328] width 876 height 19
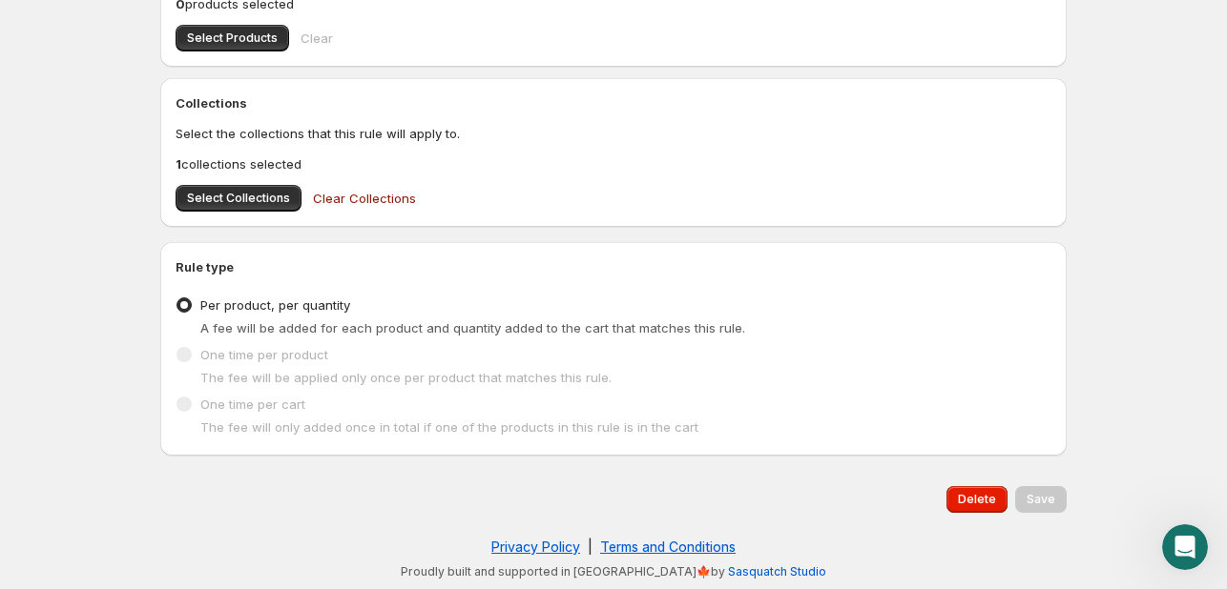
click at [427, 242] on div "Rule type Type of rule Per product, per quantity A fee will be added for each p…" at bounding box center [613, 349] width 906 height 214
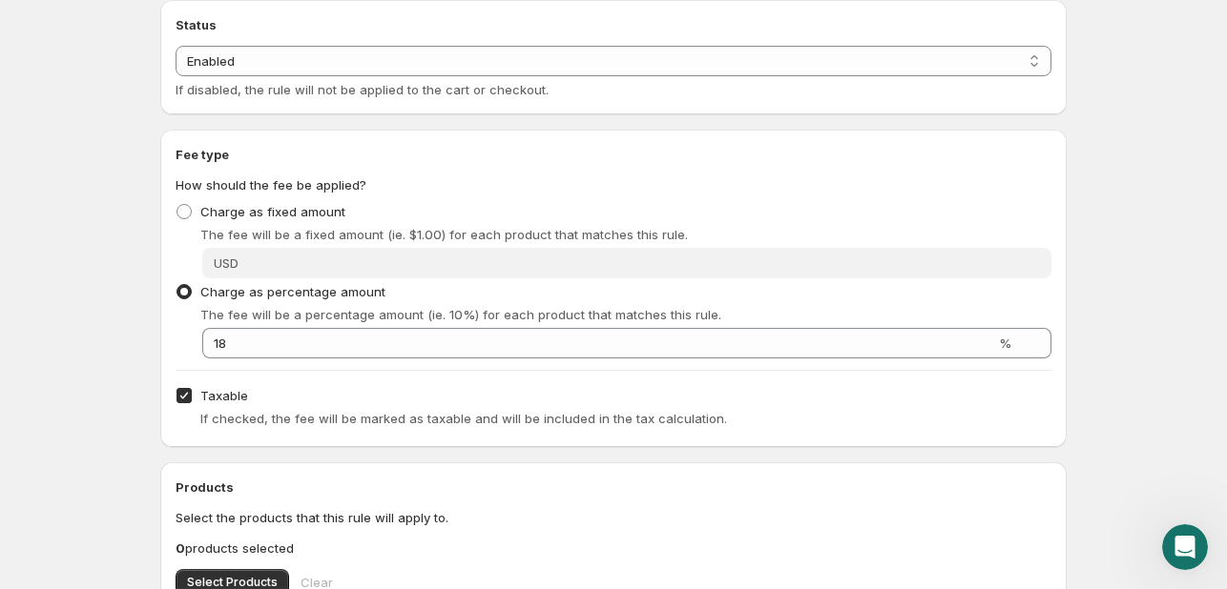
scroll to position [167, 0]
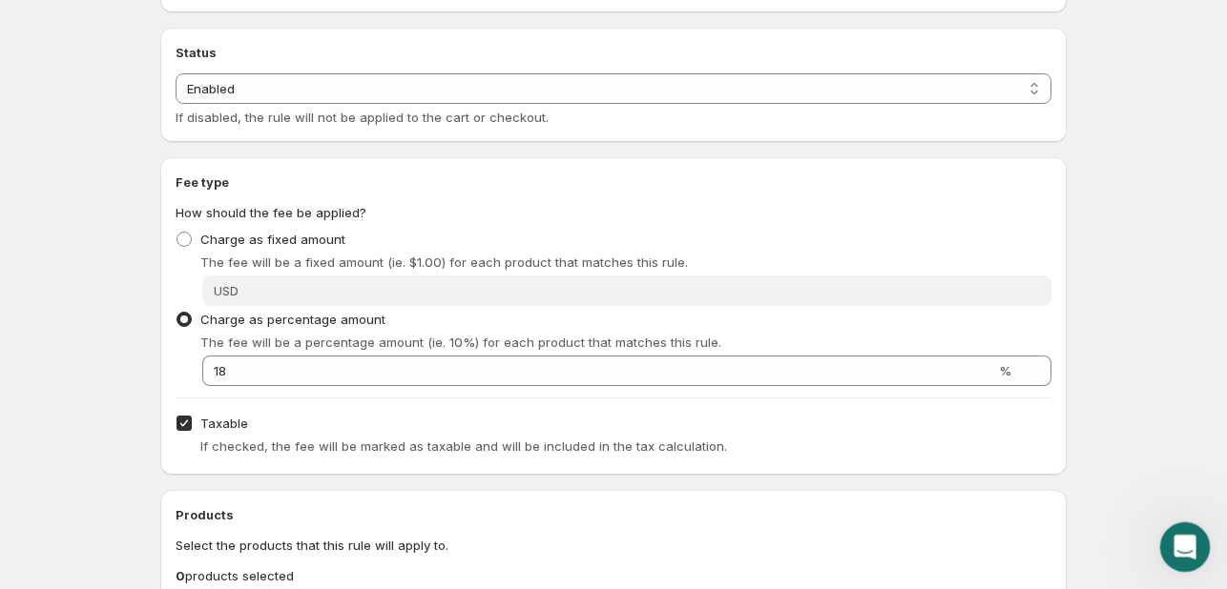
click at [1169, 546] on icon "Open Intercom Messenger" at bounding box center [1181, 544] width 31 height 31
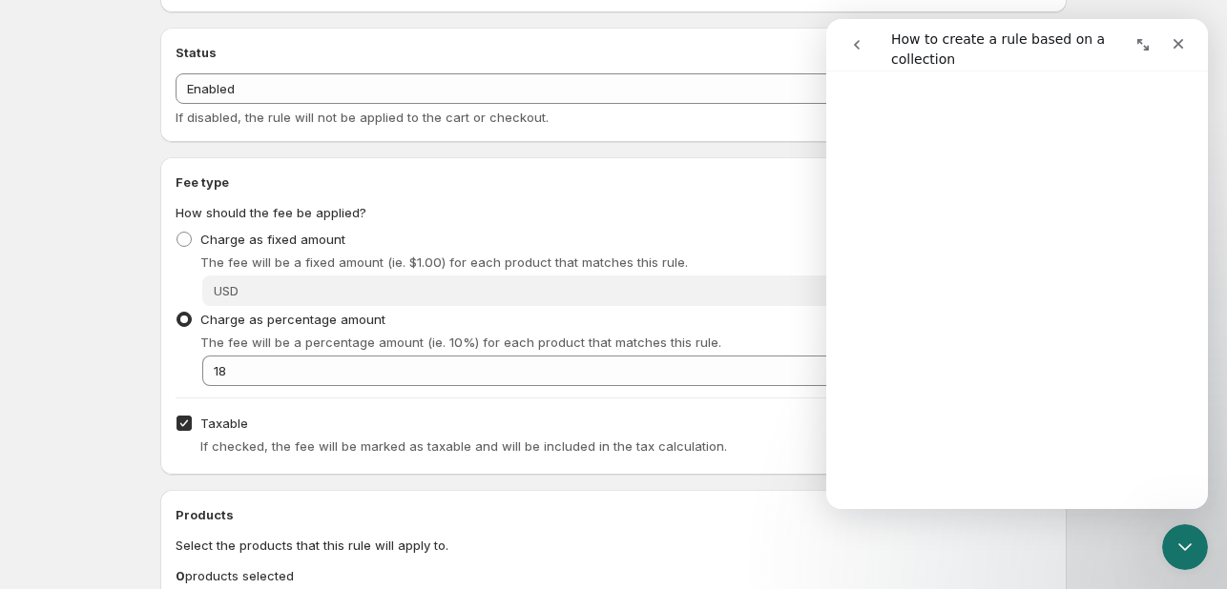
scroll to position [284, 0]
drag, startPoint x: 256, startPoint y: 424, endPoint x: 168, endPoint y: 412, distance: 88.6
click at [168, 412] on div "Fee type How should the fee be applied? Charge as fixed amount The fee will be …" at bounding box center [613, 316] width 906 height 318
copy label "Taxable"
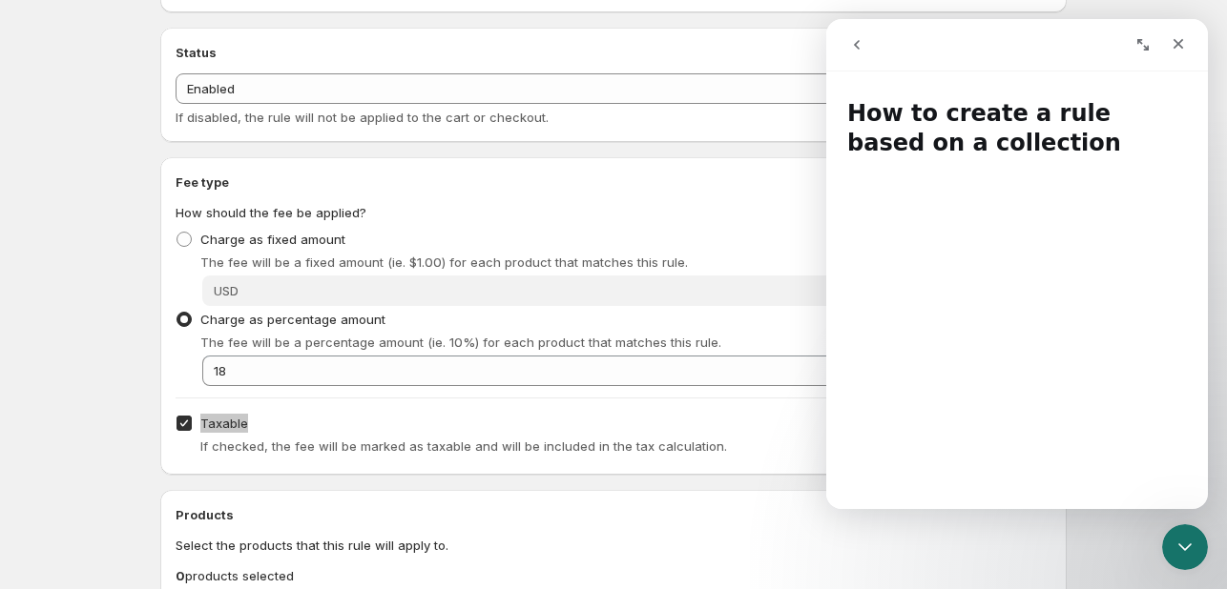
click at [853, 49] on icon "go back" at bounding box center [856, 44] width 15 height 15
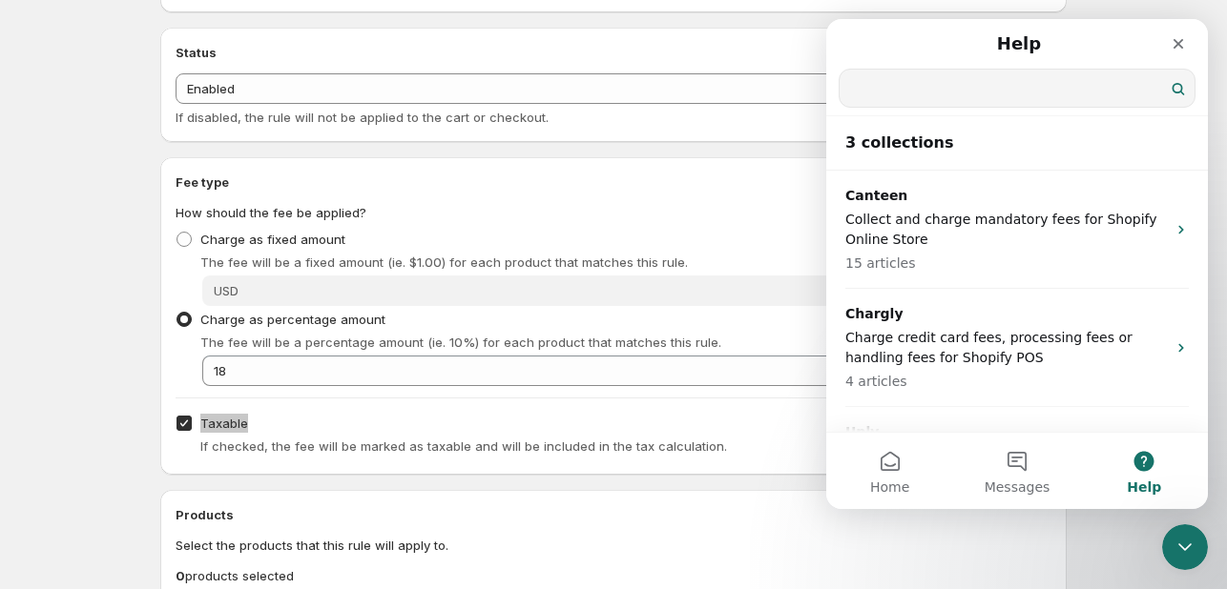
drag, startPoint x: 996, startPoint y: 94, endPoint x: 893, endPoint y: 93, distance: 103.0
click at [893, 93] on input "Search for help" at bounding box center [1016, 88] width 355 height 37
paste input "Taxable"
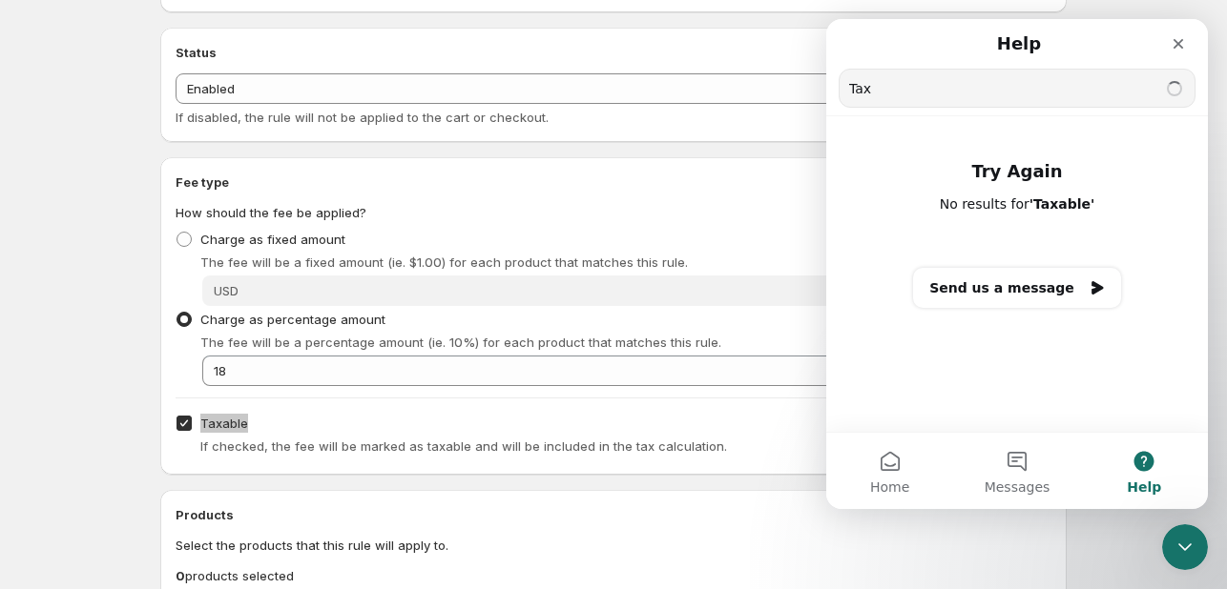
type input "Tax"
click at [877, 474] on button "Home" at bounding box center [889, 471] width 127 height 76
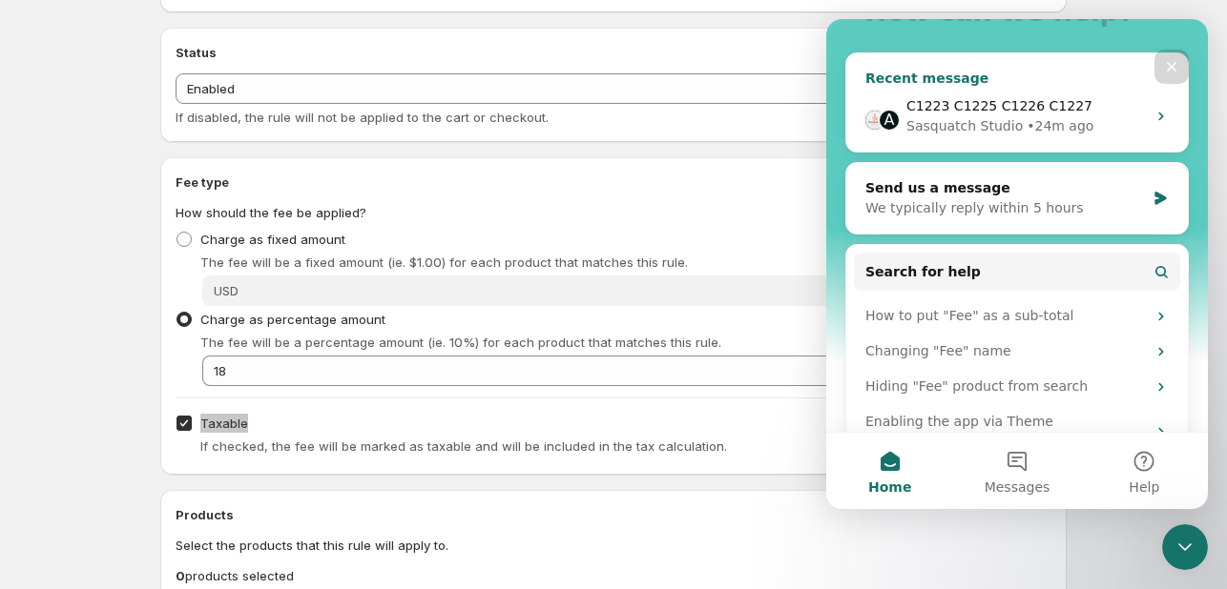
scroll to position [216, 0]
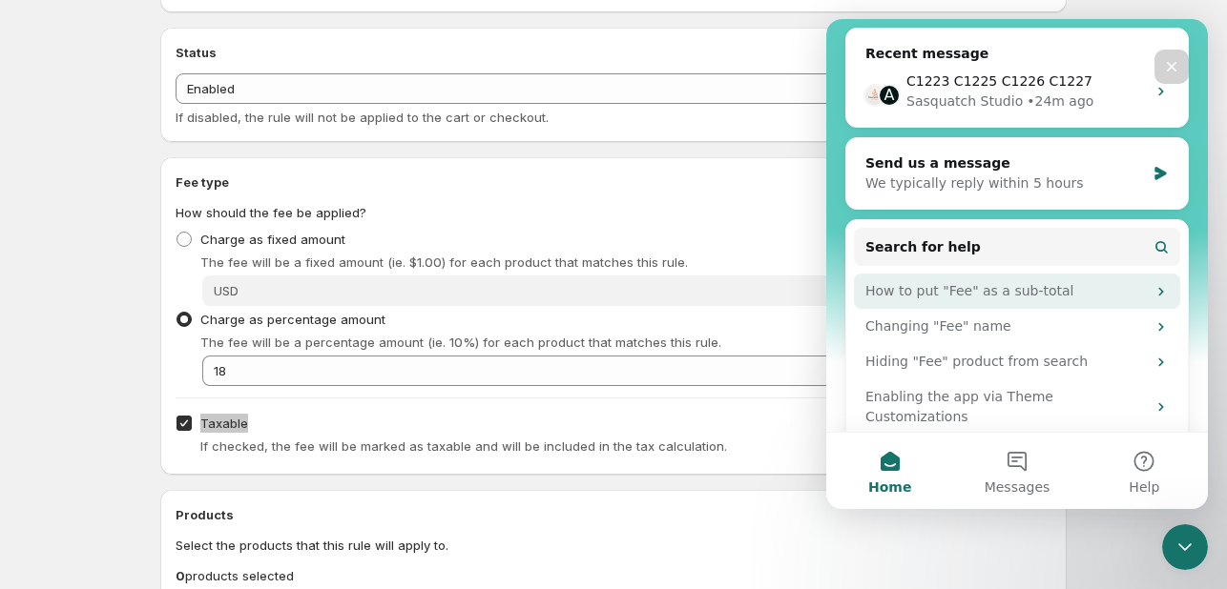
click at [931, 285] on div "How to put "Fee" as a sub-total" at bounding box center [1005, 291] width 280 height 20
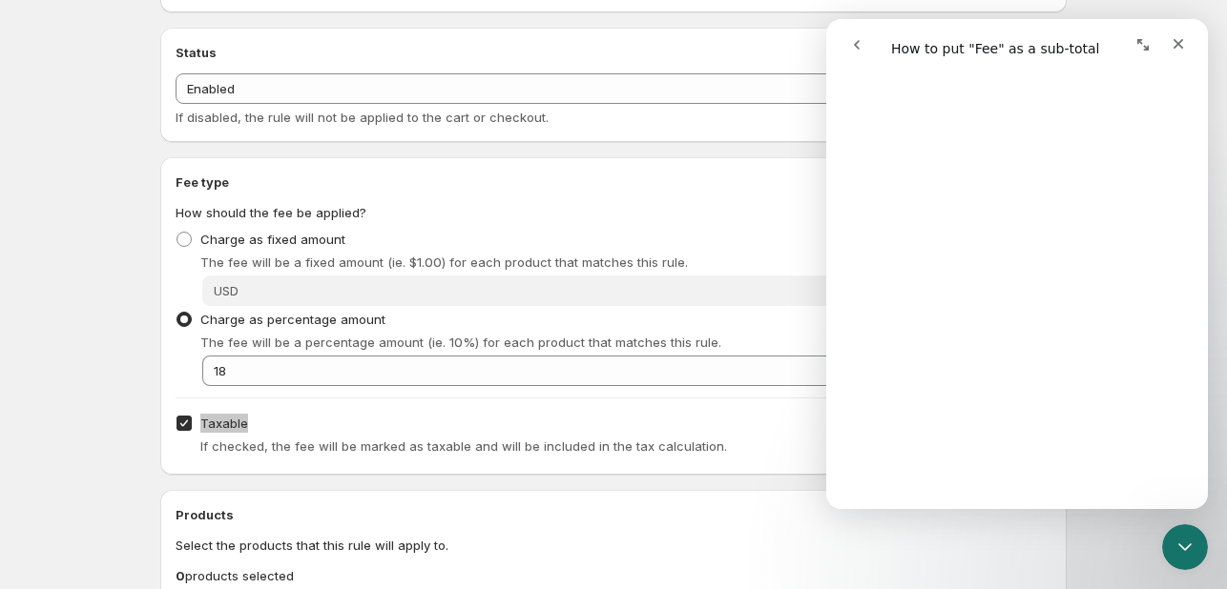
scroll to position [0, 0]
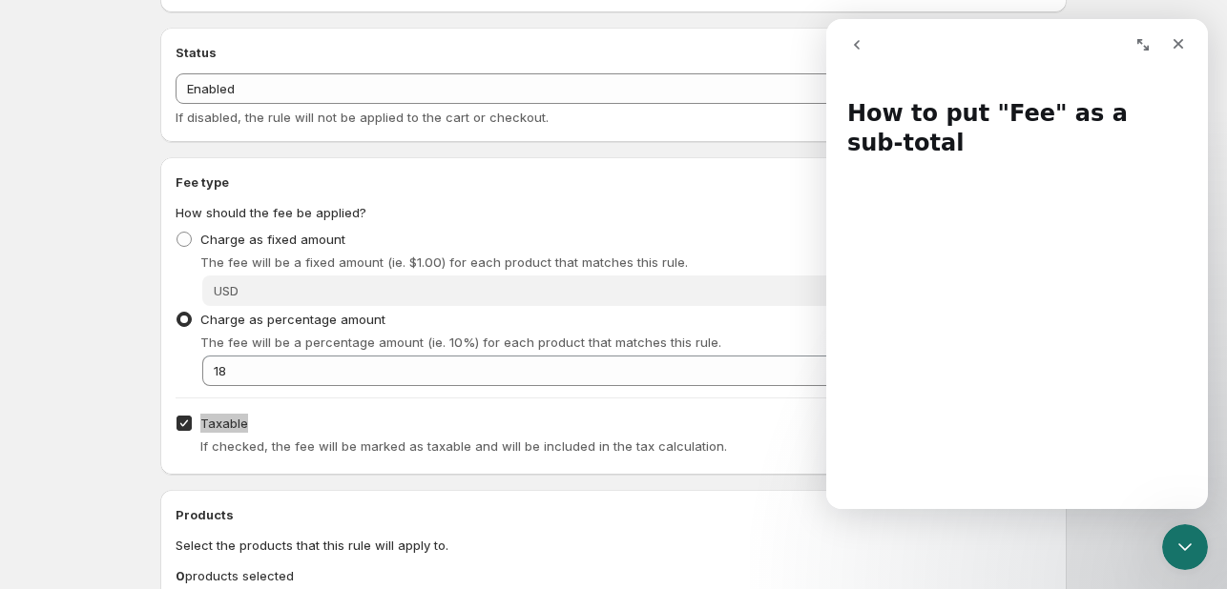
click at [848, 49] on button "go back" at bounding box center [856, 45] width 36 height 36
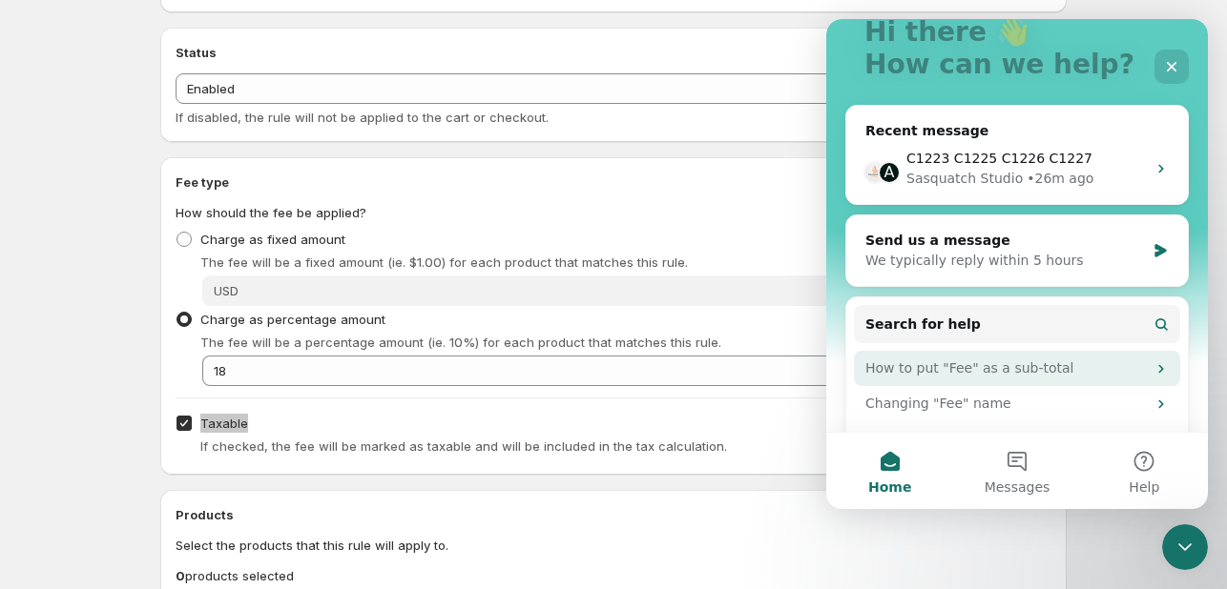
scroll to position [216, 0]
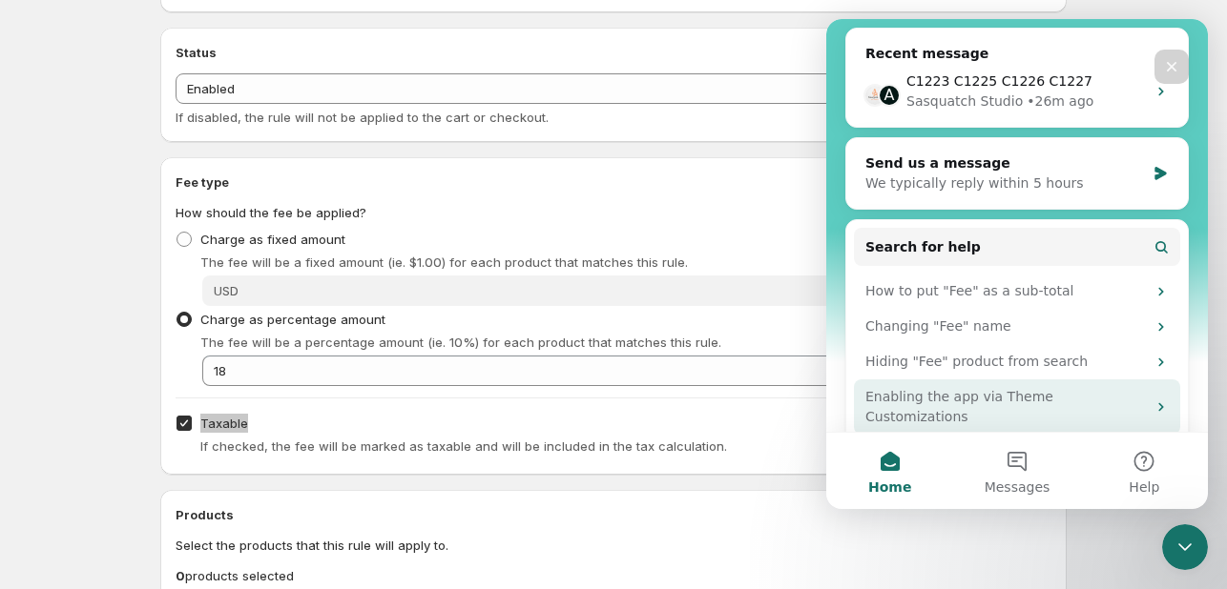
click at [1038, 383] on div "Enabling the app via Theme Customizations" at bounding box center [1017, 407] width 326 height 55
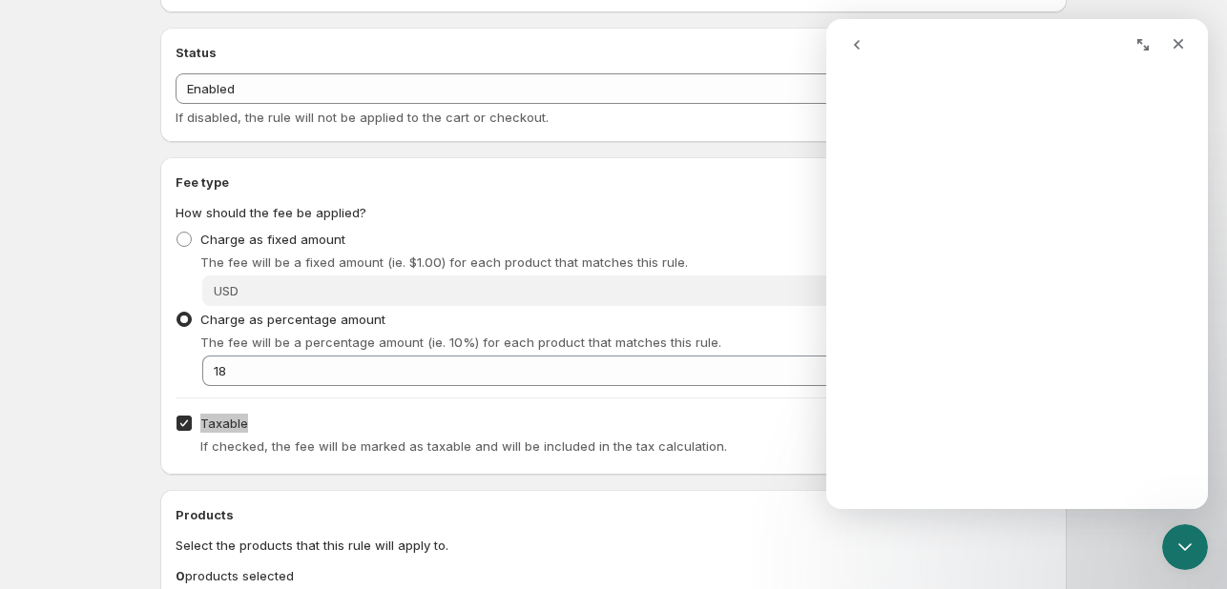
scroll to position [0, 0]
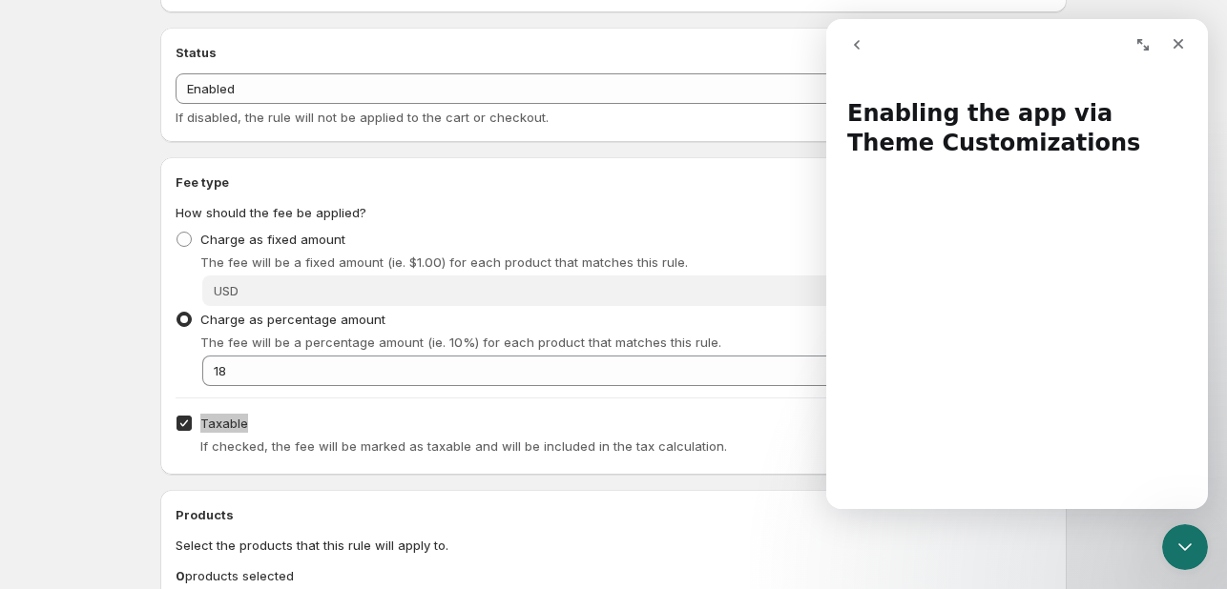
click at [859, 43] on icon "go back" at bounding box center [856, 44] width 15 height 15
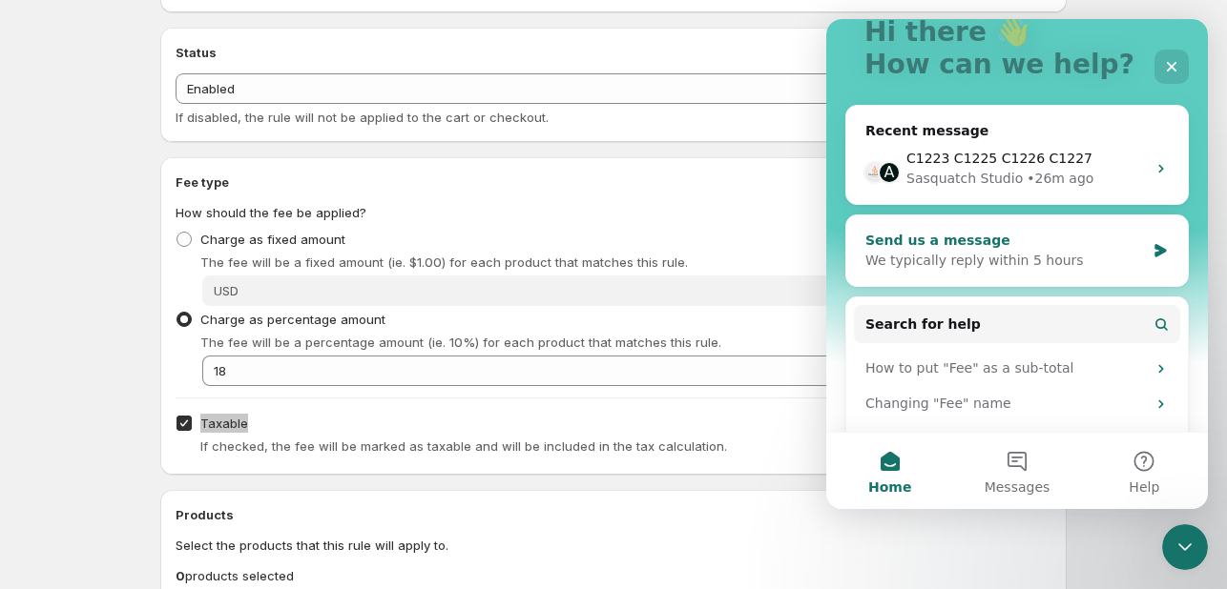
scroll to position [216, 0]
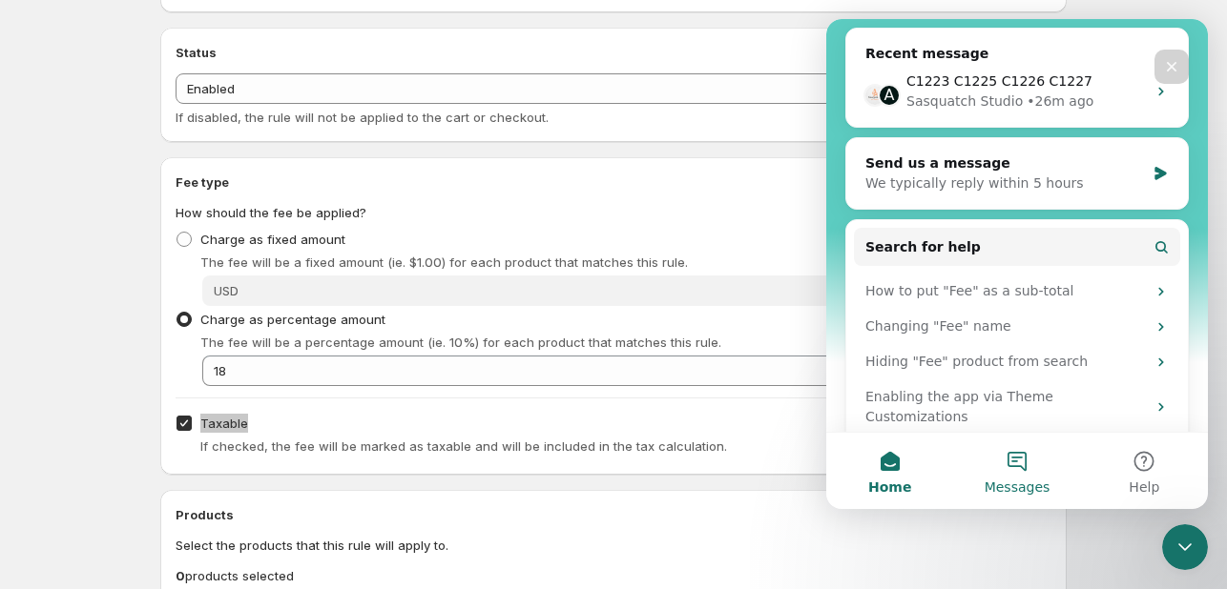
click at [1012, 477] on button "Messages" at bounding box center [1016, 471] width 127 height 76
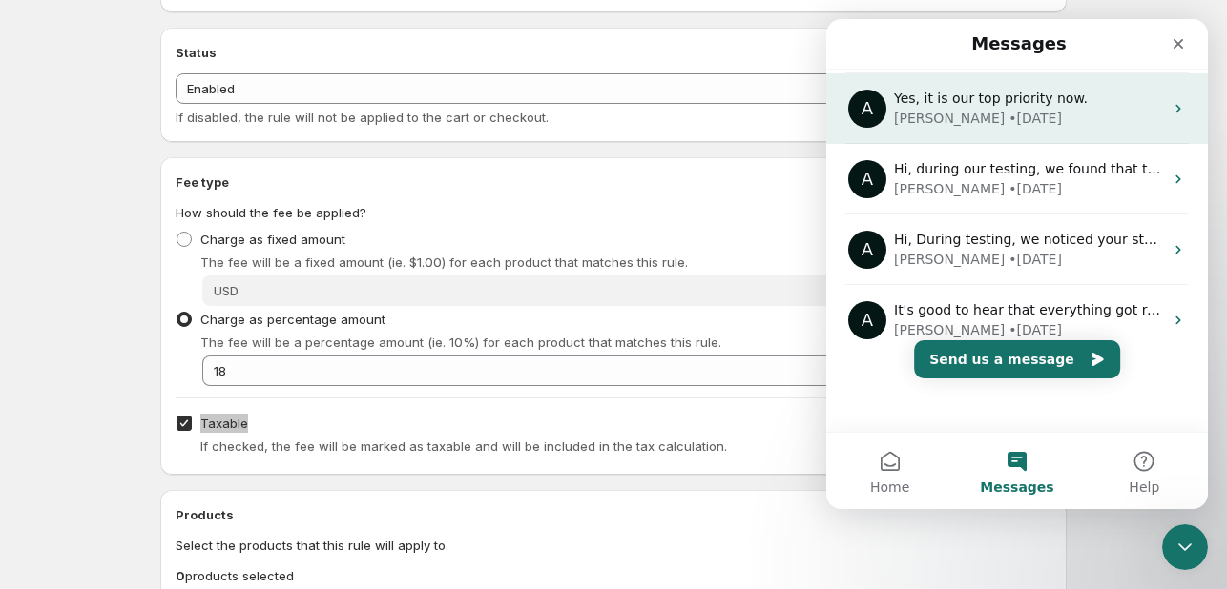
scroll to position [0, 0]
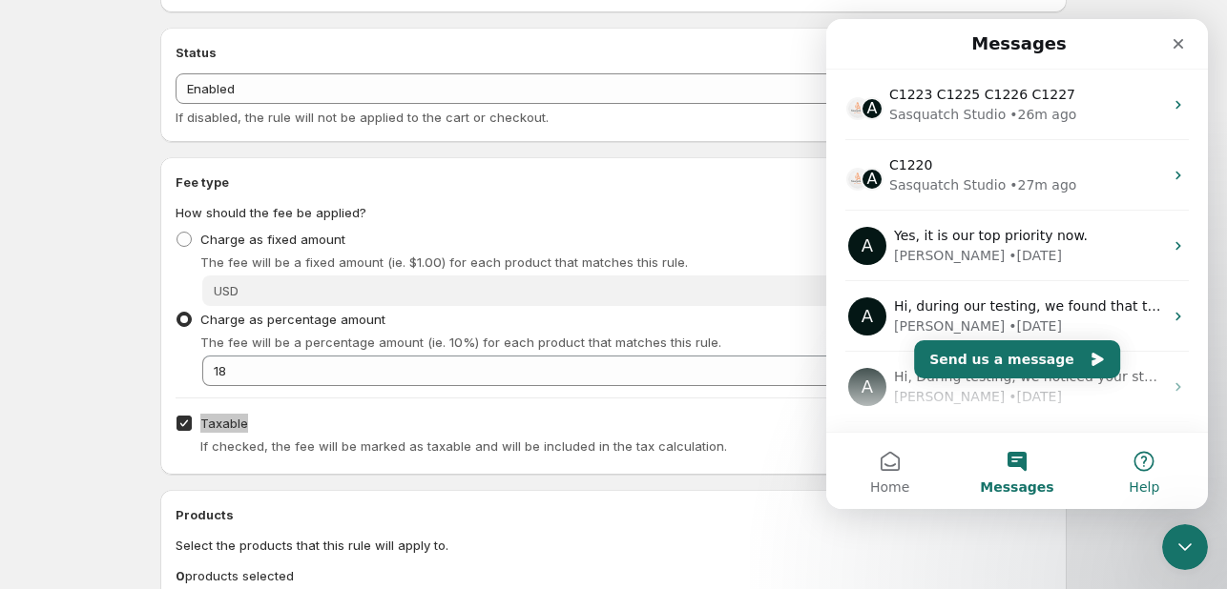
click at [1133, 459] on button "Help" at bounding box center [1144, 471] width 127 height 76
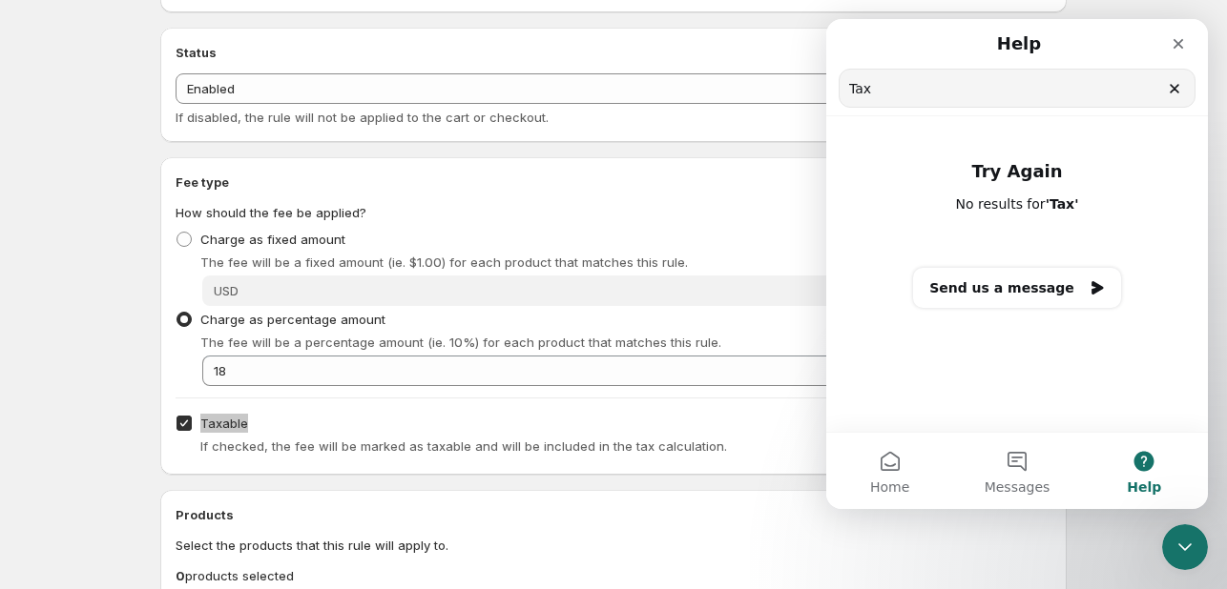
drag, startPoint x: 895, startPoint y: 89, endPoint x: 830, endPoint y: 75, distance: 66.2
click at [830, 75] on nav "Help Tax Search for help" at bounding box center [1016, 67] width 381 height 97
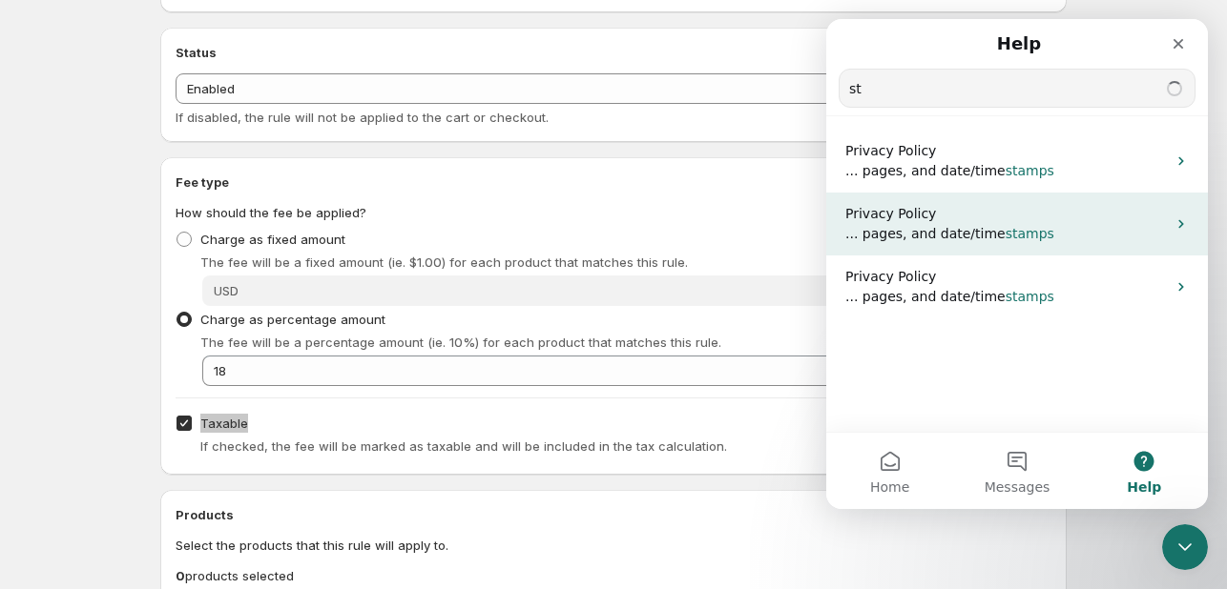
type input "s"
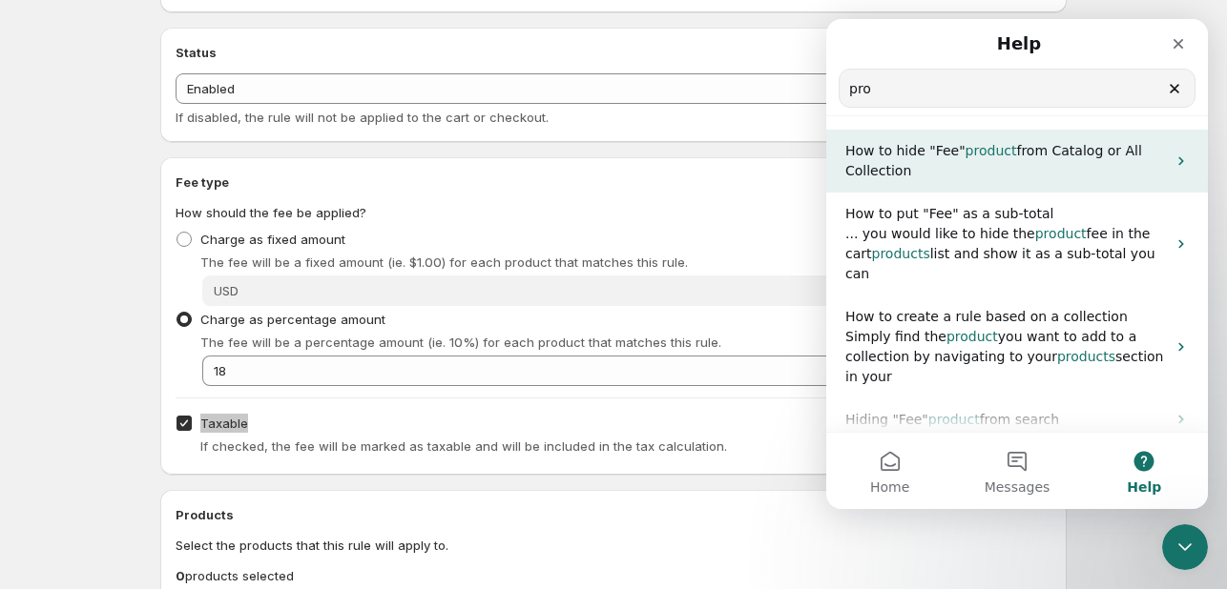
type input "pro"
click at [1049, 171] on p "How to hide "Fee" product from Catalog or All Collection" at bounding box center [1005, 161] width 320 height 40
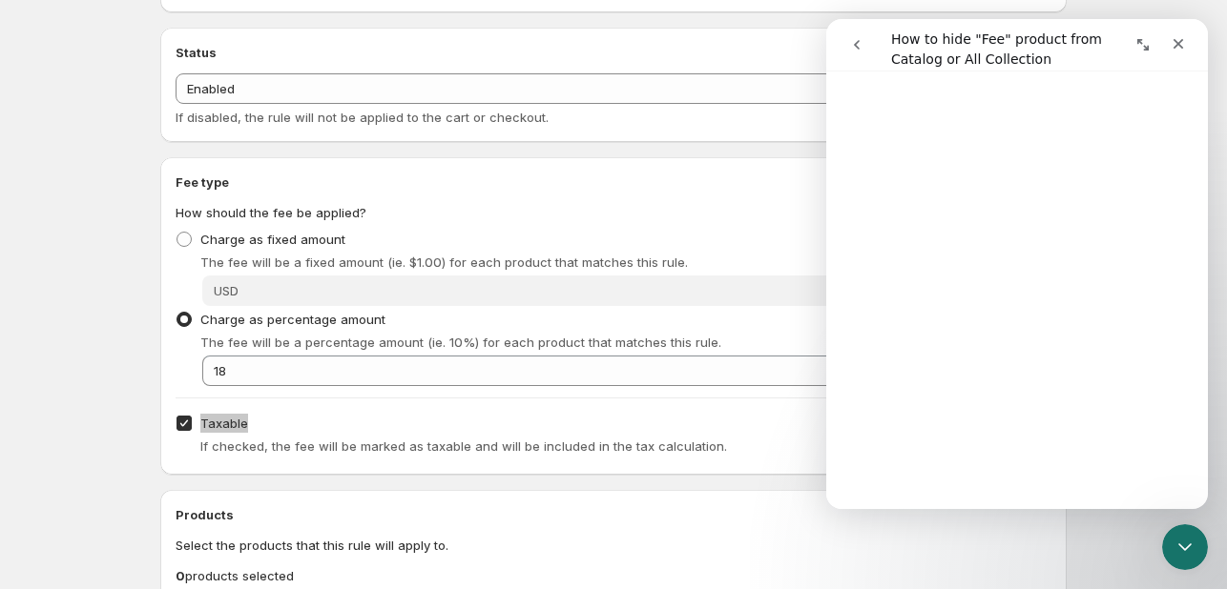
scroll to position [1335, 0]
click at [860, 38] on icon "go back" at bounding box center [856, 44] width 15 height 15
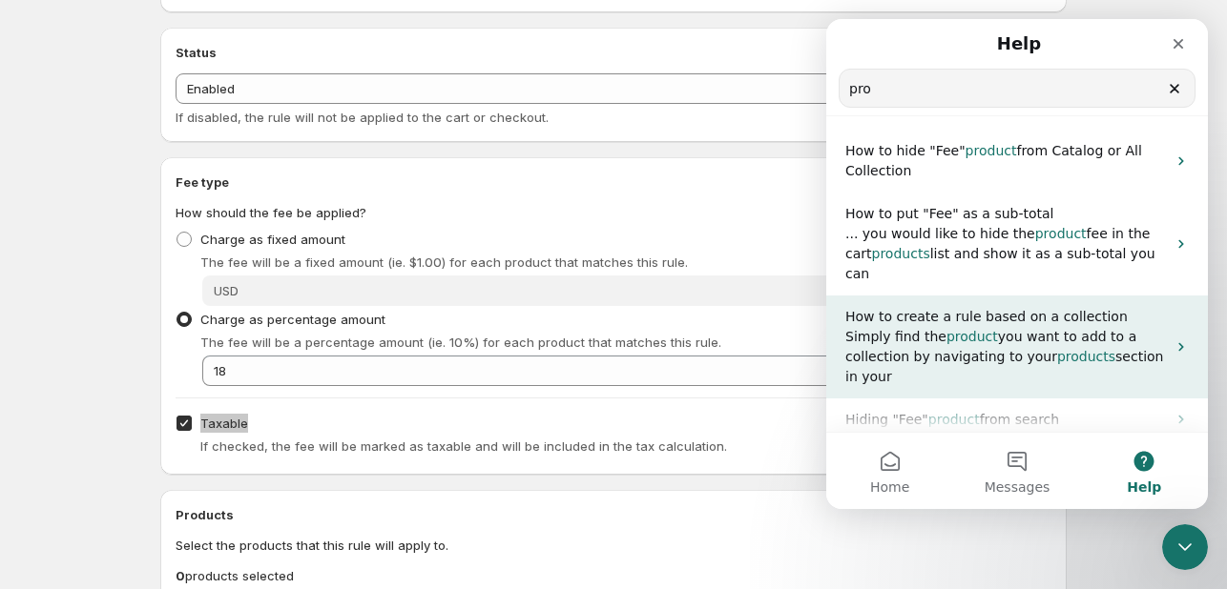
click at [1038, 329] on span "you want to add to a collection by navigating to your" at bounding box center [990, 346] width 291 height 35
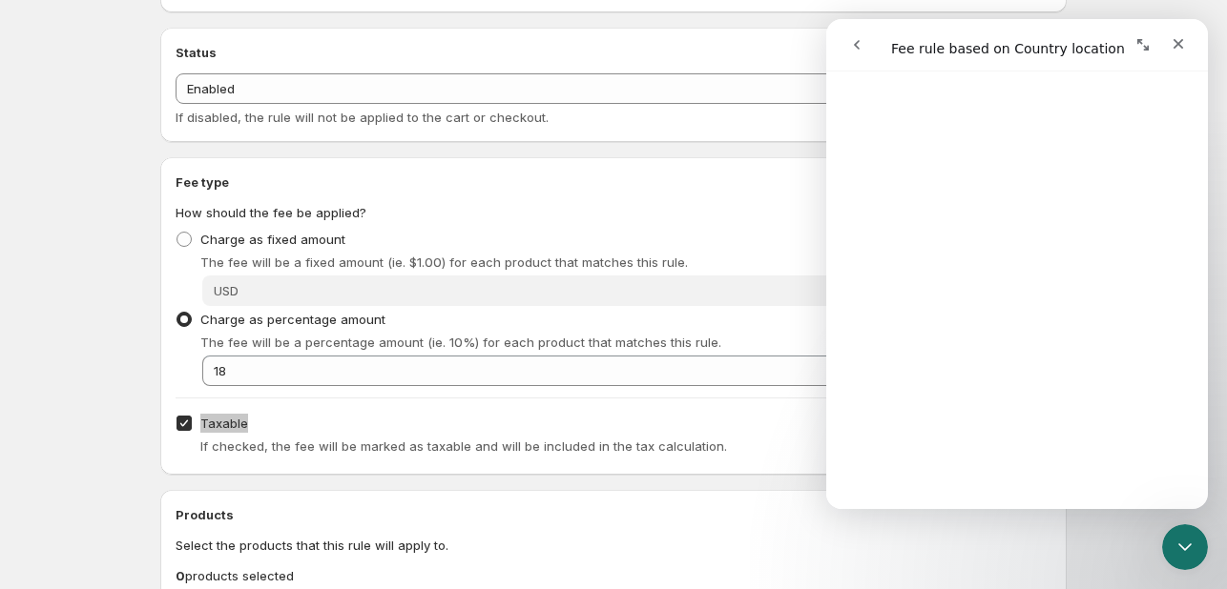
scroll to position [2957, 0]
click at [1177, 40] on icon "Close" at bounding box center [1177, 43] width 15 height 15
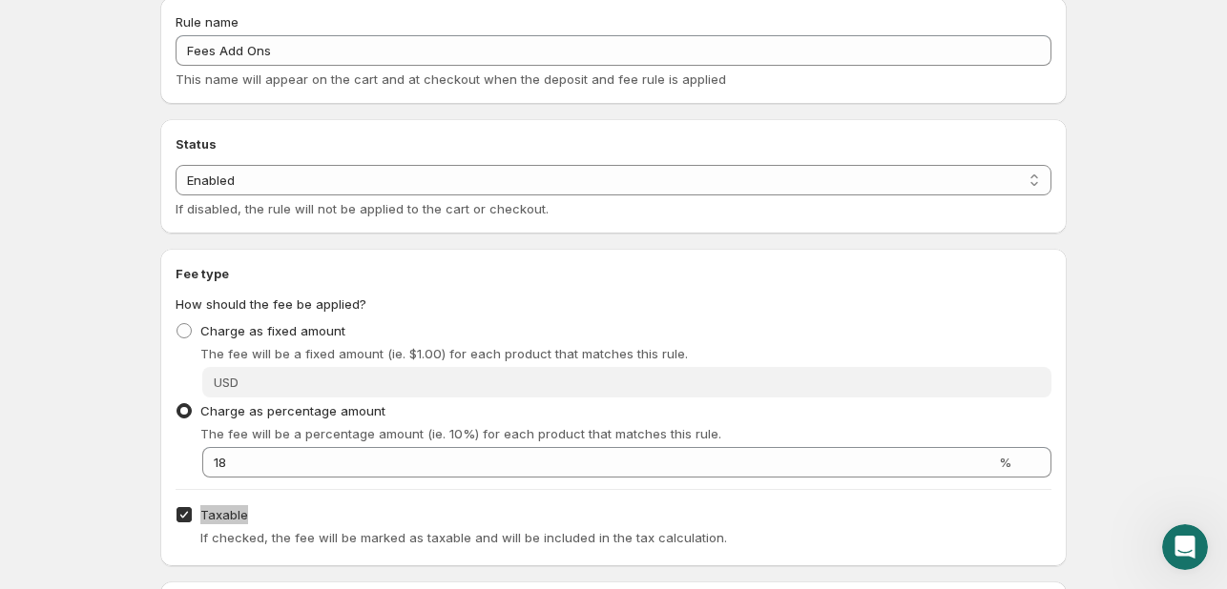
scroll to position [0, 0]
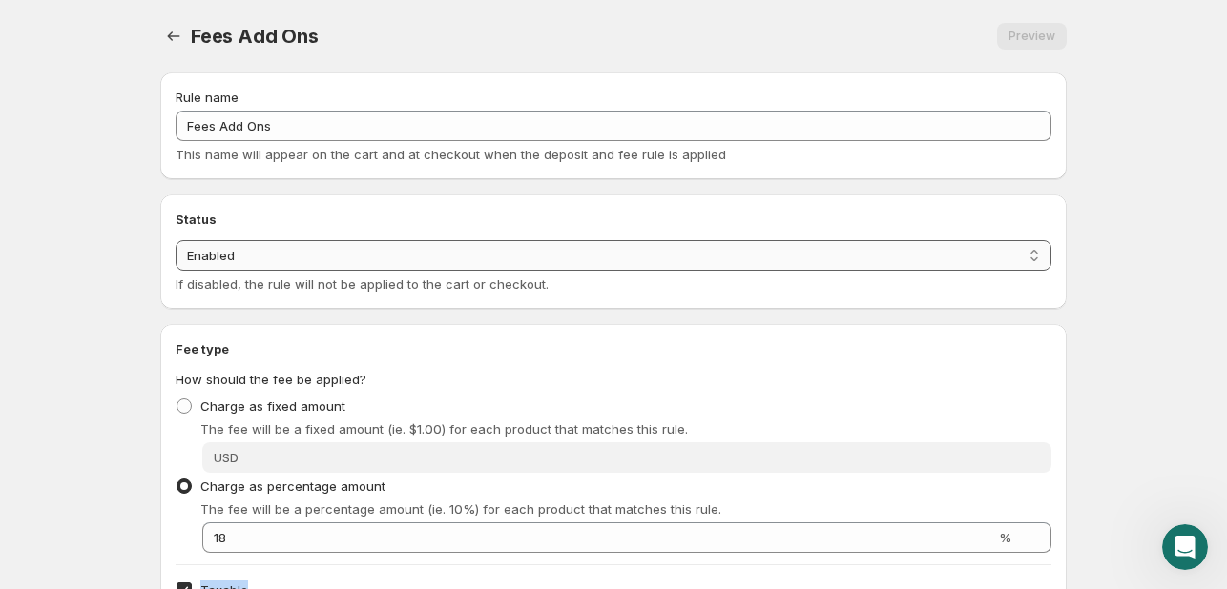
click at [240, 252] on select "Enabled Disabled" at bounding box center [613, 255] width 876 height 31
select select "deactive"
click at [175, 271] on select "Enabled Disabled" at bounding box center [613, 255] width 876 height 31
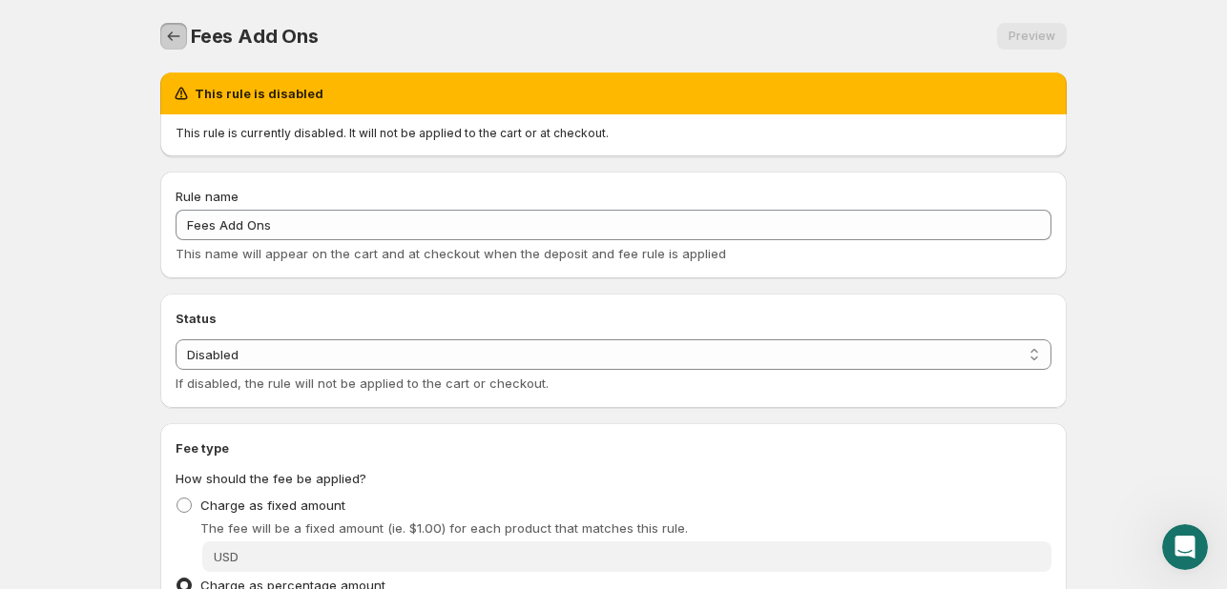
click at [165, 29] on icon "Settings" at bounding box center [173, 36] width 19 height 19
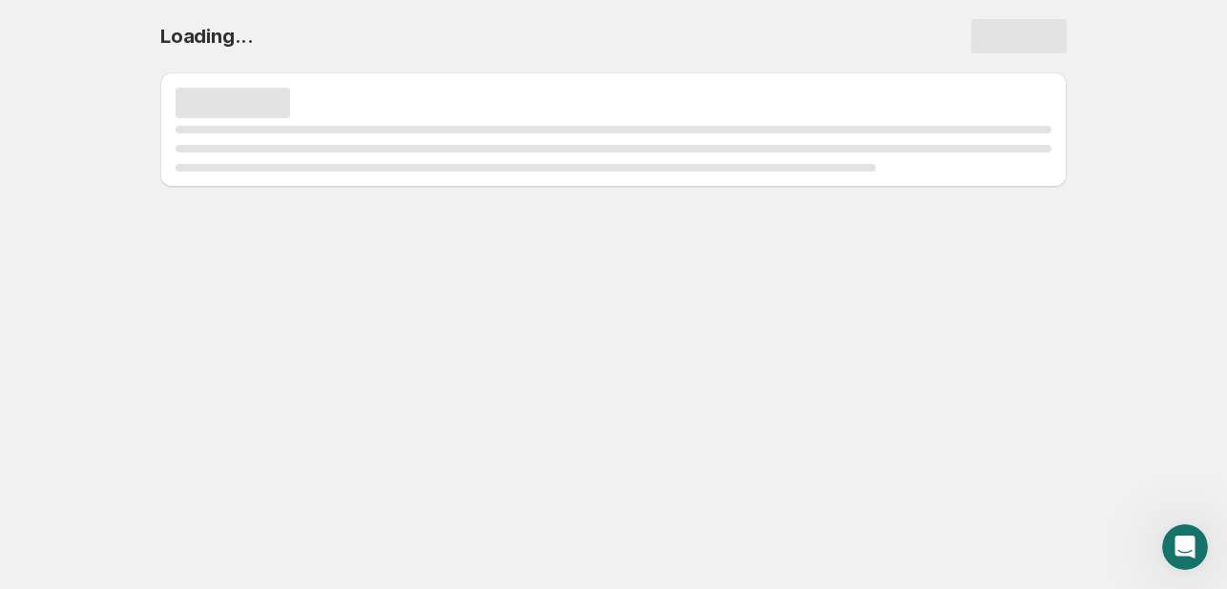
select select "deactive"
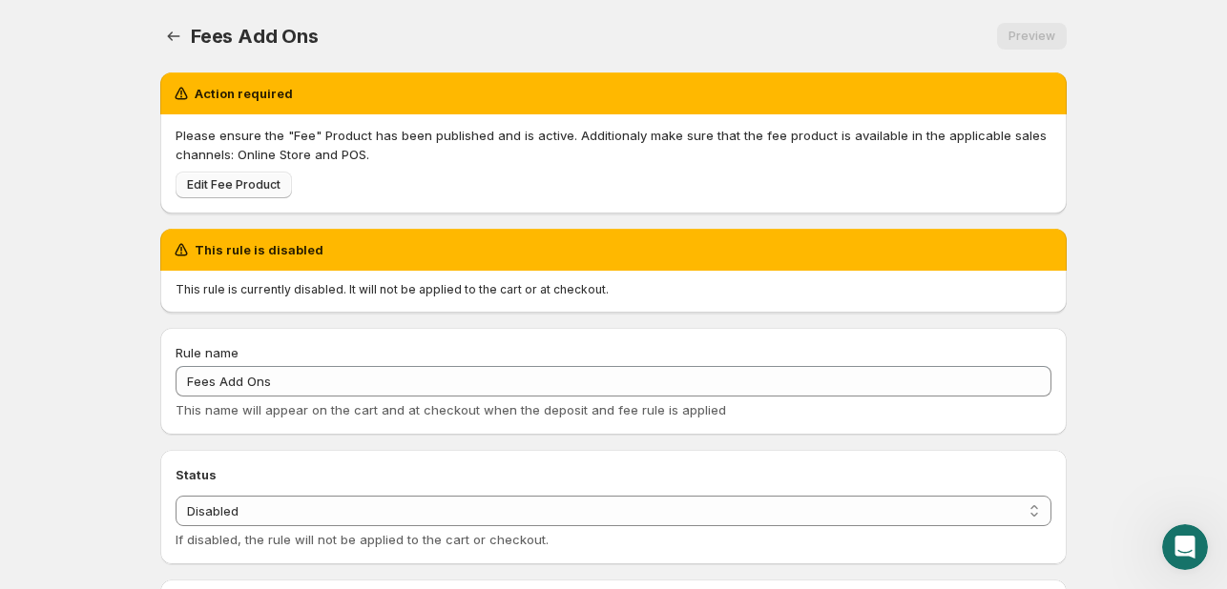
click at [233, 182] on span "Edit Fee Product" at bounding box center [233, 184] width 93 height 15
click at [179, 36] on icon "Settings" at bounding box center [174, 36] width 12 height 10
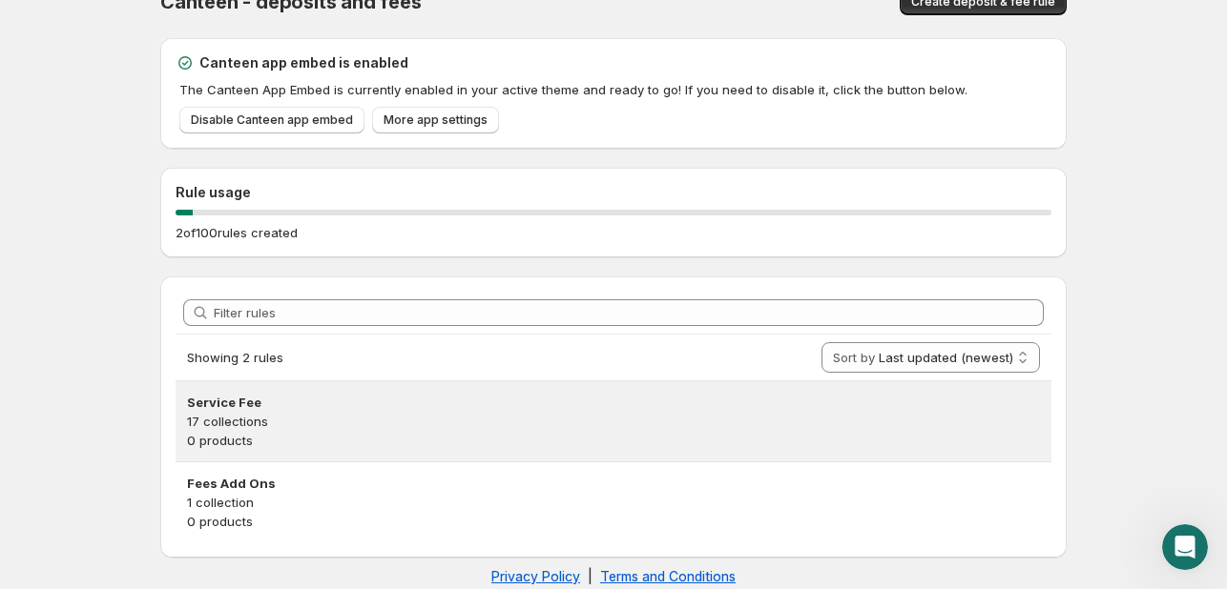
scroll to position [64, 0]
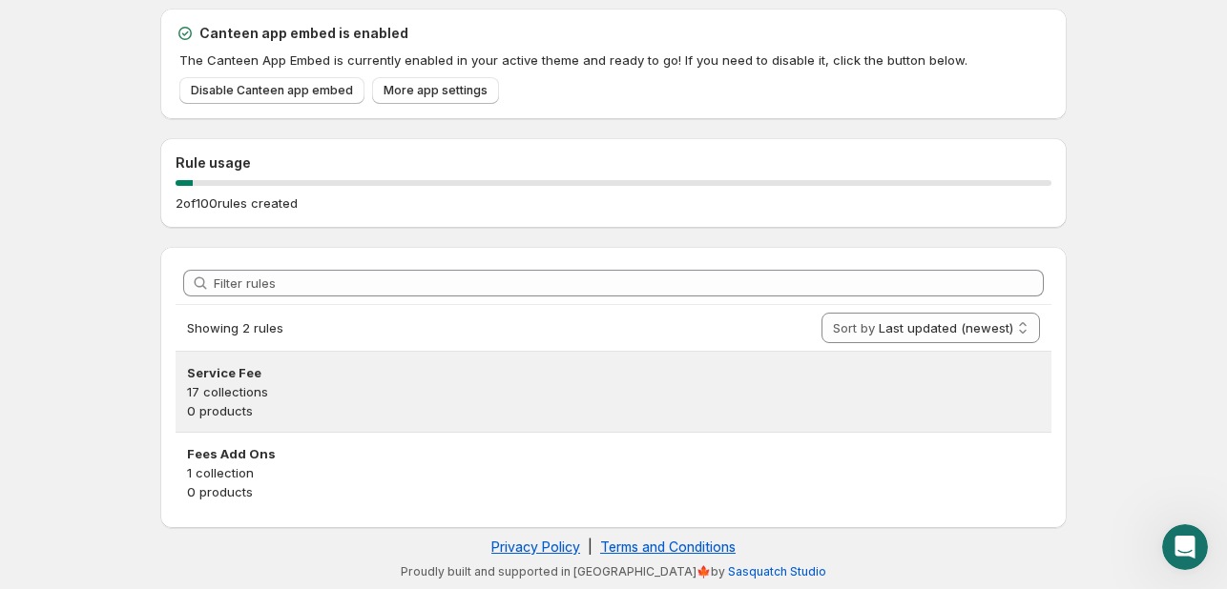
click at [296, 365] on h3 "Service Fee" at bounding box center [613, 372] width 853 height 19
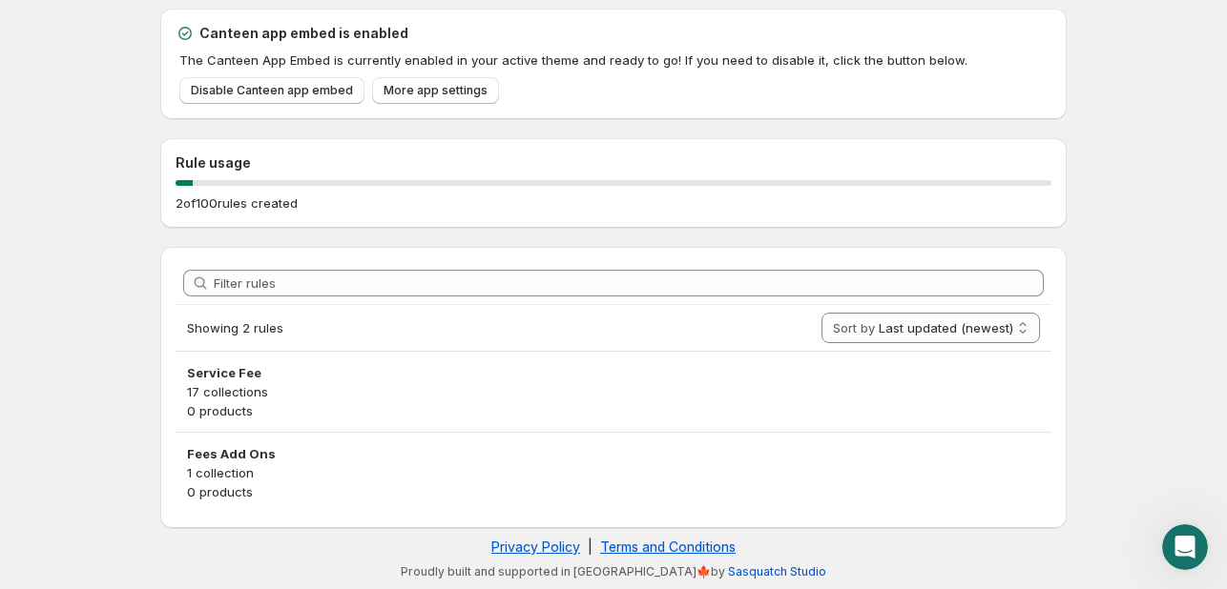
scroll to position [0, 0]
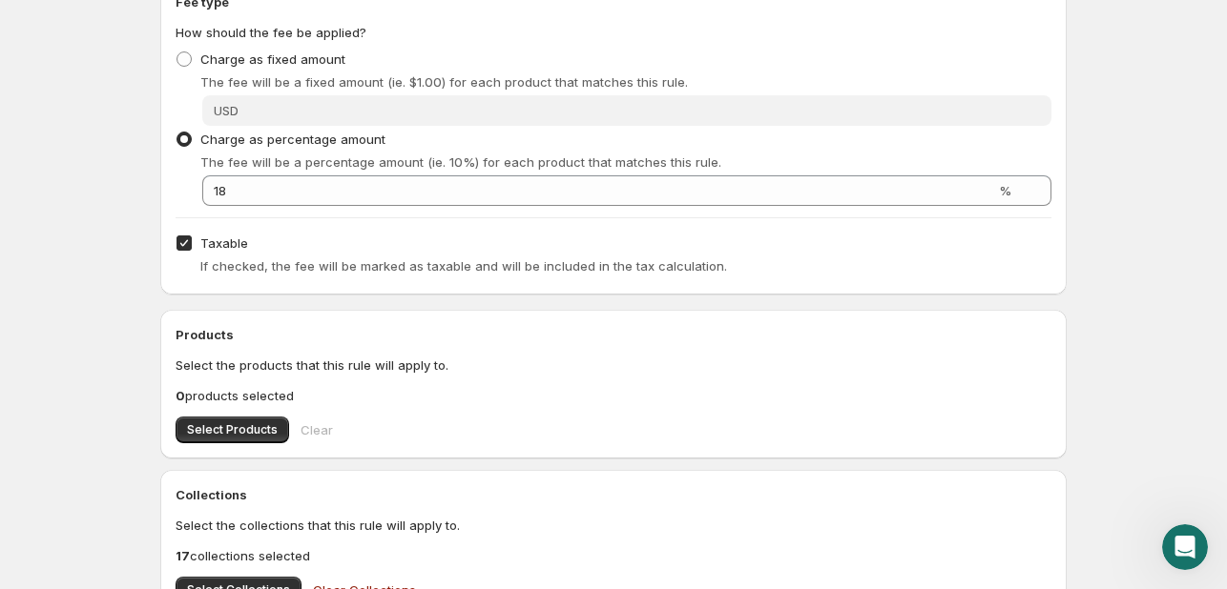
scroll to position [381, 0]
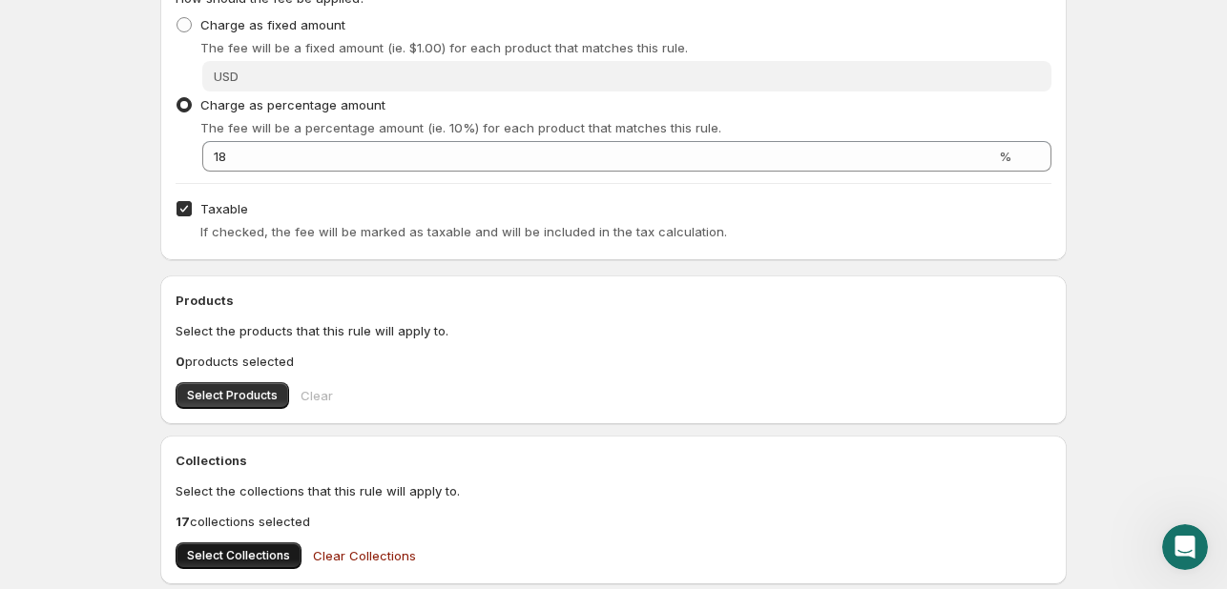
click at [235, 549] on span "Select Collections" at bounding box center [238, 555] width 103 height 15
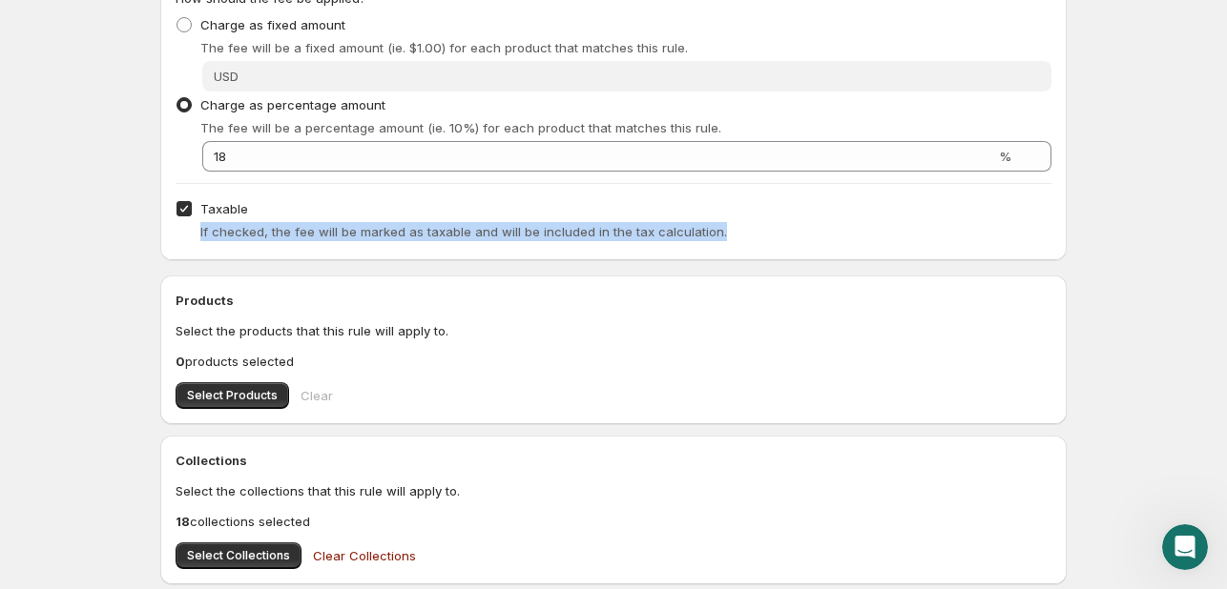
drag, startPoint x: 739, startPoint y: 233, endPoint x: 210, endPoint y: 240, distance: 529.4
click at [182, 246] on div "Fee type How should the fee be applied? Charge as fixed amount The fee will be …" at bounding box center [613, 102] width 906 height 318
click at [181, 211] on input "Taxable" at bounding box center [183, 208] width 15 height 15
checkbox input "false"
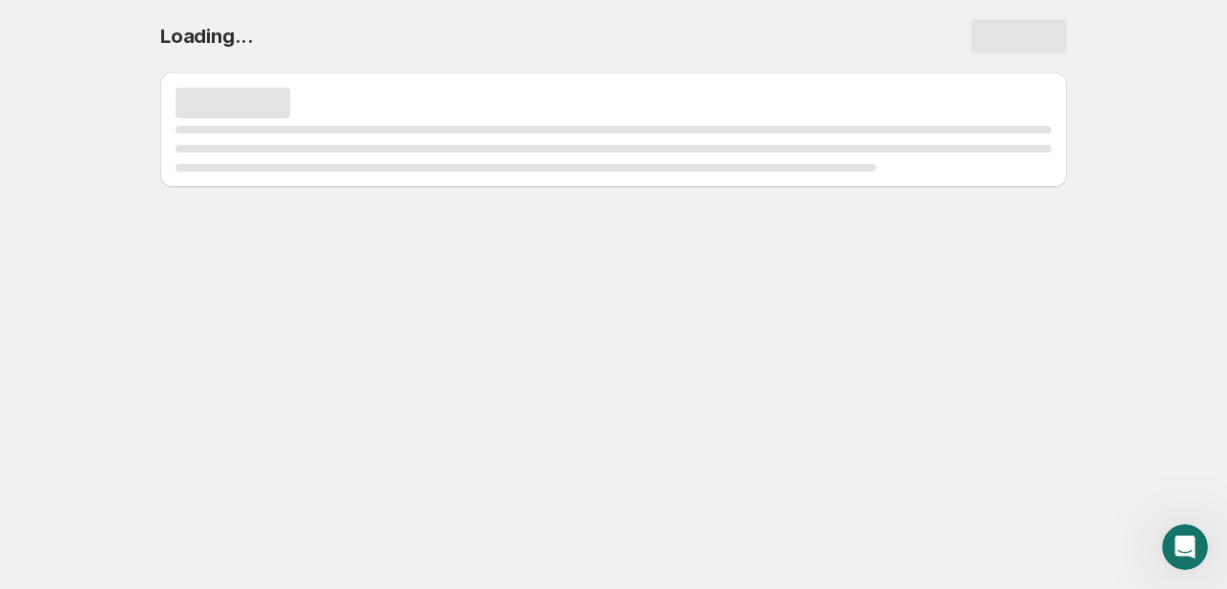
scroll to position [0, 0]
